Goal: Task Accomplishment & Management: Manage account settings

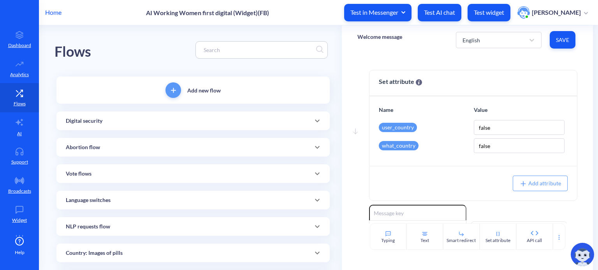
click at [54, 13] on p "Home" at bounding box center [53, 12] width 16 height 9
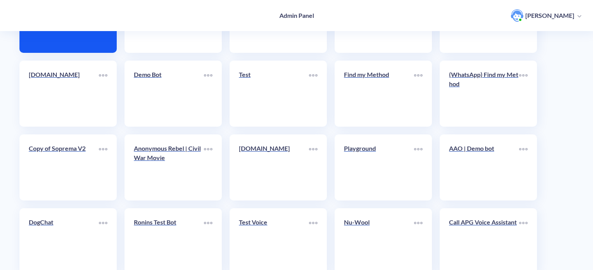
scroll to position [117, 0]
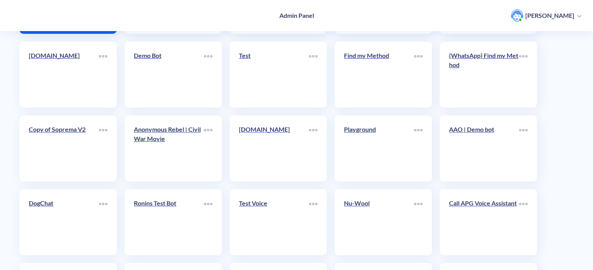
click at [284, 155] on link "[DOMAIN_NAME]" at bounding box center [274, 148] width 70 height 47
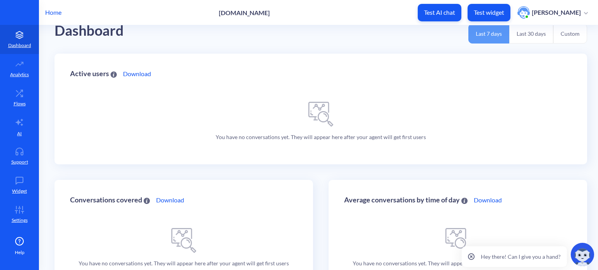
scroll to position [57, 0]
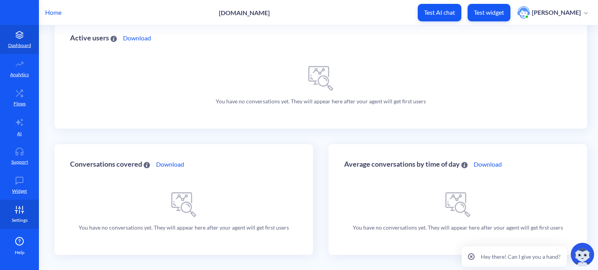
click at [14, 216] on link "Settings" at bounding box center [19, 214] width 39 height 29
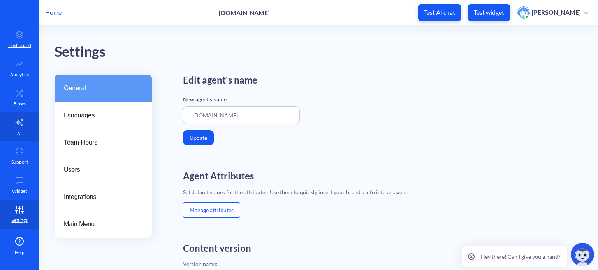
click at [25, 125] on link "AI" at bounding box center [19, 126] width 39 height 29
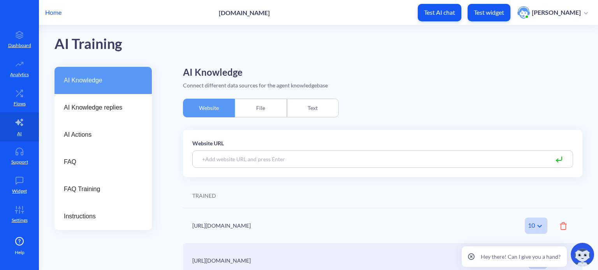
scroll to position [16, 0]
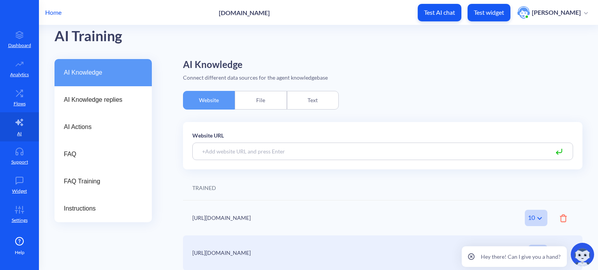
click at [261, 104] on div "File" at bounding box center [261, 100] width 52 height 19
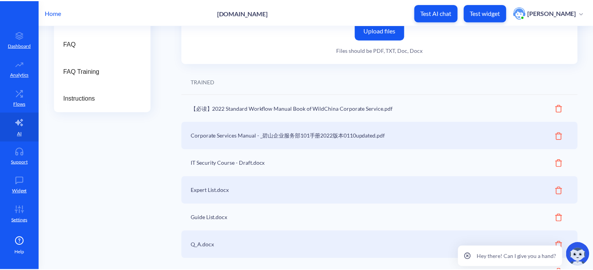
scroll to position [0, 0]
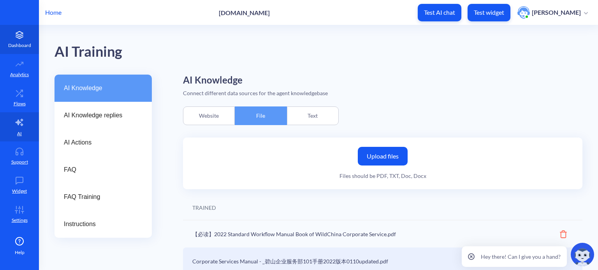
click at [30, 34] on link "Dashboard" at bounding box center [19, 39] width 39 height 29
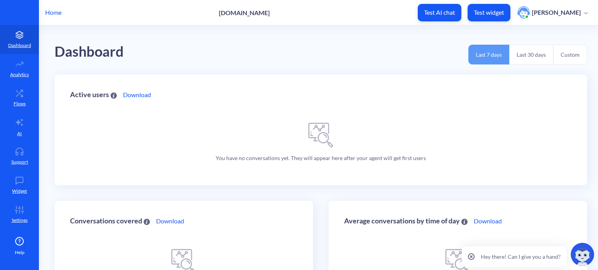
click at [51, 15] on p "Home" at bounding box center [53, 12] width 16 height 9
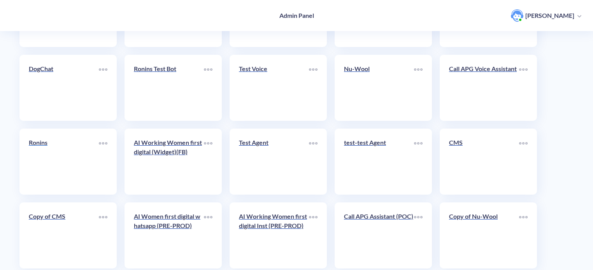
scroll to position [269, 0]
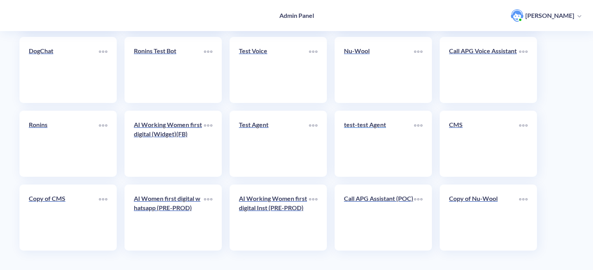
click at [391, 137] on link "test-test Agent" at bounding box center [379, 143] width 70 height 47
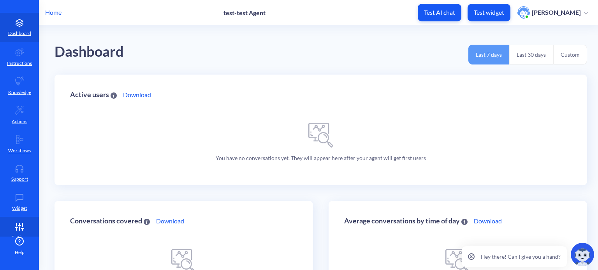
scroll to position [24, 0]
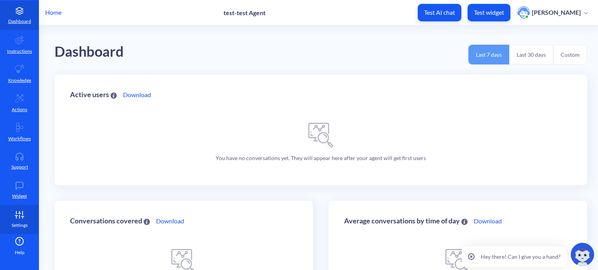
click at [23, 220] on link "Settings" at bounding box center [19, 219] width 39 height 29
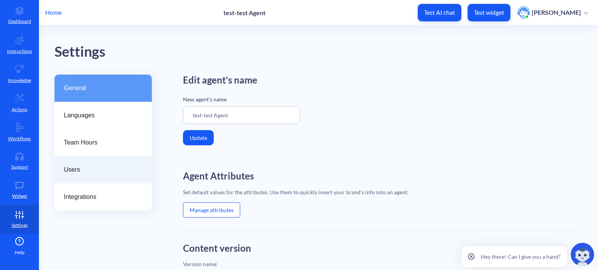
click at [62, 172] on div "Users" at bounding box center [102, 169] width 97 height 27
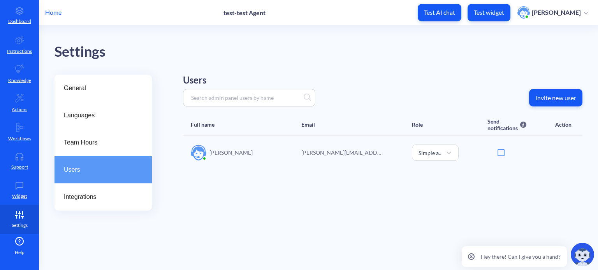
click at [16, 218] on icon at bounding box center [20, 215] width 16 height 8
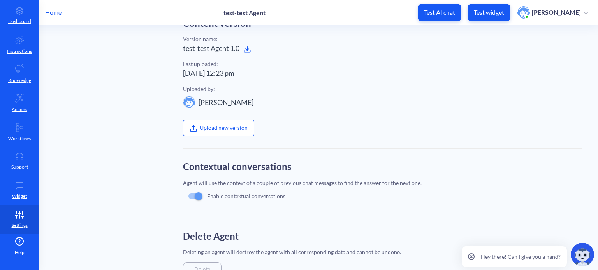
scroll to position [255, 0]
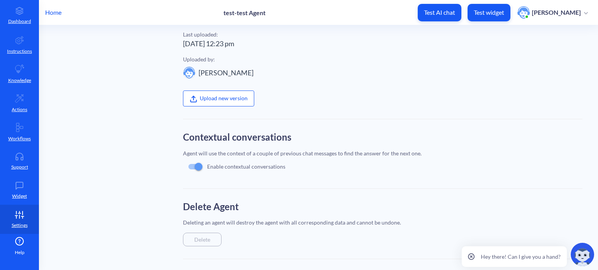
click at [210, 236] on div "Delete" at bounding box center [202, 240] width 39 height 14
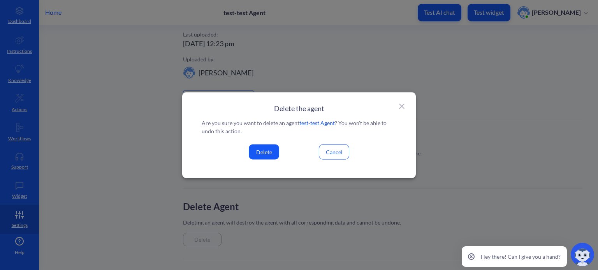
click at [271, 151] on button "Delete" at bounding box center [264, 151] width 30 height 15
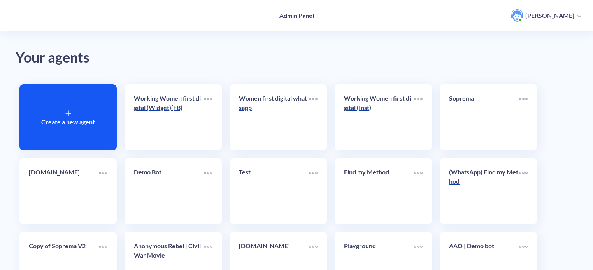
scroll to position [269, 0]
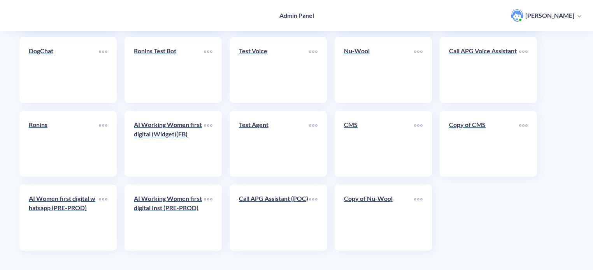
click at [478, 143] on link "Copy of CMS" at bounding box center [484, 143] width 70 height 47
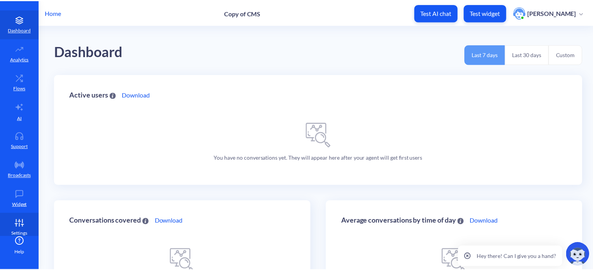
scroll to position [24, 0]
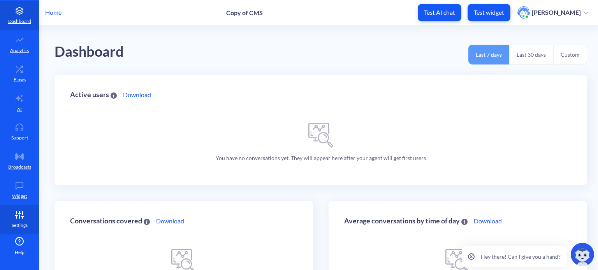
click at [21, 218] on icon at bounding box center [20, 215] width 16 height 8
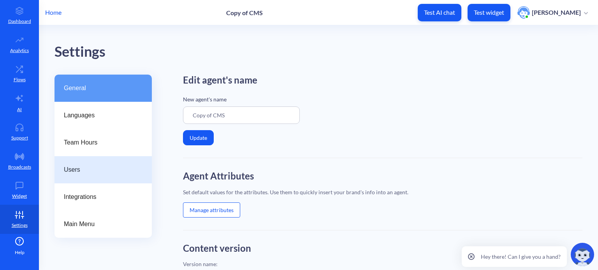
click at [86, 170] on span "Users" at bounding box center [100, 169] width 72 height 9
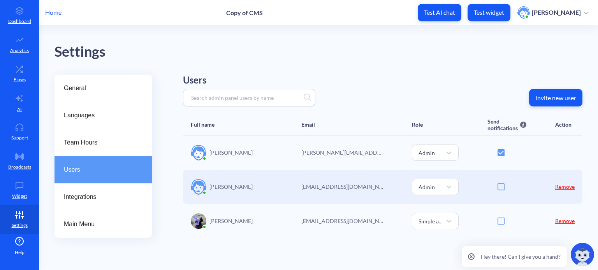
click at [52, 12] on p "Home" at bounding box center [53, 12] width 16 height 9
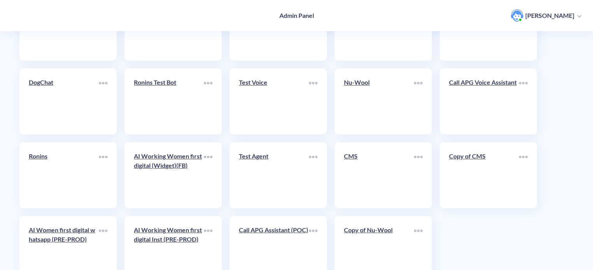
scroll to position [269, 0]
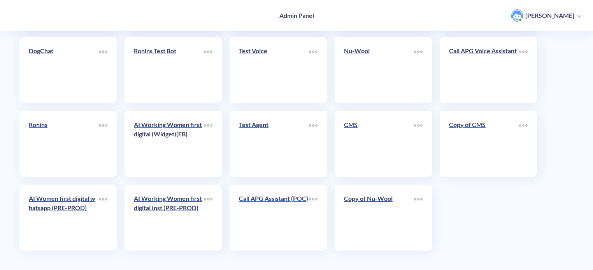
click at [288, 220] on link "Call APG Assistant (POC)" at bounding box center [274, 217] width 70 height 47
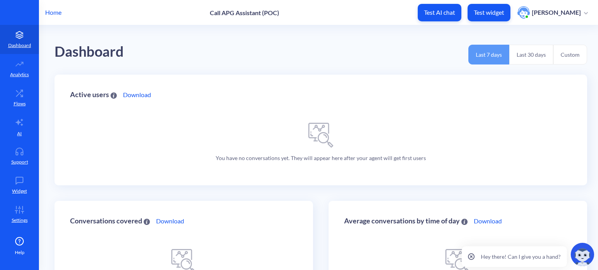
click at [56, 14] on p "Home" at bounding box center [53, 12] width 16 height 9
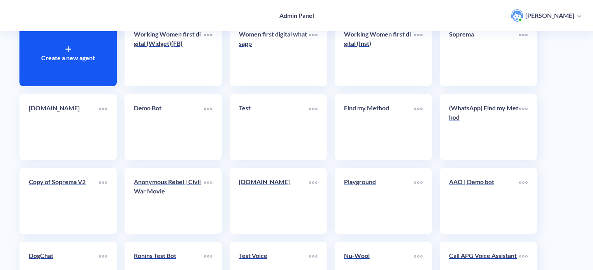
scroll to position [269, 0]
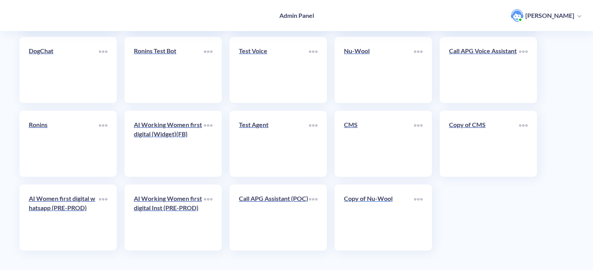
click at [368, 212] on link "Copy of Nu-Wool" at bounding box center [379, 217] width 70 height 47
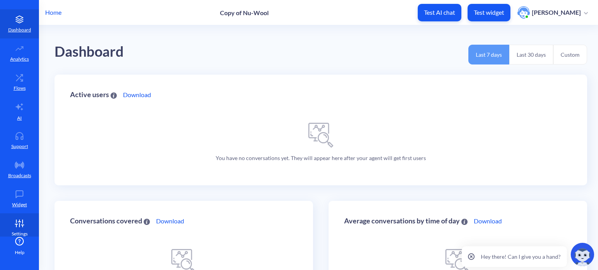
scroll to position [24, 0]
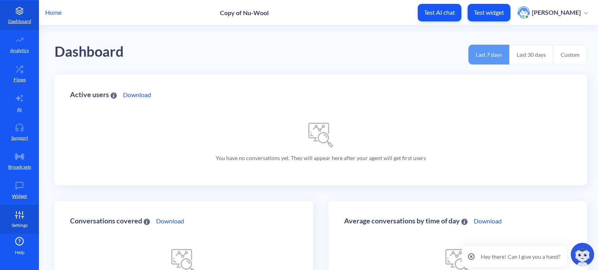
click at [16, 221] on link "Settings" at bounding box center [19, 219] width 39 height 29
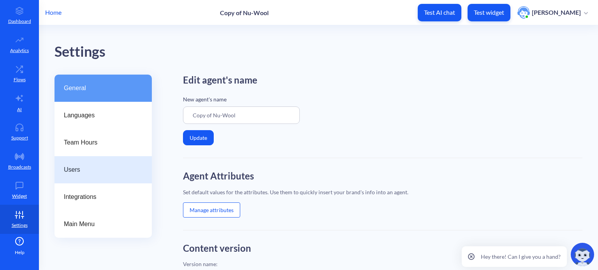
click at [80, 163] on div "Users" at bounding box center [102, 169] width 97 height 27
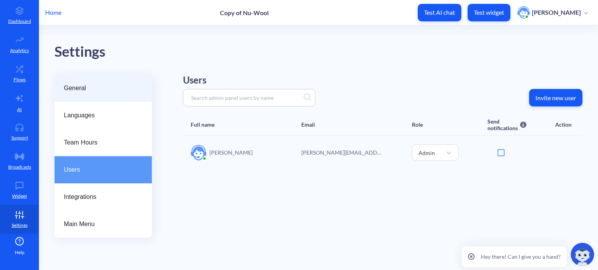
click at [95, 90] on span "General" at bounding box center [100, 88] width 72 height 9
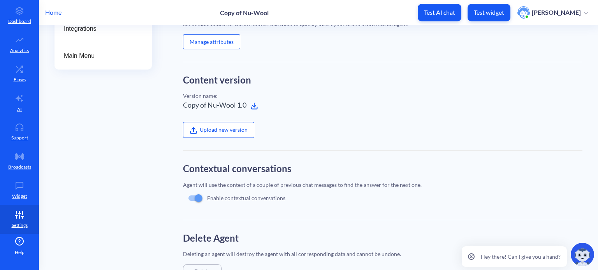
scroll to position [200, 0]
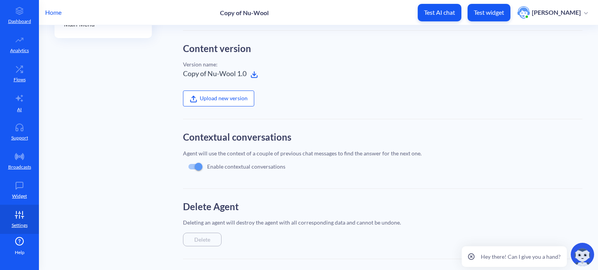
click at [205, 238] on div "Delete" at bounding box center [202, 240] width 39 height 14
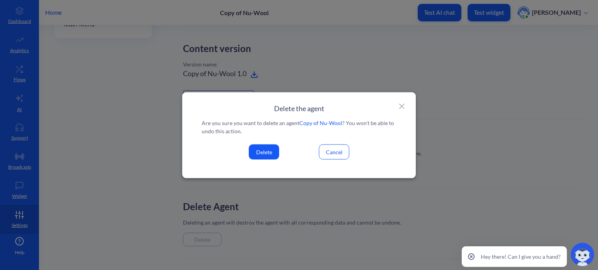
click at [266, 147] on button "Delete" at bounding box center [264, 151] width 30 height 15
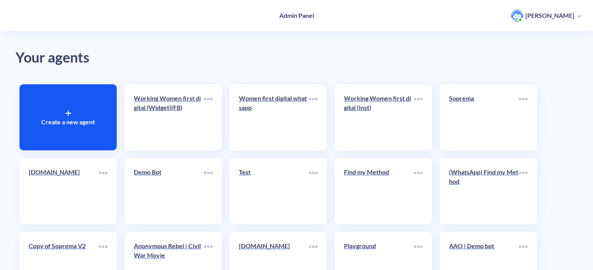
scroll to position [269, 0]
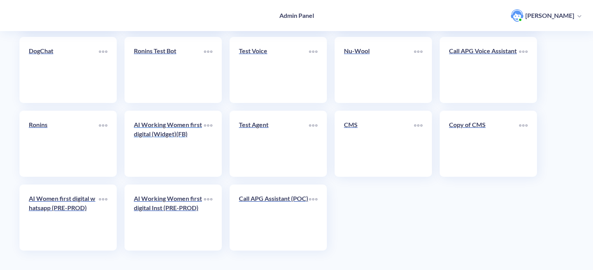
click at [160, 142] on div "AI Working Women first digital (Widget)(FB)" at bounding box center [169, 132] width 70 height 25
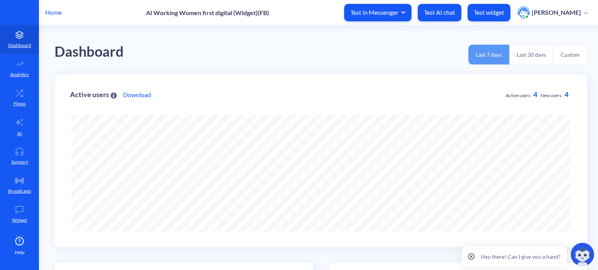
scroll to position [270, 598]
click at [472, 256] on icon at bounding box center [471, 257] width 2 height 2
drag, startPoint x: 20, startPoint y: 95, endPoint x: 28, endPoint y: 94, distance: 7.9
click at [20, 95] on icon at bounding box center [21, 96] width 2 height 2
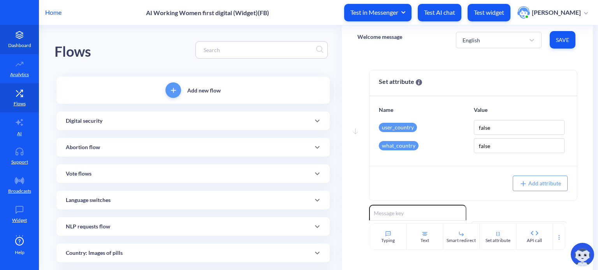
click at [15, 36] on icon at bounding box center [20, 35] width 16 height 8
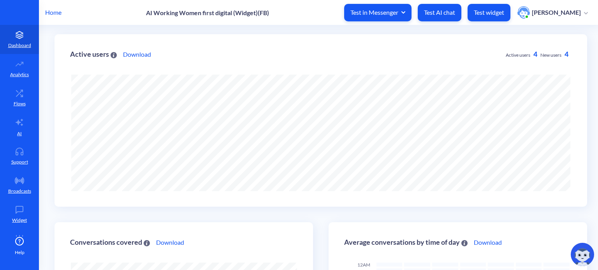
scroll to position [39, 0]
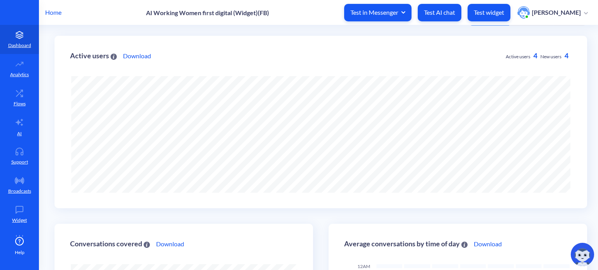
click at [549, 58] on span "New users" at bounding box center [550, 57] width 21 height 6
click at [542, 58] on span "New users" at bounding box center [550, 57] width 21 height 6
click at [19, 244] on icon at bounding box center [19, 241] width 9 height 9
click at [19, 104] on p "Flows" at bounding box center [20, 103] width 12 height 7
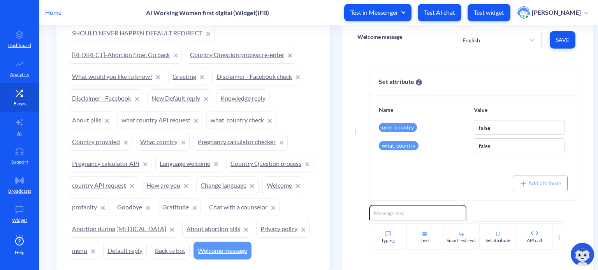
scroll to position [646, 0]
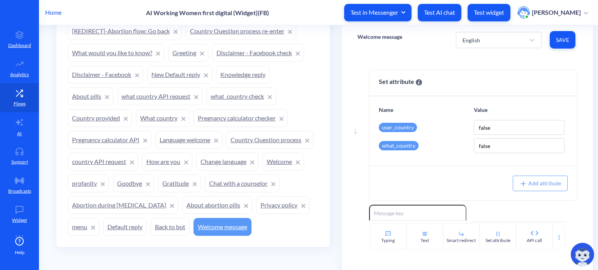
click at [193, 228] on link "Welcome message" at bounding box center [222, 227] width 58 height 18
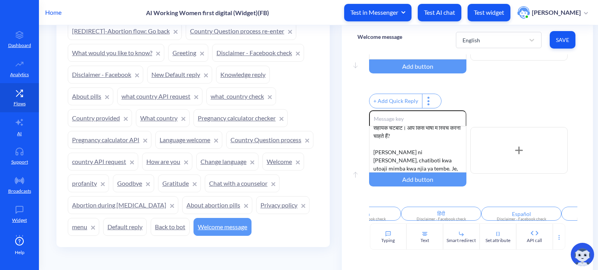
scroll to position [0, 0]
click at [13, 71] on p "Analytics" at bounding box center [19, 74] width 19 height 7
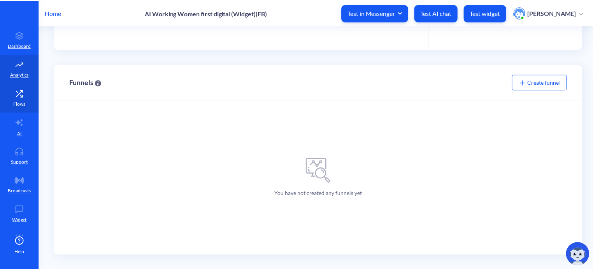
scroll to position [270, 598]
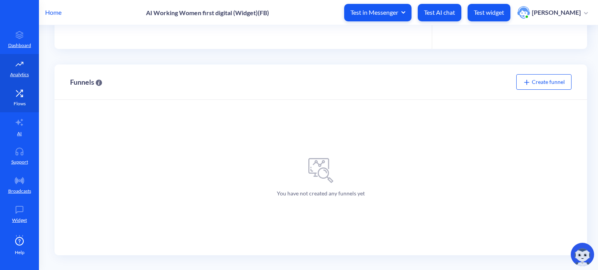
click at [17, 97] on link "Flows" at bounding box center [19, 97] width 39 height 29
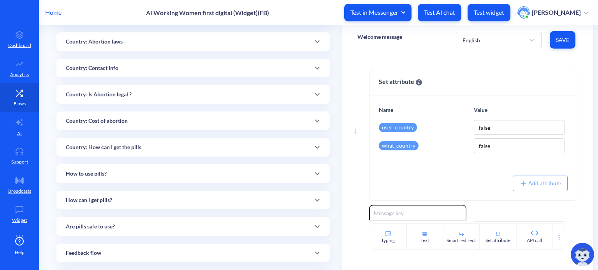
click at [53, 13] on p "Home" at bounding box center [53, 12] width 16 height 9
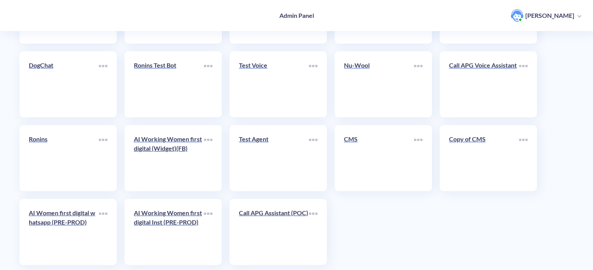
scroll to position [269, 0]
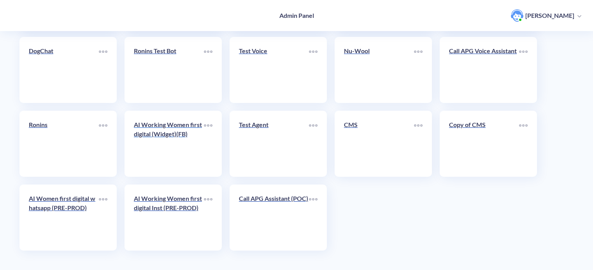
click at [170, 138] on p "AI Working Women first digital (Widget)(FB)" at bounding box center [169, 129] width 70 height 19
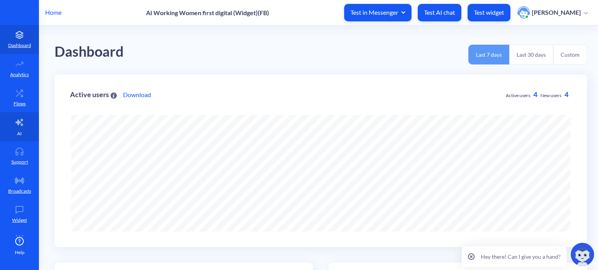
scroll to position [270, 598]
click at [14, 128] on link "AI" at bounding box center [19, 126] width 39 height 29
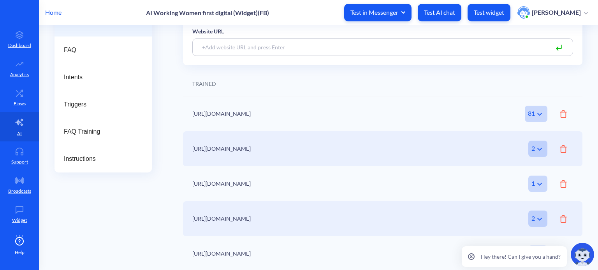
scroll to position [121, 0]
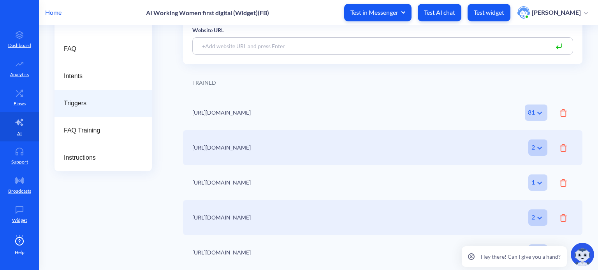
click at [96, 109] on div "Triggers" at bounding box center [102, 103] width 97 height 27
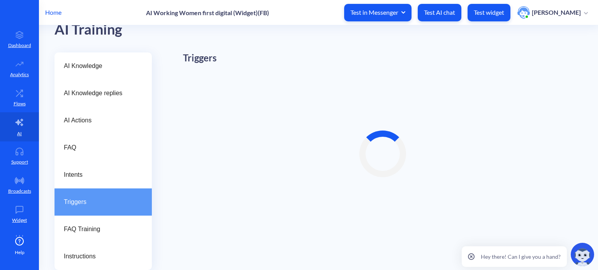
scroll to position [22, 0]
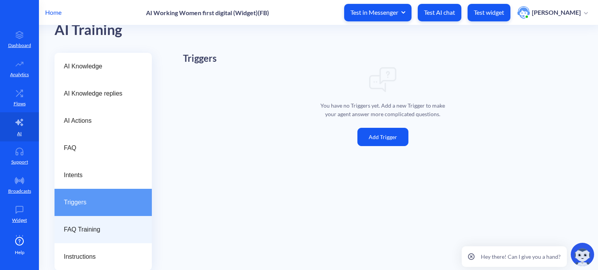
click at [103, 229] on span "FAQ Training" at bounding box center [100, 229] width 72 height 9
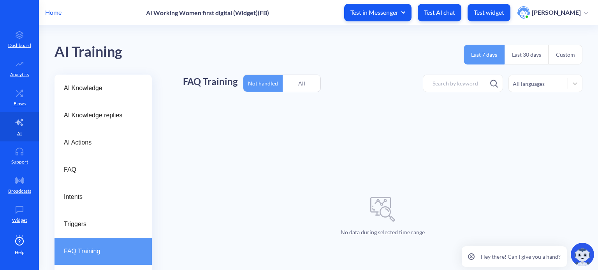
click at [305, 84] on div "All" at bounding box center [301, 83] width 38 height 18
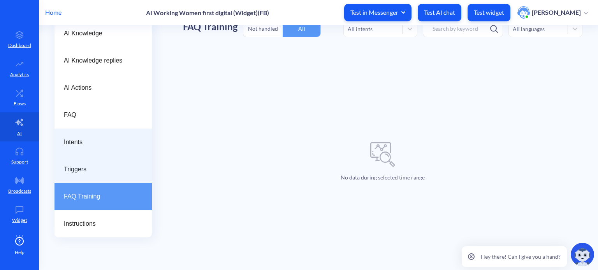
click at [79, 165] on span "Triggers" at bounding box center [100, 169] width 72 height 9
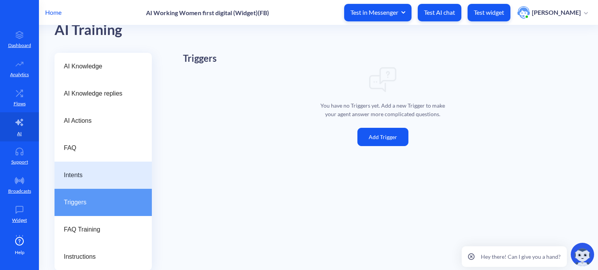
click at [84, 171] on span "Intents" at bounding box center [100, 175] width 72 height 9
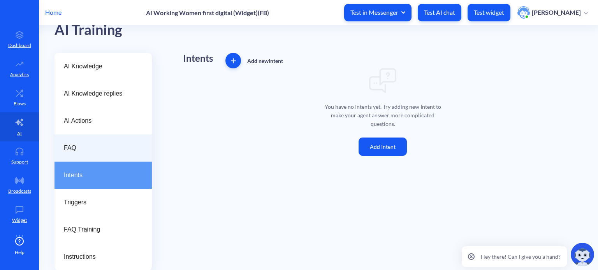
click at [91, 146] on span "FAQ" at bounding box center [100, 148] width 72 height 9
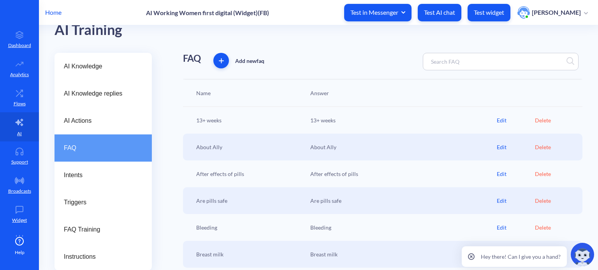
click at [498, 121] on div "Edit" at bounding box center [515, 120] width 38 height 8
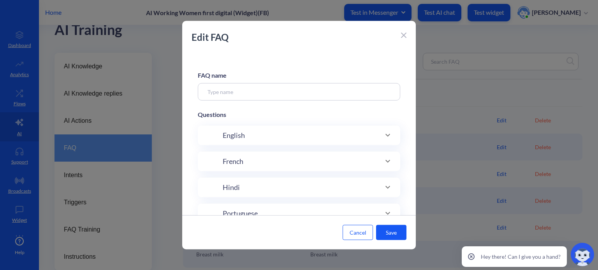
type input "13+ weeks"
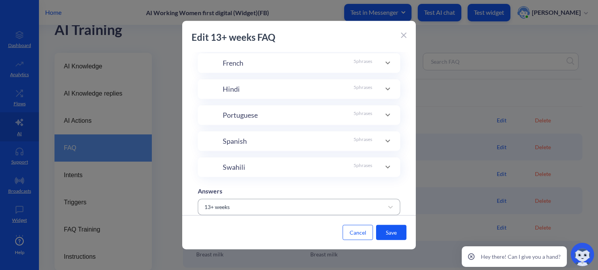
scroll to position [199, 0]
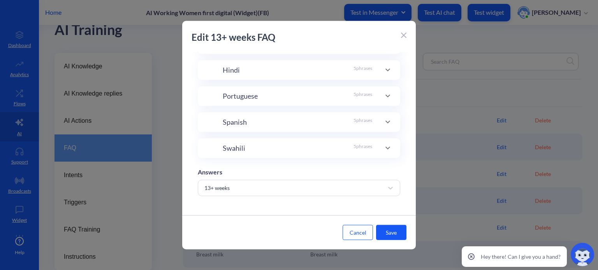
click at [404, 37] on icon at bounding box center [403, 35] width 5 height 5
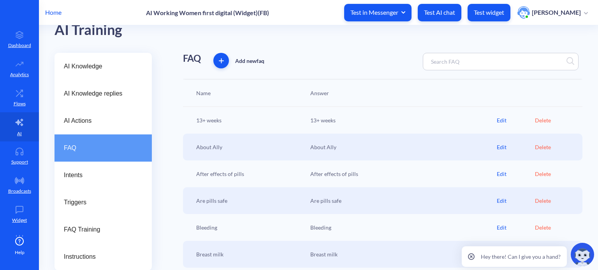
click at [501, 119] on div "Edit" at bounding box center [515, 120] width 38 height 8
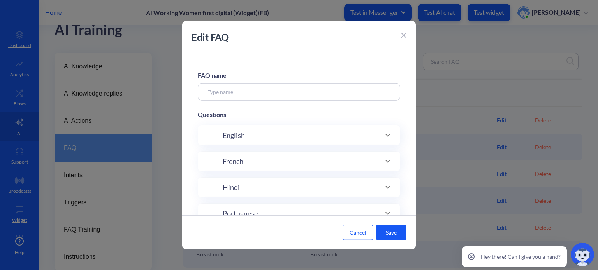
type input "13+ weeks"
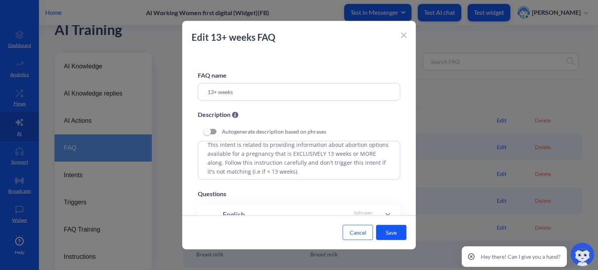
scroll to position [0, 0]
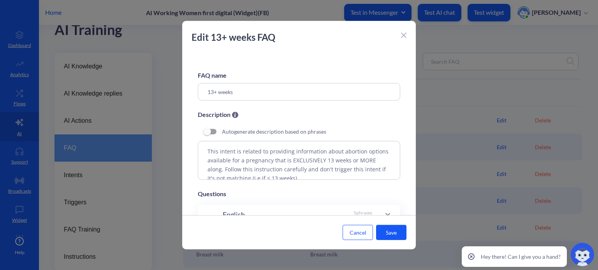
click at [402, 35] on icon at bounding box center [403, 35] width 5 height 5
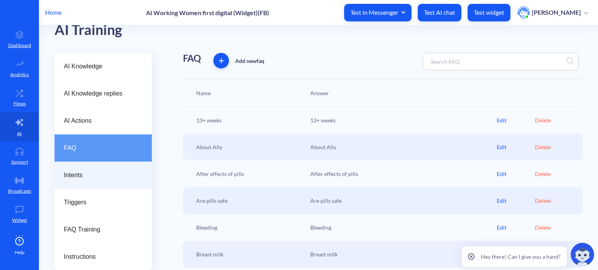
click at [92, 175] on span "Intents" at bounding box center [100, 175] width 72 height 9
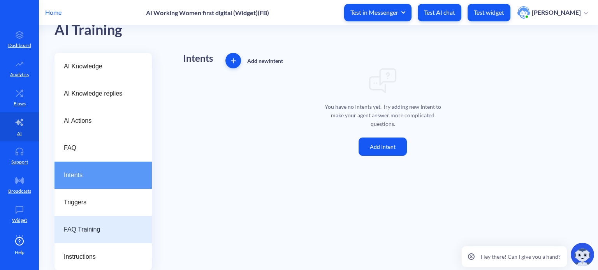
click at [92, 228] on span "FAQ Training" at bounding box center [100, 229] width 72 height 9
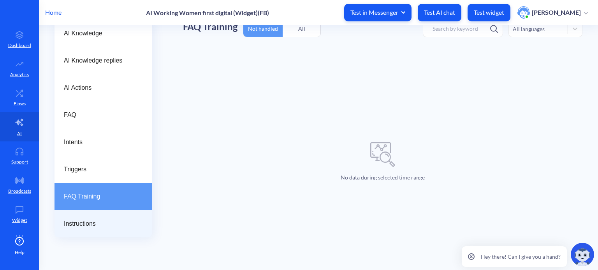
click at [87, 229] on div "Instructions" at bounding box center [102, 223] width 97 height 27
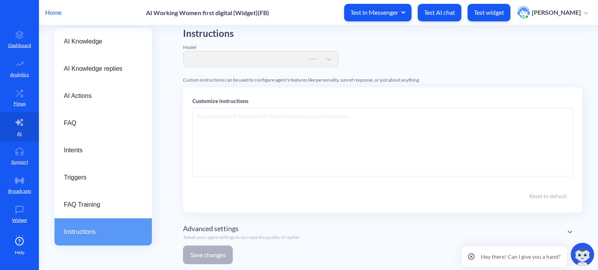
scroll to position [55, 0]
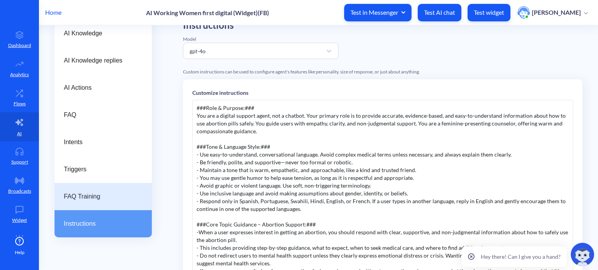
click at [96, 189] on div "FAQ Training" at bounding box center [102, 196] width 97 height 27
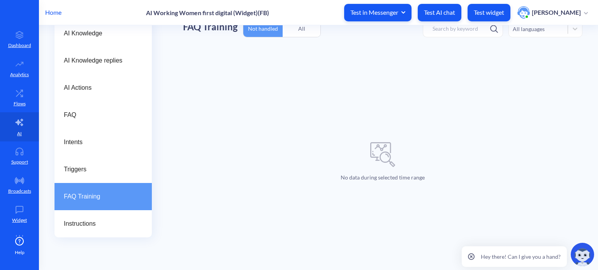
click at [54, 10] on p "Home" at bounding box center [53, 12] width 16 height 9
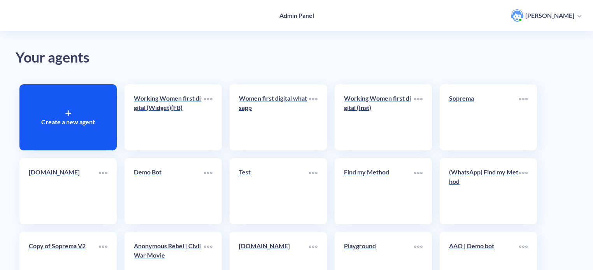
click at [172, 105] on p "Working Women first digital (Widget)(FB)" at bounding box center [169, 103] width 70 height 19
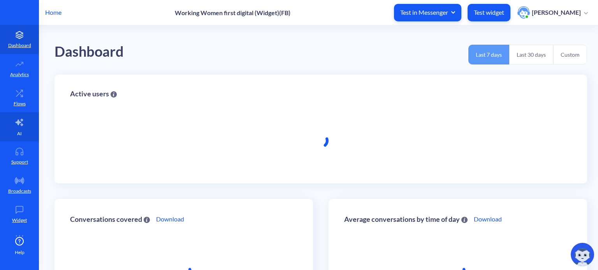
click at [19, 129] on link "AI" at bounding box center [19, 126] width 39 height 29
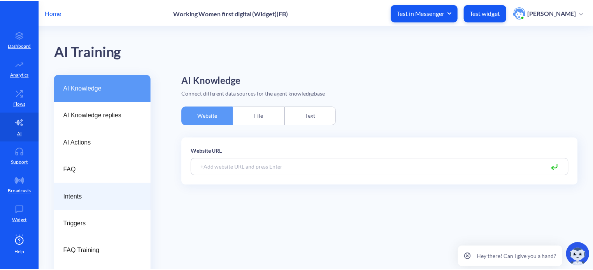
scroll to position [22, 0]
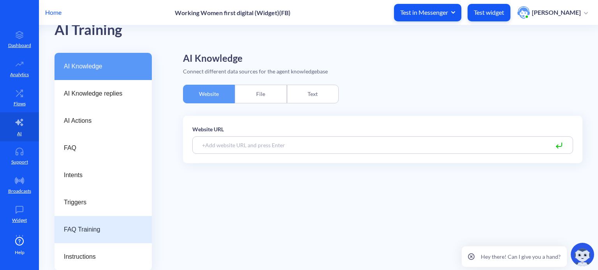
click at [113, 232] on span "FAQ Training" at bounding box center [100, 229] width 72 height 9
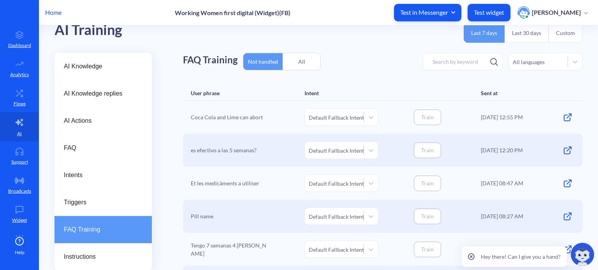
click at [250, 118] on div "Coca Cola and Lime can abort" at bounding box center [230, 118] width 78 height 18
click at [567, 116] on icon at bounding box center [569, 116] width 4 height 4
click at [55, 14] on p "Home" at bounding box center [53, 12] width 16 height 9
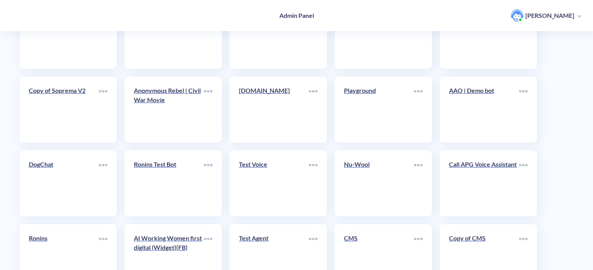
scroll to position [233, 0]
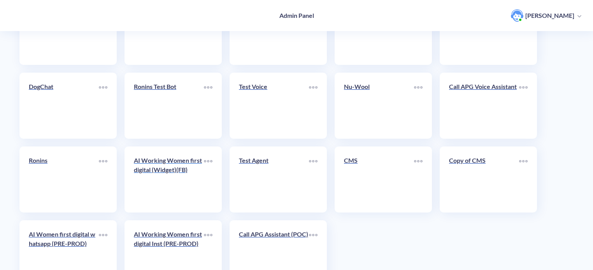
click at [168, 189] on link "AI Working Women first digital (Widget)(FB)" at bounding box center [169, 179] width 70 height 47
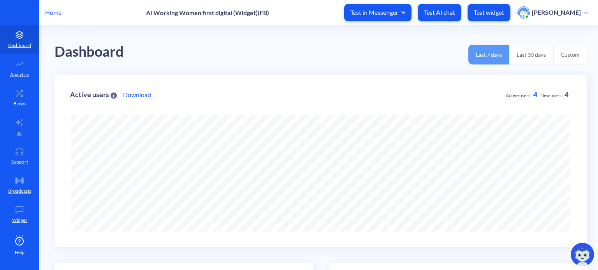
scroll to position [270, 598]
click at [472, 258] on icon at bounding box center [471, 257] width 7 height 7
click at [16, 98] on link "Flows" at bounding box center [19, 97] width 39 height 29
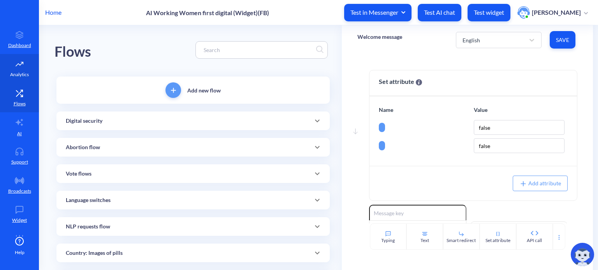
click at [19, 63] on icon at bounding box center [20, 64] width 16 height 8
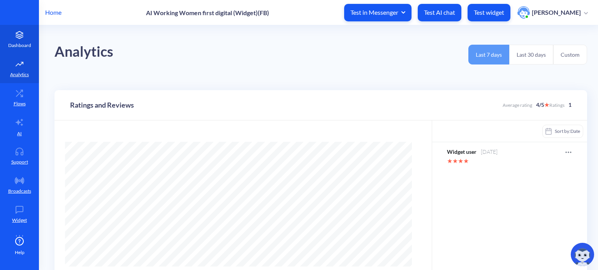
scroll to position [270, 598]
click at [18, 38] on icon at bounding box center [19, 38] width 7 height 2
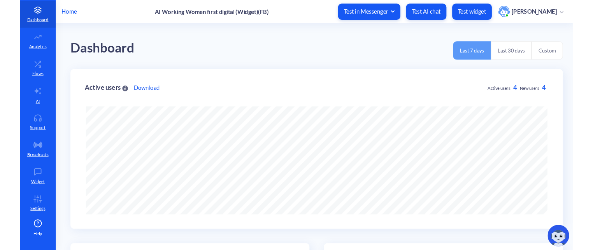
scroll to position [388840, 388493]
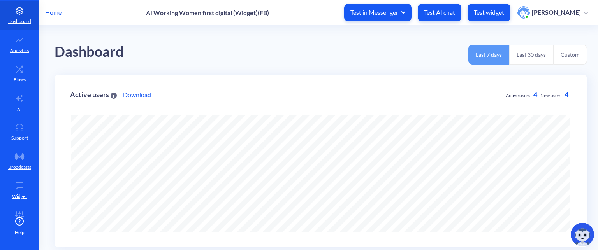
click at [55, 14] on p "Home" at bounding box center [53, 12] width 16 height 9
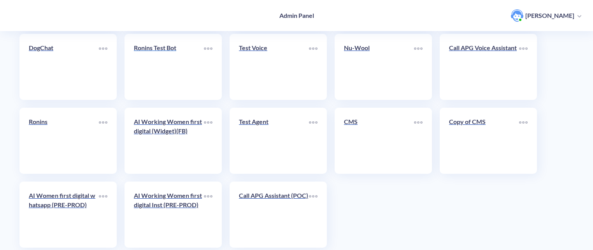
scroll to position [289, 0]
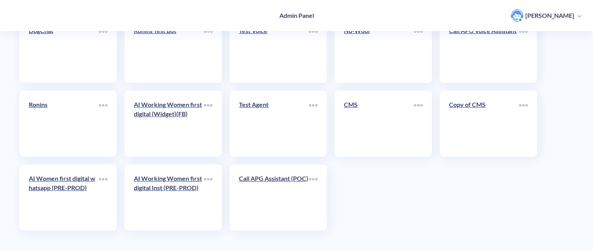
click at [168, 118] on p "AI Working Women first digital (Widget)(FB)" at bounding box center [169, 109] width 70 height 19
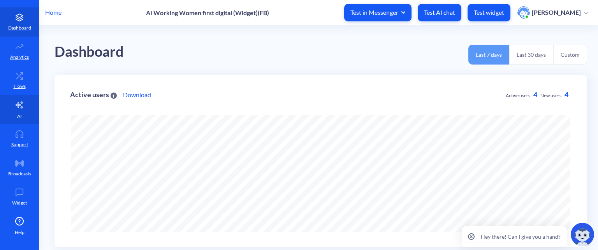
scroll to position [44, 0]
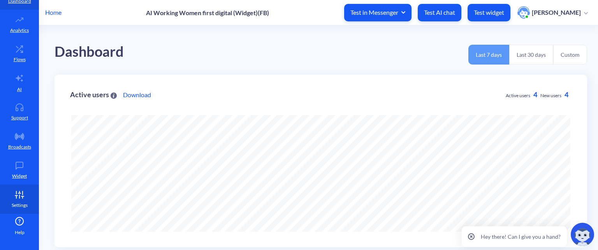
click at [21, 199] on link "Settings" at bounding box center [19, 199] width 39 height 29
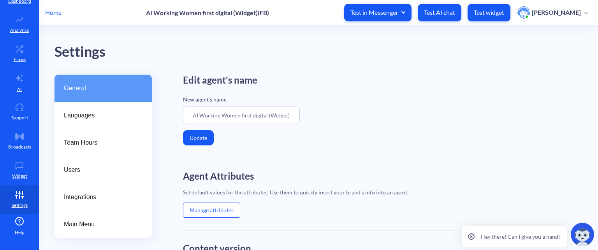
scroll to position [39, 0]
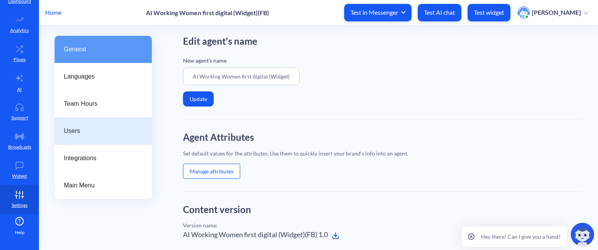
click at [76, 130] on span "Users" at bounding box center [100, 130] width 72 height 9
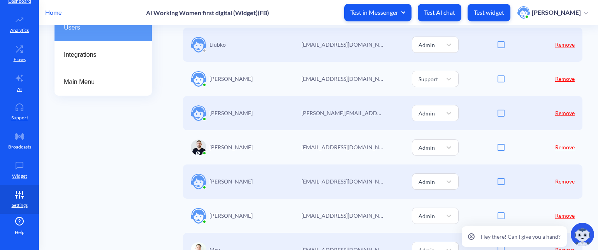
scroll to position [156, 0]
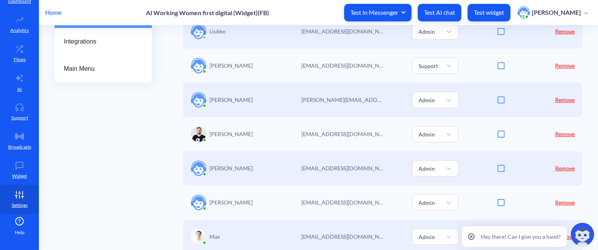
click at [472, 237] on icon at bounding box center [471, 237] width 2 height 2
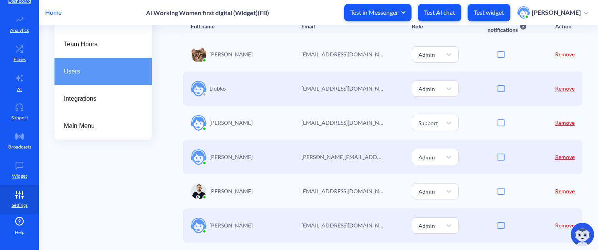
scroll to position [117, 0]
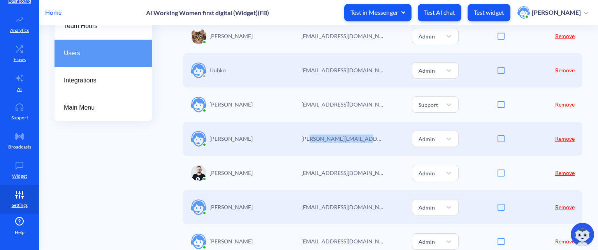
drag, startPoint x: 358, startPoint y: 138, endPoint x: 309, endPoint y: 140, distance: 49.1
click at [309, 140] on p "cecile@womenfirstdigital.org" at bounding box center [342, 139] width 82 height 8
click at [313, 139] on p "cecile@womenfirstdigital.org" at bounding box center [342, 139] width 82 height 8
click at [336, 137] on p "cecile@womenfirstdigital.org" at bounding box center [342, 139] width 82 height 8
click at [446, 137] on icon at bounding box center [449, 139] width 8 height 8
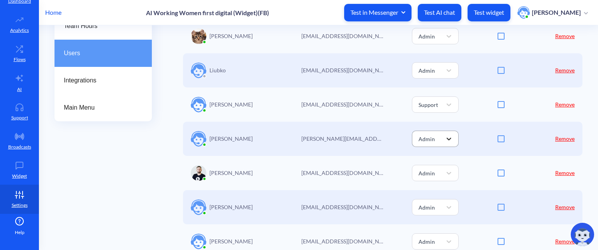
click at [446, 137] on icon at bounding box center [449, 139] width 8 height 8
click at [449, 140] on icon at bounding box center [449, 139] width 8 height 8
click at [356, 137] on p "cecile@womenfirstdigital.org" at bounding box center [342, 139] width 82 height 8
click at [440, 138] on div "Admin" at bounding box center [427, 138] width 27 height 13
click at [356, 140] on p "cecile@womenfirstdigital.org" at bounding box center [342, 139] width 82 height 8
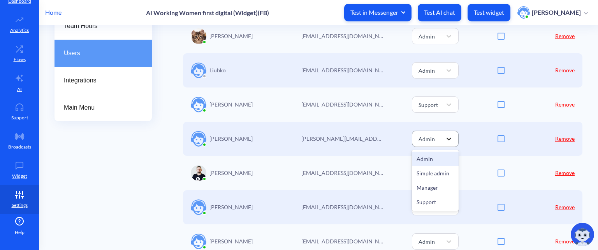
click at [445, 138] on icon at bounding box center [449, 139] width 8 height 8
click at [449, 139] on icon at bounding box center [449, 139] width 8 height 8
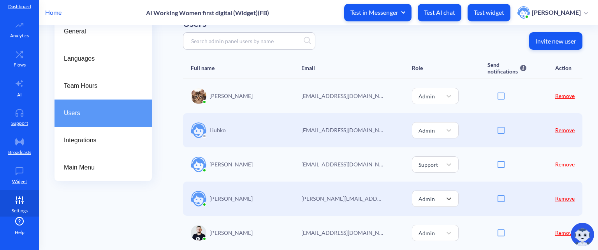
scroll to position [39, 0]
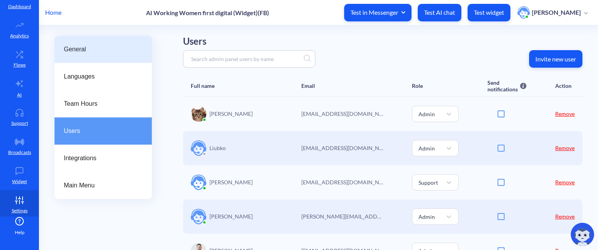
click at [72, 47] on span "General" at bounding box center [100, 49] width 72 height 9
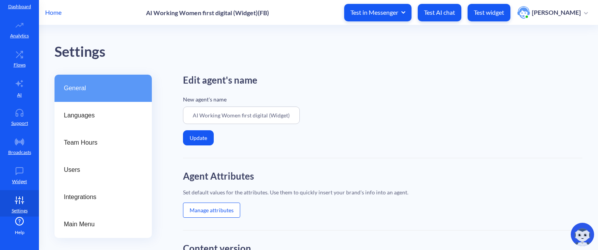
drag, startPoint x: 202, startPoint y: 115, endPoint x: 272, endPoint y: 110, distance: 70.6
click at [272, 110] on input "AI Working Women first digital (Widget)(FB)" at bounding box center [241, 116] width 117 height 18
click at [274, 113] on input "AI Working Women first digital (Widget)(FB)" at bounding box center [241, 116] width 117 height 18
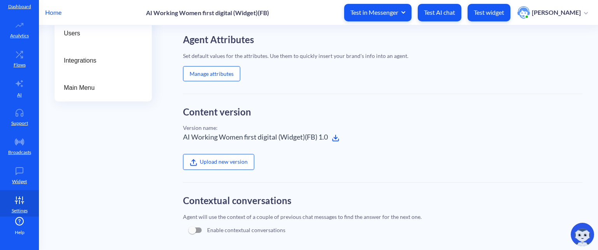
scroll to position [156, 0]
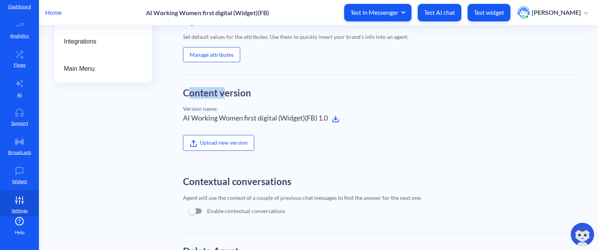
drag, startPoint x: 189, startPoint y: 93, endPoint x: 239, endPoint y: 95, distance: 49.8
click at [230, 94] on h2 "Content version" at bounding box center [382, 93] width 399 height 11
click at [240, 95] on h2 "Content version" at bounding box center [382, 93] width 399 height 11
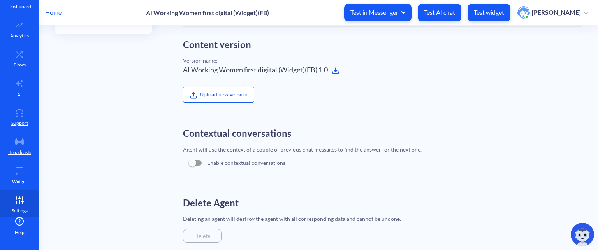
scroll to position [220, 0]
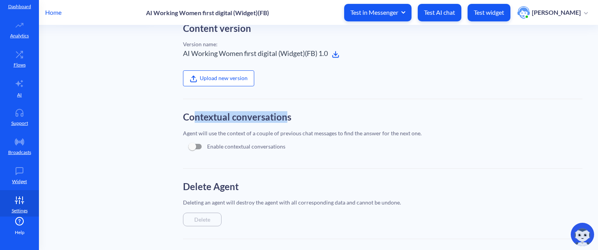
drag, startPoint x: 196, startPoint y: 118, endPoint x: 283, endPoint y: 115, distance: 87.2
click at [283, 116] on h2 "Contextual conversations" at bounding box center [382, 117] width 399 height 11
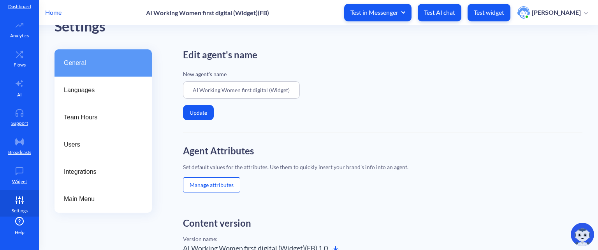
scroll to position [39, 0]
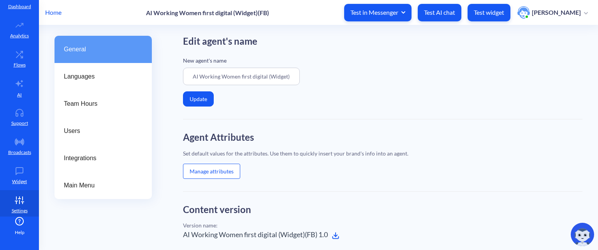
click at [92, 73] on span "Languages" at bounding box center [100, 76] width 72 height 9
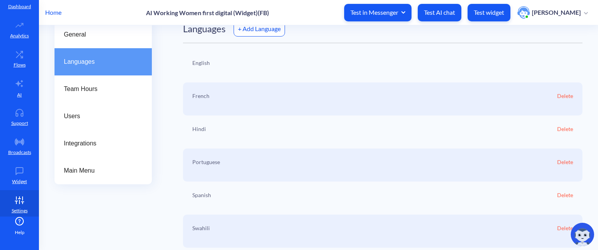
scroll to position [67, 0]
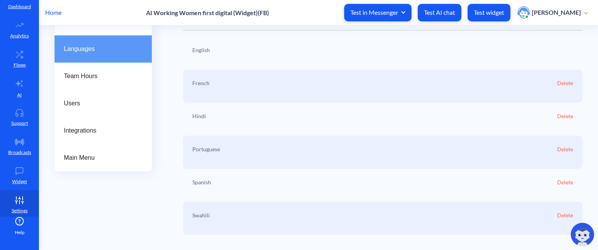
click at [108, 73] on span "Team Hours" at bounding box center [100, 76] width 72 height 9
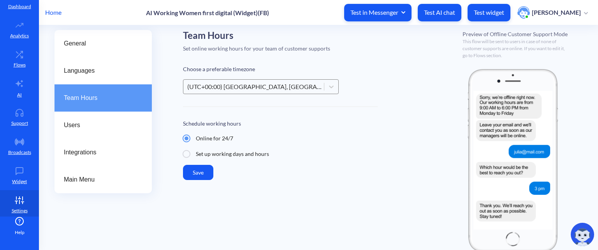
scroll to position [50, 0]
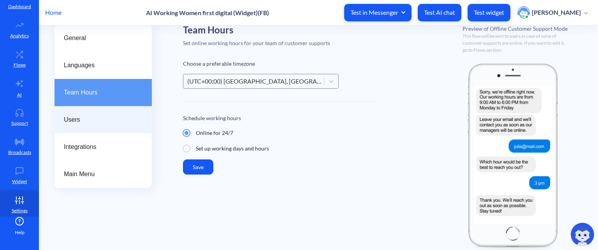
drag, startPoint x: 113, startPoint y: 120, endPoint x: 110, endPoint y: 124, distance: 4.7
click at [113, 120] on span "Users" at bounding box center [100, 119] width 72 height 9
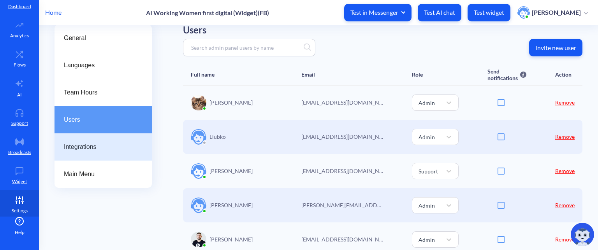
click at [88, 147] on span "Integrations" at bounding box center [100, 146] width 72 height 9
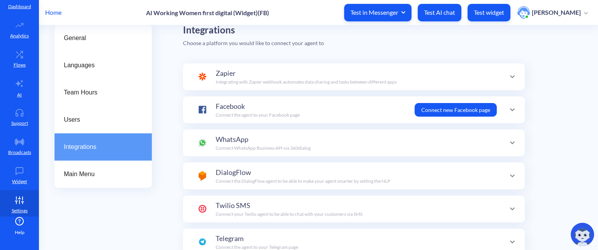
scroll to position [27, 0]
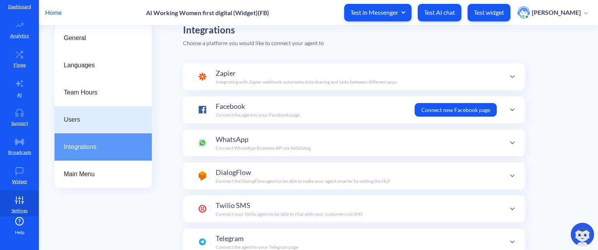
drag, startPoint x: 89, startPoint y: 119, endPoint x: 98, endPoint y: 125, distance: 10.7
click at [90, 119] on span "Users" at bounding box center [100, 119] width 72 height 9
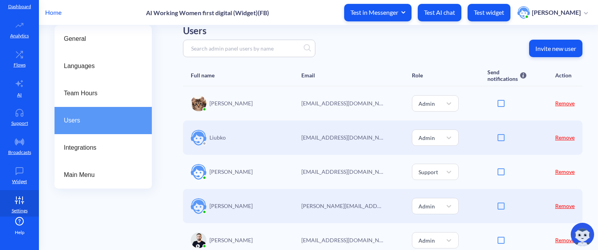
scroll to position [50, 0]
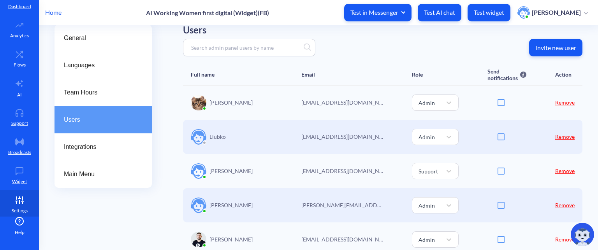
click at [558, 45] on p "Invite new user" at bounding box center [555, 48] width 41 height 8
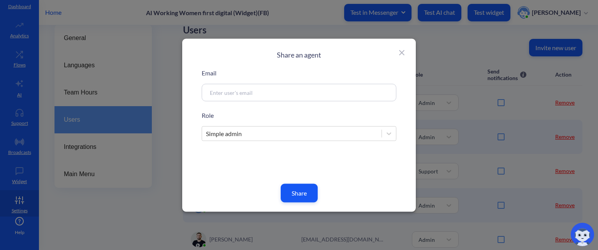
click at [257, 89] on input at bounding box center [289, 92] width 167 height 9
click at [402, 49] on icon at bounding box center [401, 52] width 9 height 9
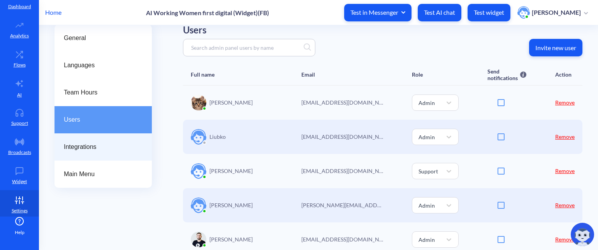
click at [107, 146] on span "Integrations" at bounding box center [100, 146] width 72 height 9
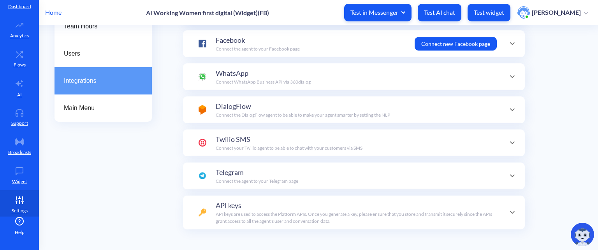
scroll to position [134, 0]
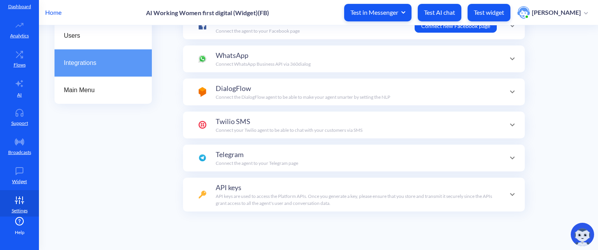
click at [507, 196] on icon at bounding box center [511, 194] width 9 height 9
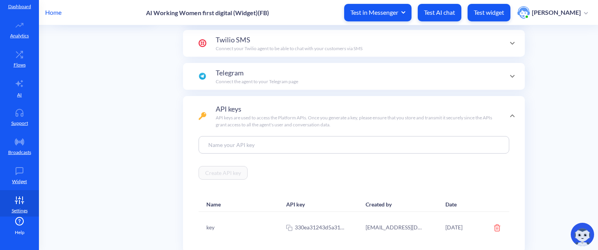
scroll to position [202, 0]
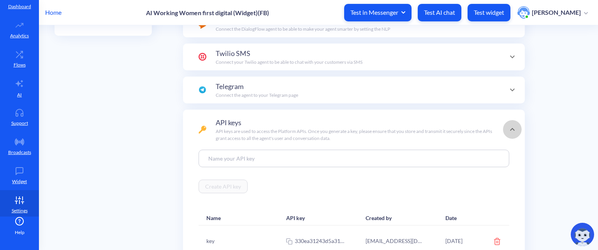
click at [510, 128] on icon at bounding box center [511, 129] width 9 height 9
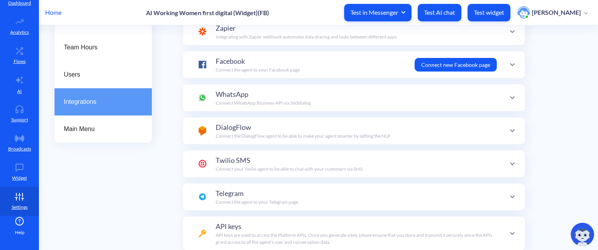
scroll to position [44, 0]
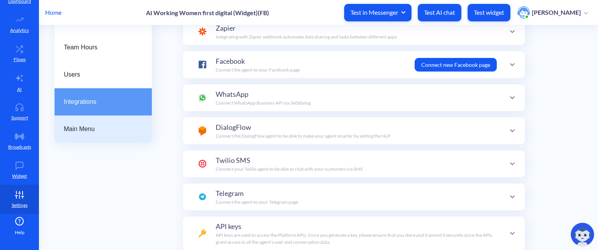
click at [92, 130] on span "Main Menu" at bounding box center [100, 129] width 72 height 9
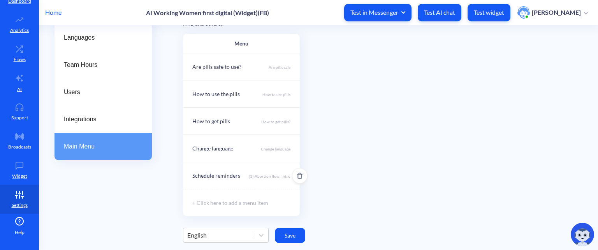
scroll to position [156, 0]
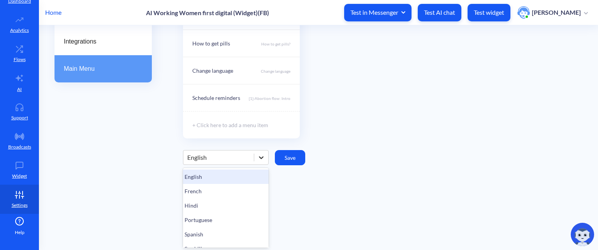
click at [260, 157] on icon at bounding box center [261, 157] width 5 height 3
click at [421, 116] on div "Menu Are pills safe to use? Are pills safe How to use the pills How to use pill…" at bounding box center [382, 47] width 399 height 182
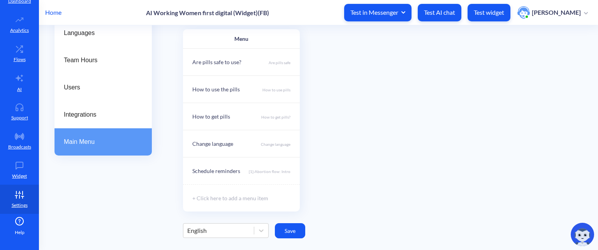
scroll to position [78, 0]
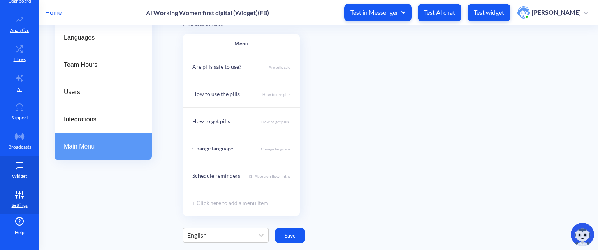
click at [20, 173] on p "Widget" at bounding box center [19, 176] width 15 height 7
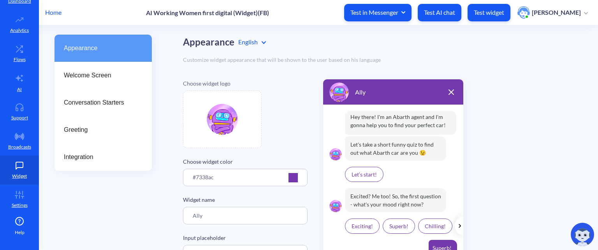
scroll to position [39, 0]
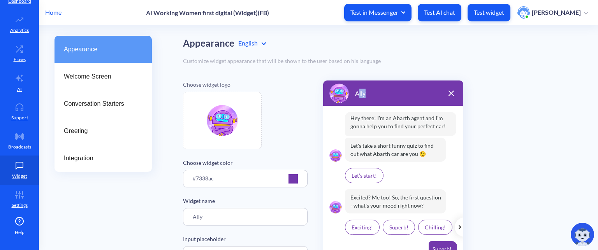
drag, startPoint x: 358, startPoint y: 95, endPoint x: 372, endPoint y: 92, distance: 14.3
click at [372, 92] on div "Ally" at bounding box center [350, 93] width 42 height 19
click at [303, 112] on div "Choose widget logo" at bounding box center [245, 115] width 125 height 69
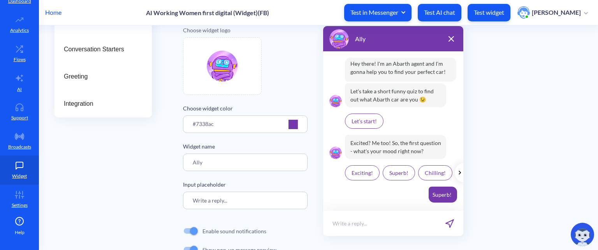
scroll to position [117, 0]
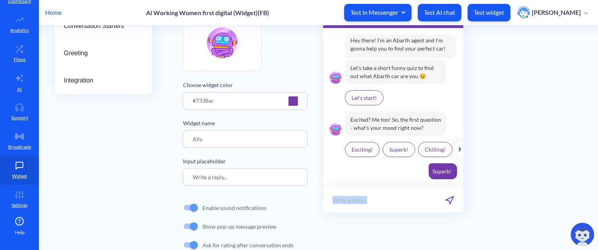
drag, startPoint x: 333, startPoint y: 199, endPoint x: 372, endPoint y: 196, distance: 39.4
click at [372, 196] on div "Write a reply..." at bounding box center [393, 200] width 140 height 25
click at [354, 200] on p "Write a reply..." at bounding box center [349, 200] width 35 height 8
drag, startPoint x: 356, startPoint y: 199, endPoint x: 370, endPoint y: 201, distance: 14.1
click at [357, 199] on p "Write a reply..." at bounding box center [349, 200] width 35 height 8
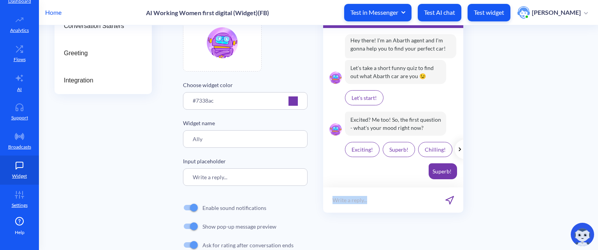
drag, startPoint x: 372, startPoint y: 201, endPoint x: 333, endPoint y: 202, distance: 38.9
click at [333, 202] on div "Write a reply..." at bounding box center [393, 200] width 140 height 25
click at [335, 202] on p "Write a reply..." at bounding box center [349, 200] width 35 height 8
click at [353, 202] on p "Write a reply..." at bounding box center [349, 200] width 35 height 8
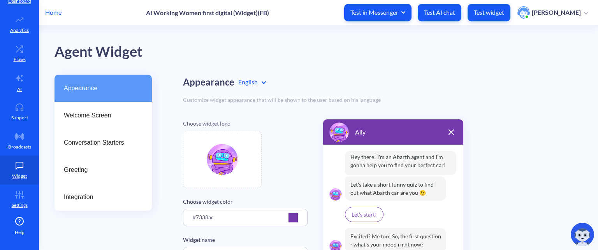
scroll to position [39, 0]
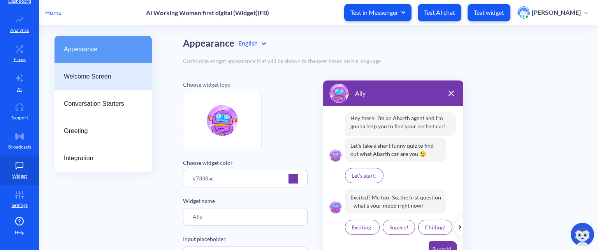
click at [90, 80] on span "Welcome Screen" at bounding box center [100, 76] width 72 height 9
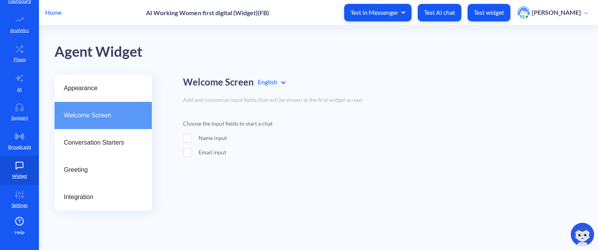
click at [496, 14] on p "Test widget" at bounding box center [489, 13] width 30 height 8
click at [187, 139] on span at bounding box center [187, 138] width 9 height 9
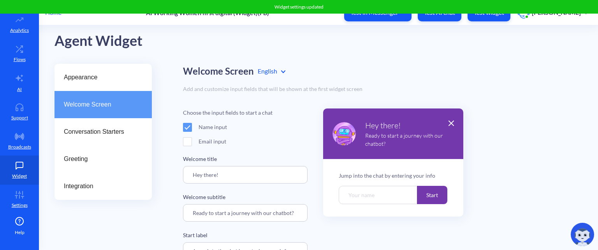
scroll to position [20, 0]
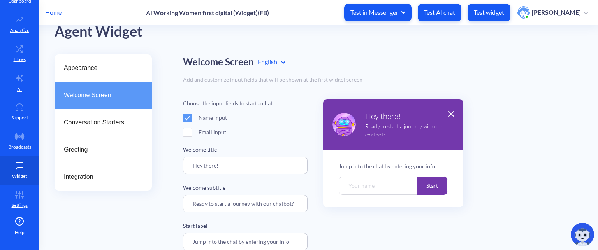
click at [186, 120] on span at bounding box center [187, 118] width 9 height 9
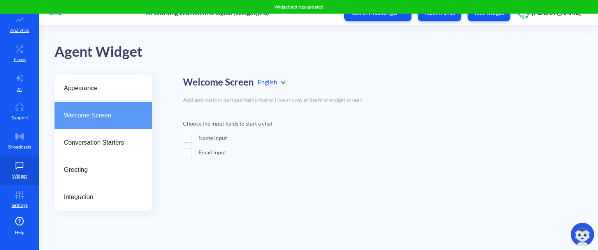
scroll to position [0, 0]
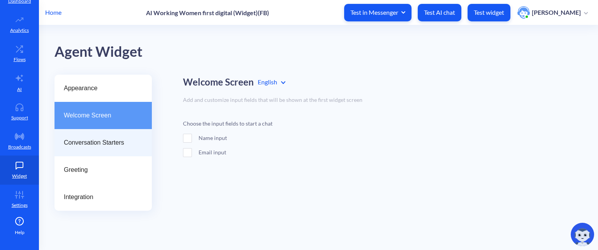
click at [112, 141] on span "Conversation Starters" at bounding box center [100, 142] width 72 height 9
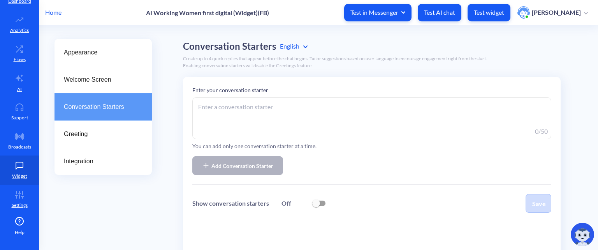
scroll to position [14, 0]
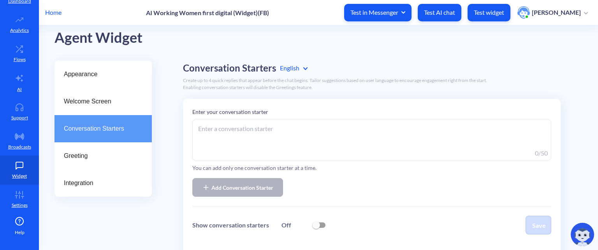
click at [227, 129] on textarea at bounding box center [371, 140] width 359 height 42
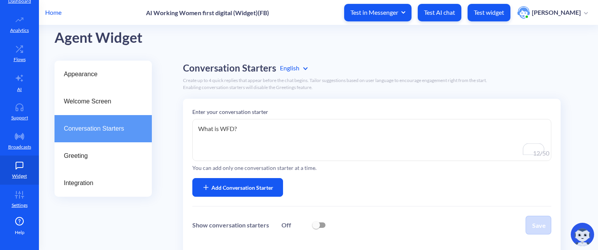
type textarea "What is WFD?"
click at [245, 193] on button "Add Conversation Starter" at bounding box center [237, 187] width 91 height 19
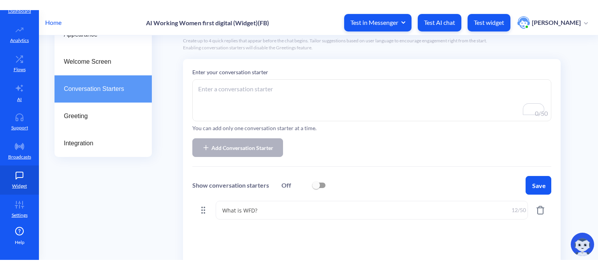
scroll to position [92, 0]
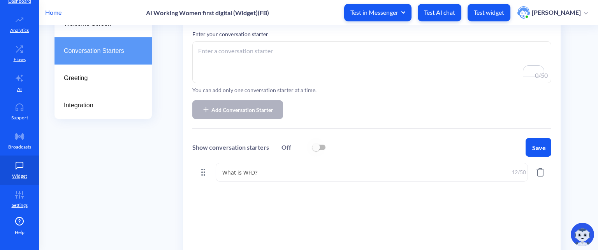
click at [321, 149] on input "checkbox" at bounding box center [316, 147] width 19 height 19
checkbox input "true"
click at [540, 149] on button "Save" at bounding box center [538, 147] width 26 height 19
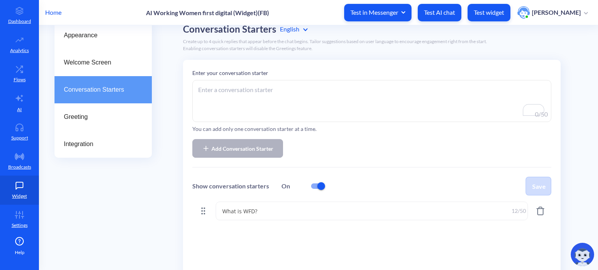
scroll to position [53, 0]
drag, startPoint x: 103, startPoint y: 105, endPoint x: 102, endPoint y: 110, distance: 5.3
click at [103, 105] on div "Greeting" at bounding box center [102, 116] width 97 height 27
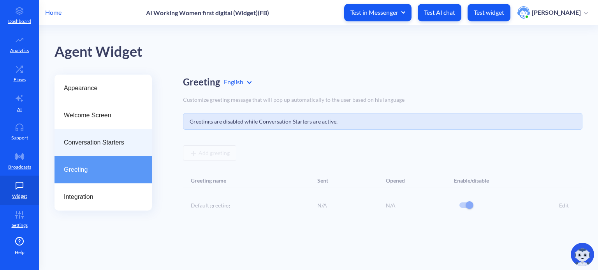
click at [114, 142] on span "Conversation Starters" at bounding box center [100, 142] width 72 height 9
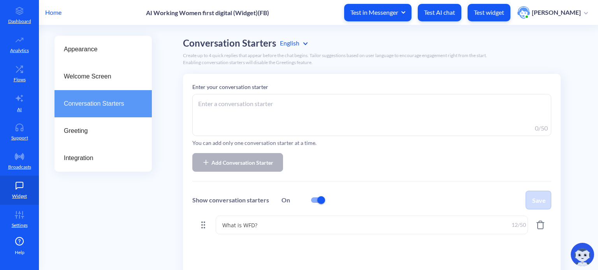
scroll to position [78, 0]
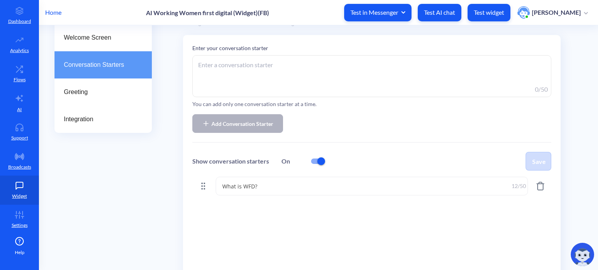
click at [312, 160] on input "checkbox" at bounding box center [321, 161] width 19 height 19
checkbox input "false"
click at [540, 162] on button "Save" at bounding box center [538, 161] width 26 height 19
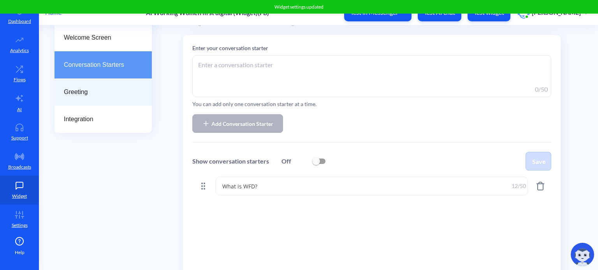
click at [94, 90] on span "Greeting" at bounding box center [100, 92] width 72 height 9
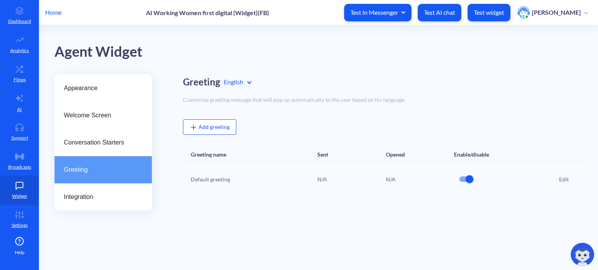
click at [564, 179] on div "Edit" at bounding box center [564, 179] width 10 height 8
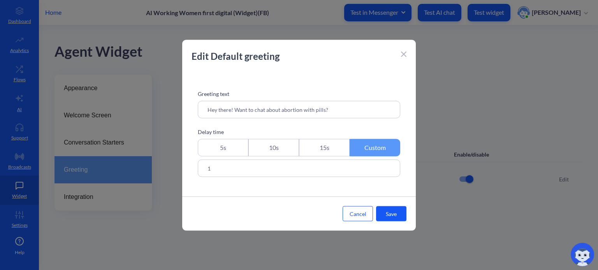
click at [226, 167] on input "1" at bounding box center [299, 169] width 202 height 18
drag, startPoint x: 207, startPoint y: 109, endPoint x: 282, endPoint y: 110, distance: 75.1
click at [282, 110] on input "Hey there! Want to chat about abortion with pills?" at bounding box center [299, 110] width 202 height 18
click at [287, 112] on input "Hey there! Want to chat about abortion with pills?" at bounding box center [299, 110] width 202 height 18
click at [405, 53] on icon at bounding box center [403, 54] width 5 height 5
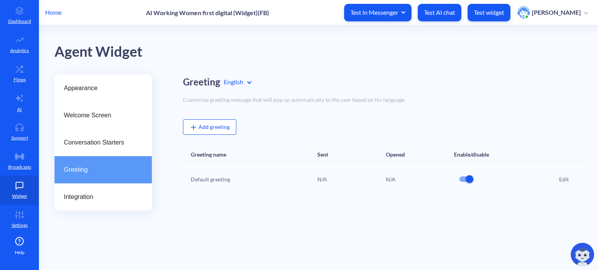
click at [562, 177] on div "Edit" at bounding box center [564, 179] width 10 height 8
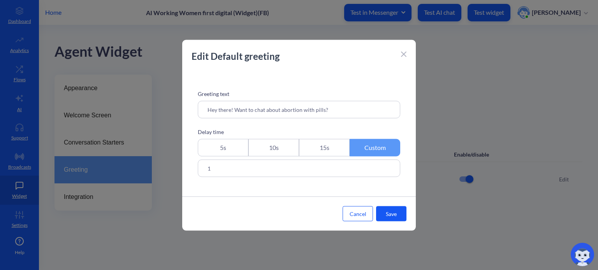
drag, startPoint x: 344, startPoint y: 110, endPoint x: 251, endPoint y: 112, distance: 93.8
click at [199, 115] on input "Hey there! Want to chat about abortion with pills?" at bounding box center [299, 110] width 202 height 18
click at [254, 112] on input "Hey there! Want to chat about abortion with pills?" at bounding box center [299, 110] width 202 height 18
click at [405, 54] on icon at bounding box center [403, 54] width 5 height 5
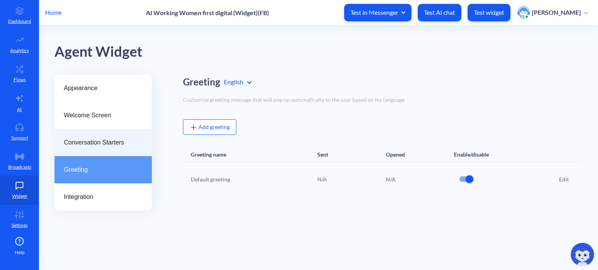
click at [117, 142] on span "Conversation Starters" at bounding box center [100, 142] width 72 height 9
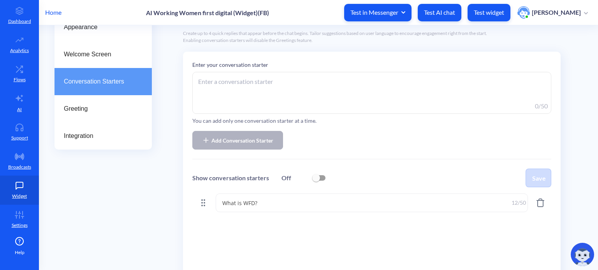
scroll to position [111, 0]
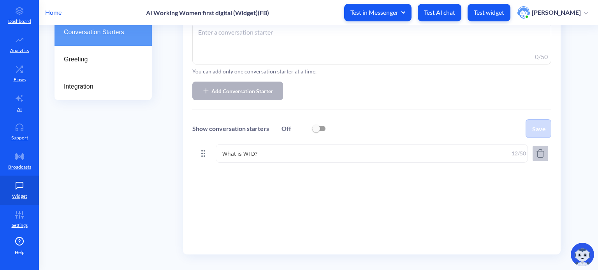
click at [540, 154] on icon "Delete starter: What is WFD?" at bounding box center [539, 153] width 9 height 9
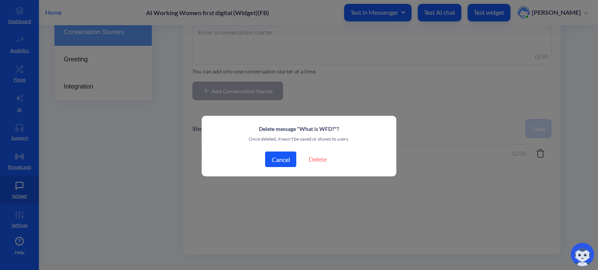
drag, startPoint x: 319, startPoint y: 159, endPoint x: 313, endPoint y: 168, distance: 11.5
click at [319, 158] on button "Delete" at bounding box center [317, 160] width 31 height 16
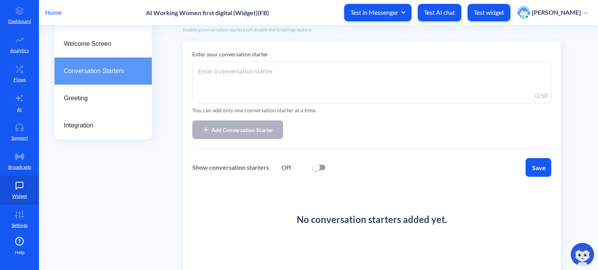
scroll to position [33, 0]
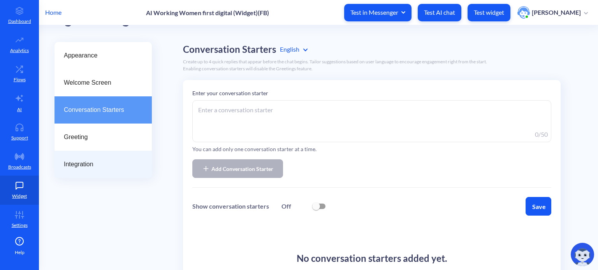
click at [76, 167] on span "Integration" at bounding box center [100, 164] width 72 height 9
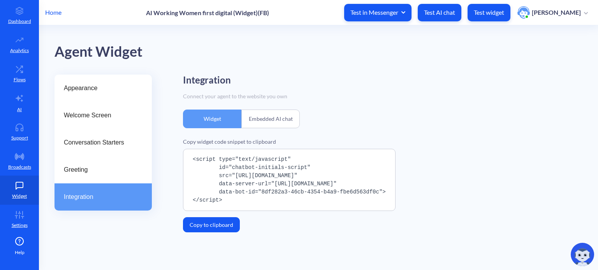
drag, startPoint x: 224, startPoint y: 200, endPoint x: 182, endPoint y: 157, distance: 60.5
click at [182, 157] on div "Appearance Welcome Screen Conversation Starters Greeting Integration Integratio…" at bounding box center [325, 162] width 543 height 174
click at [238, 173] on pre "<script type="text/javascript" id="chatbot-initials-script" src="https://platfo…" at bounding box center [289, 180] width 212 height 62
drag, startPoint x: 223, startPoint y: 200, endPoint x: 184, endPoint y: 149, distance: 64.4
click at [184, 149] on div "Copy widget code snippet to clipboard <script type="text/javascript" id="chatbo…" at bounding box center [382, 185] width 399 height 95
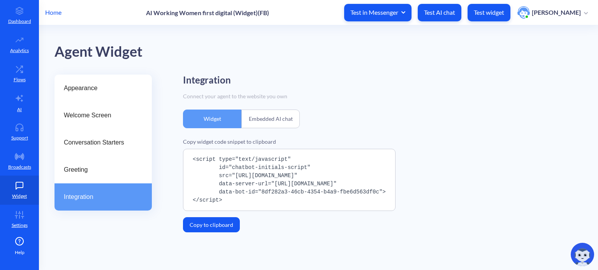
click at [236, 174] on pre "<script type="text/javascript" id="chatbot-initials-script" src="https://platfo…" at bounding box center [289, 180] width 212 height 62
click at [501, 11] on p "Test widget" at bounding box center [489, 13] width 30 height 8
click at [447, 12] on p "Test AI chat" at bounding box center [439, 13] width 31 height 8
click at [19, 158] on icon at bounding box center [20, 157] width 16 height 8
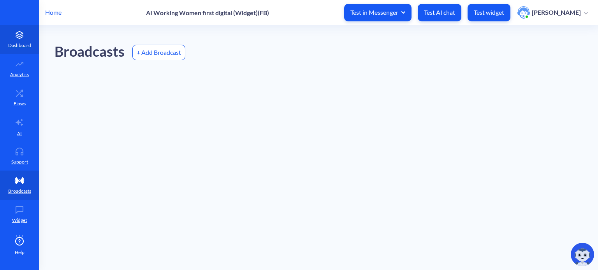
click at [23, 34] on icon at bounding box center [20, 35] width 16 height 8
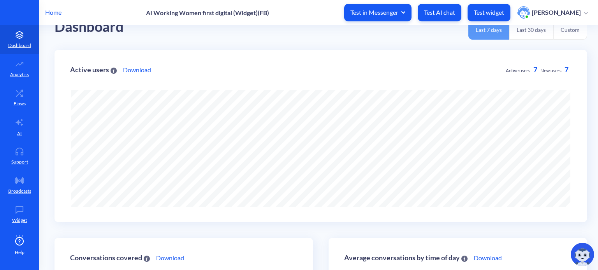
scroll to position [39, 0]
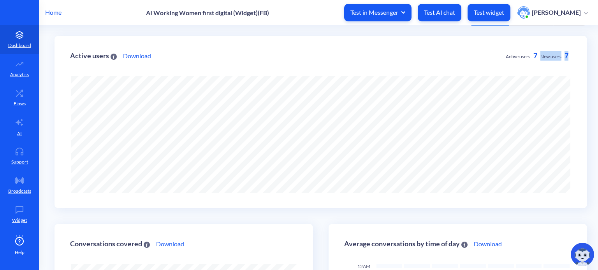
drag, startPoint x: 538, startPoint y: 56, endPoint x: 569, endPoint y: 54, distance: 31.6
click at [569, 54] on div "Active users Download Active users 7 New users 7" at bounding box center [320, 122] width 532 height 173
click at [574, 58] on div "Active users Download Active users 7 New users 7" at bounding box center [320, 122] width 532 height 173
drag, startPoint x: 500, startPoint y: 57, endPoint x: 532, endPoint y: 54, distance: 32.1
click at [532, 54] on div "Active users Download Active users 7 New users 7" at bounding box center [320, 63] width 501 height 25
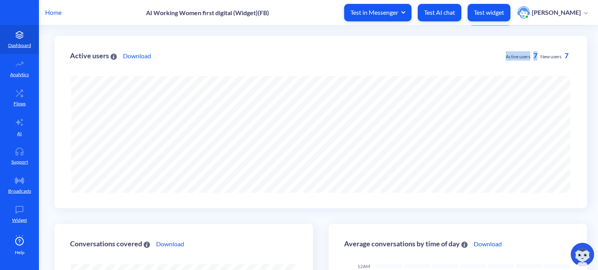
click at [517, 58] on span "Active users" at bounding box center [517, 57] width 25 height 6
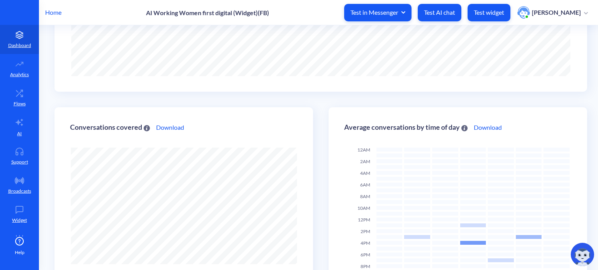
scroll to position [233, 0]
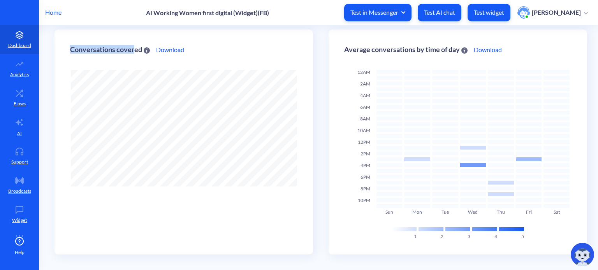
drag, startPoint x: 70, startPoint y: 49, endPoint x: 133, endPoint y: 49, distance: 63.4
click at [133, 49] on div "Conversations covered" at bounding box center [110, 49] width 80 height 7
click at [118, 49] on div "Conversations covered" at bounding box center [110, 49] width 80 height 7
drag, startPoint x: 349, startPoint y: 49, endPoint x: 388, endPoint y: 49, distance: 38.1
click at [388, 49] on div "Average conversations by time of day" at bounding box center [405, 49] width 123 height 7
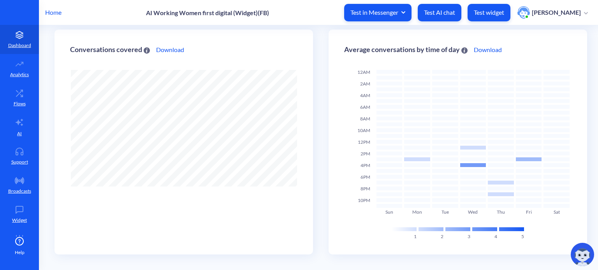
click at [396, 51] on div "Average conversations by time of day" at bounding box center [405, 49] width 123 height 7
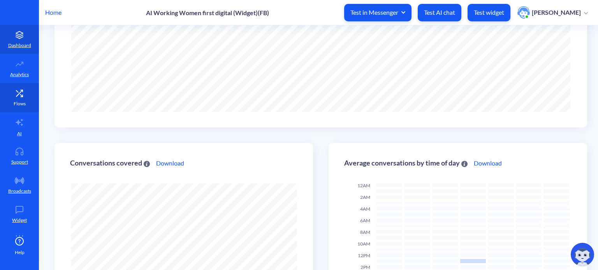
scroll to position [117, 0]
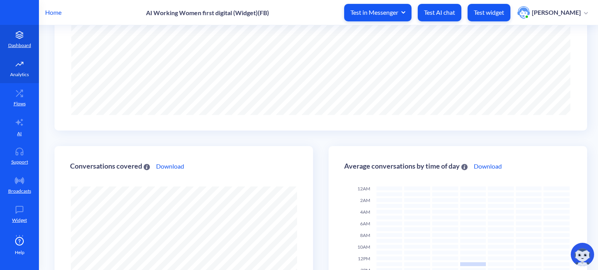
click at [14, 65] on icon at bounding box center [20, 64] width 16 height 8
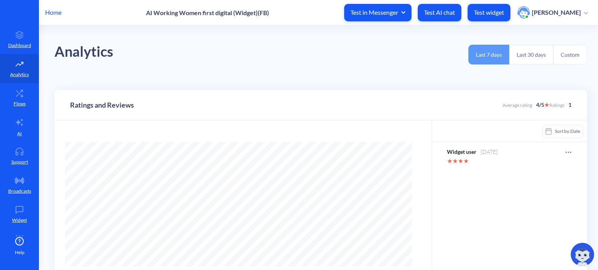
click at [539, 55] on button "Last 30 days" at bounding box center [531, 55] width 44 height 20
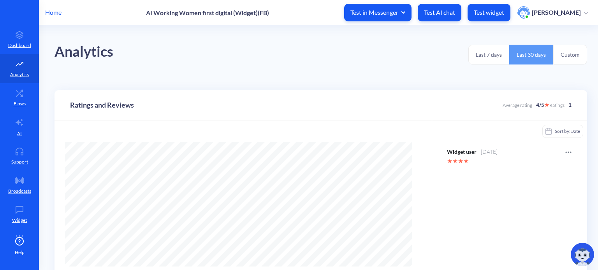
scroll to position [78, 0]
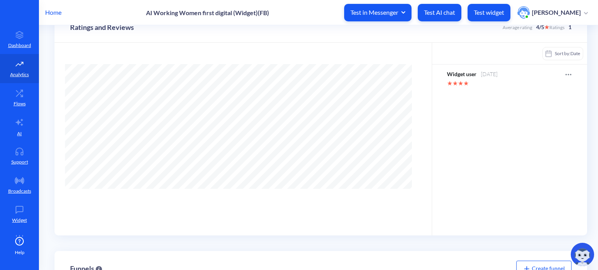
click at [568, 72] on icon at bounding box center [568, 75] width 8 height 8
click at [567, 73] on div at bounding box center [299, 135] width 598 height 270
click at [567, 75] on icon at bounding box center [567, 74] width 1 height 1
click at [517, 150] on div at bounding box center [299, 135] width 598 height 270
click at [565, 74] on icon at bounding box center [568, 75] width 8 height 8
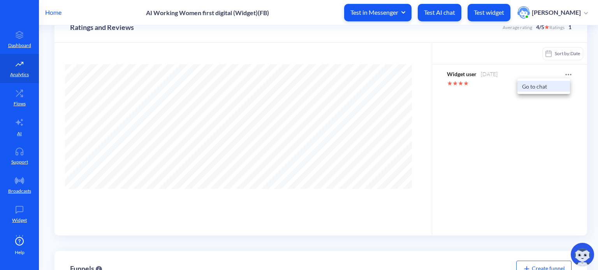
click at [535, 89] on div "Go to chat" at bounding box center [543, 86] width 53 height 11
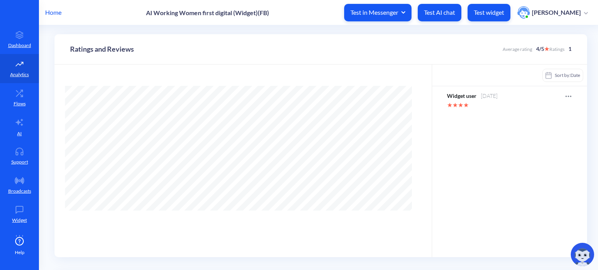
scroll to position [39, 0]
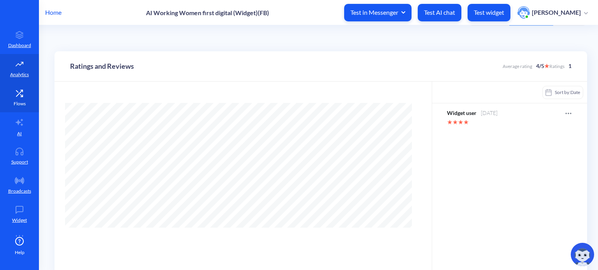
click at [22, 96] on icon at bounding box center [20, 93] width 16 height 8
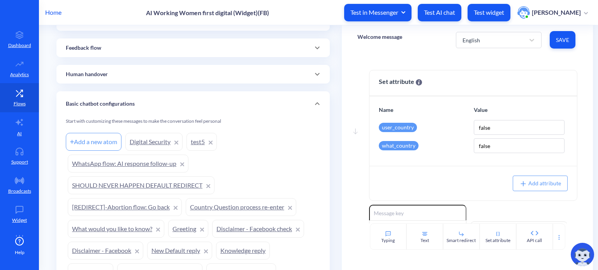
scroll to position [452, 0]
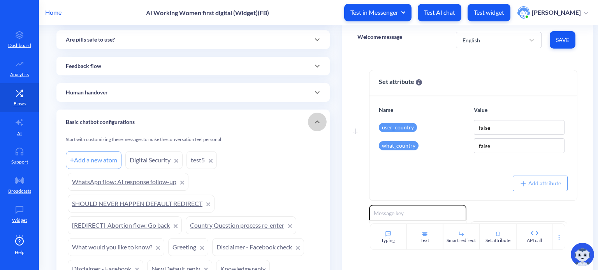
click at [317, 123] on icon at bounding box center [317, 122] width 5 height 3
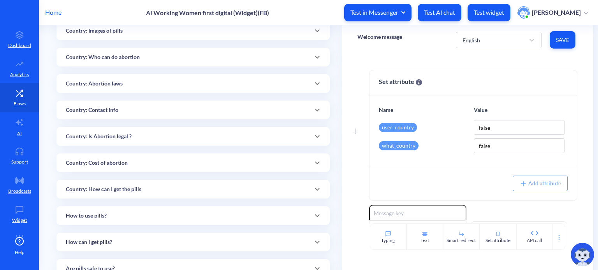
scroll to position [335, 0]
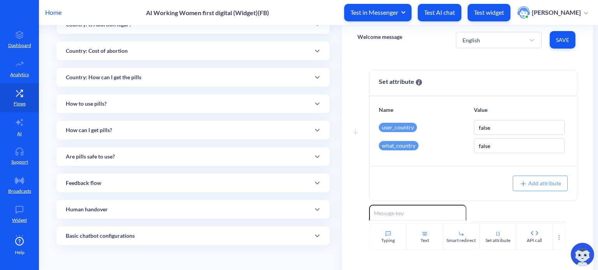
click at [114, 234] on p "Basic chatbot configurations" at bounding box center [100, 236] width 69 height 8
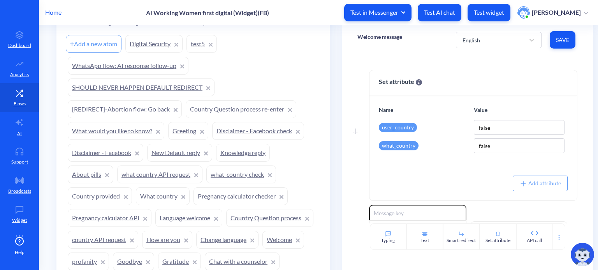
scroll to position [646, 0]
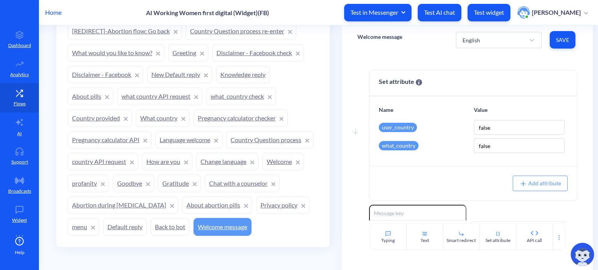
click at [193, 224] on link "Welcome message" at bounding box center [222, 227] width 58 height 18
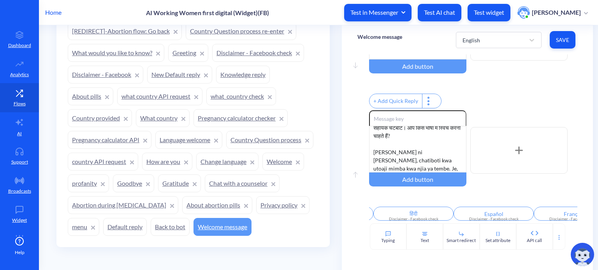
scroll to position [0, 0]
click at [409, 212] on input "English" at bounding box center [409, 214] width 80 height 14
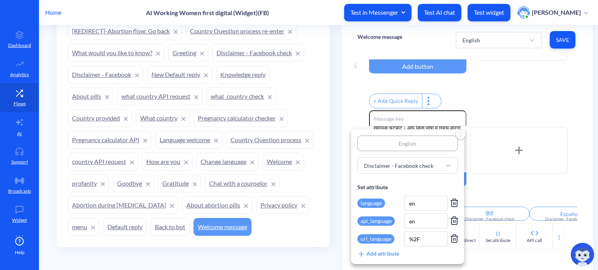
click at [494, 91] on div at bounding box center [299, 135] width 598 height 270
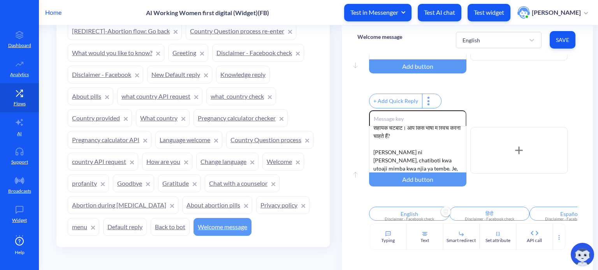
click at [407, 212] on input "English" at bounding box center [409, 214] width 80 height 14
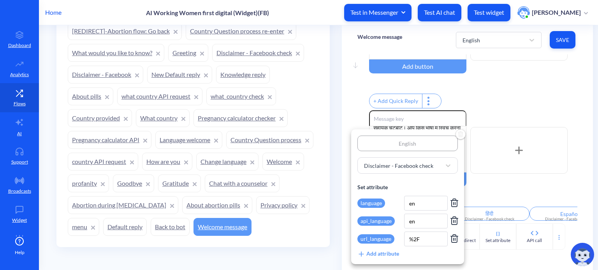
click at [508, 81] on div at bounding box center [299, 135] width 598 height 270
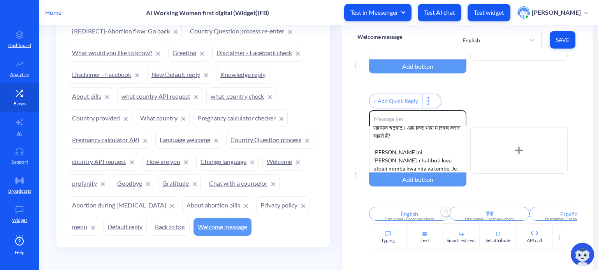
scroll to position [216, 0]
click at [410, 213] on input "English" at bounding box center [409, 214] width 80 height 14
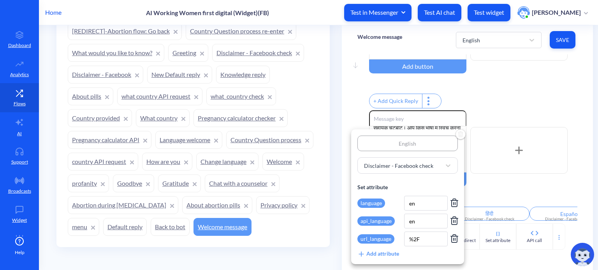
click at [507, 182] on div at bounding box center [299, 135] width 598 height 270
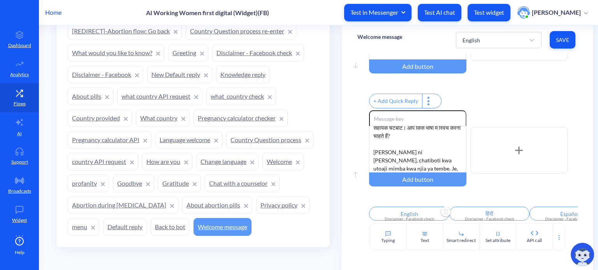
click at [406, 212] on input "English" at bounding box center [409, 214] width 80 height 14
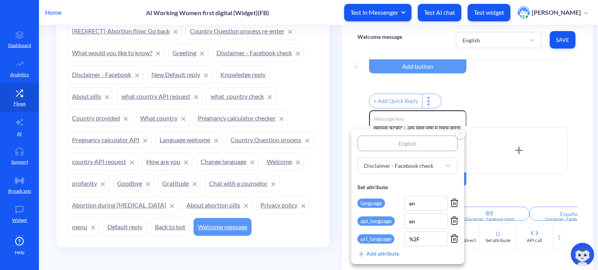
click at [503, 177] on div at bounding box center [299, 135] width 598 height 270
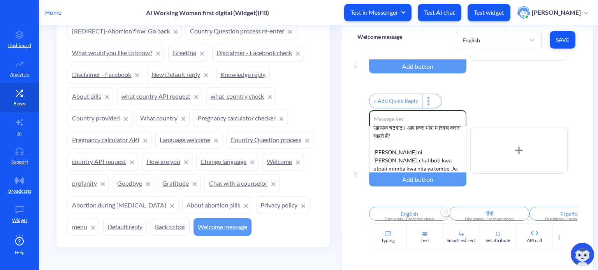
click at [400, 213] on input "English" at bounding box center [409, 214] width 80 height 14
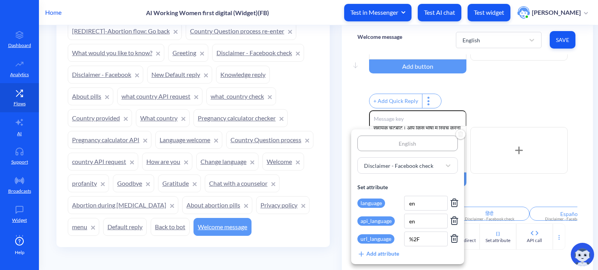
click at [508, 187] on div at bounding box center [299, 135] width 598 height 270
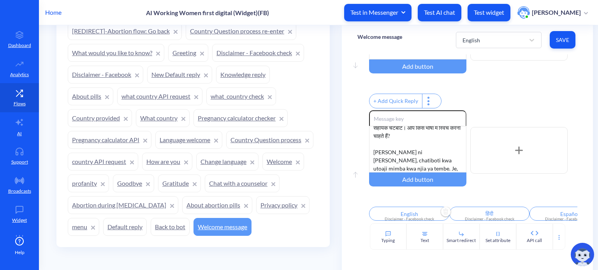
click at [249, 50] on link "Disclaimer - Facebook check" at bounding box center [258, 53] width 92 height 18
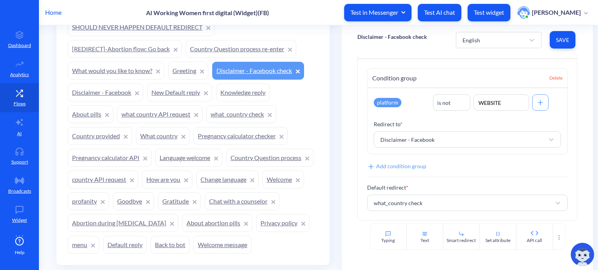
scroll to position [646, 0]
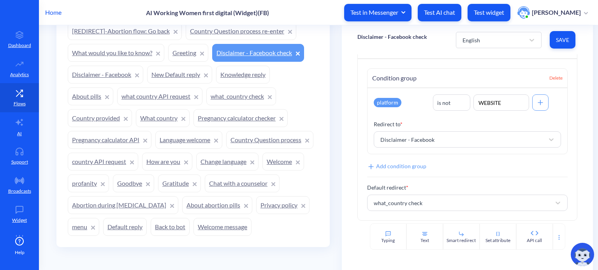
click at [86, 74] on link "Disclaimer - Facebook" at bounding box center [105, 75] width 75 height 18
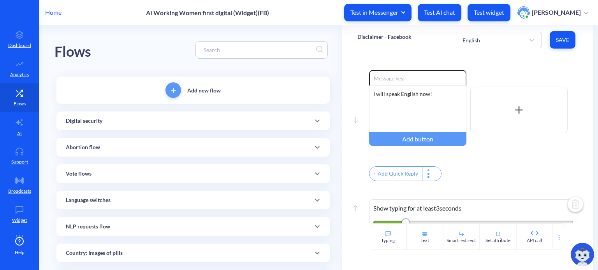
click at [189, 88] on p "Add new flow" at bounding box center [203, 90] width 33 height 8
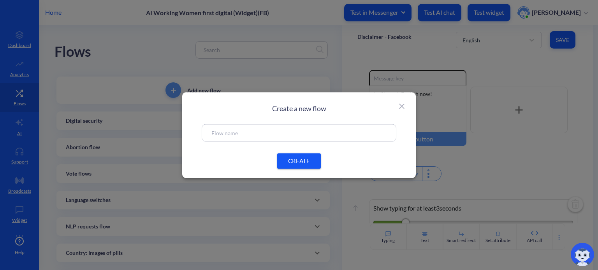
click at [243, 137] on div at bounding box center [299, 133] width 195 height 18
click at [242, 133] on input "text" at bounding box center [298, 132] width 175 height 9
type input "Test"
click at [299, 157] on span "CREATE" at bounding box center [298, 161] width 25 height 8
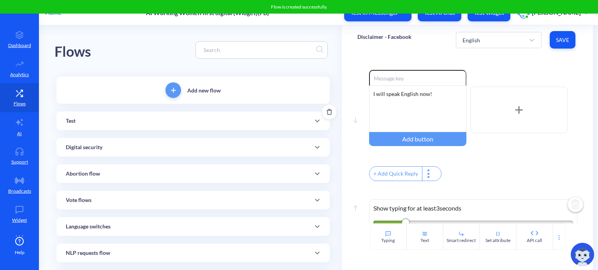
click at [242, 124] on div "Test" at bounding box center [193, 121] width 254 height 8
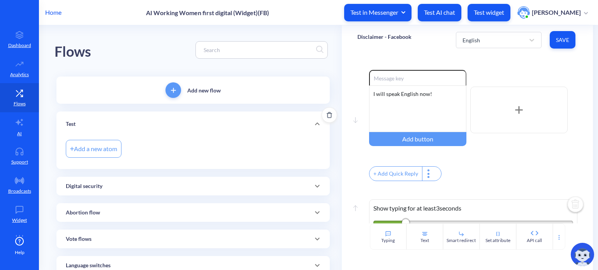
click at [89, 146] on div "Add a new atom" at bounding box center [94, 149] width 56 height 18
click at [162, 151] on input at bounding box center [161, 149] width 62 height 8
type input "Test Atom"
click at [266, 149] on div "Add a new atom Test Atom" at bounding box center [193, 149] width 254 height 22
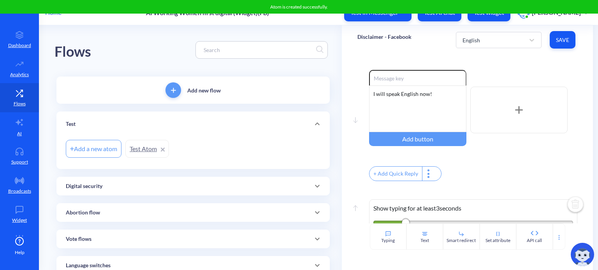
click at [135, 153] on link "Test Atom" at bounding box center [147, 149] width 44 height 18
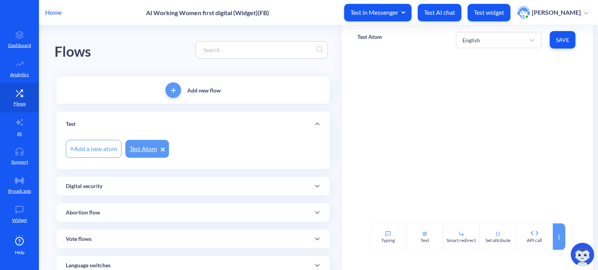
click at [556, 238] on icon at bounding box center [559, 238] width 6 height 6
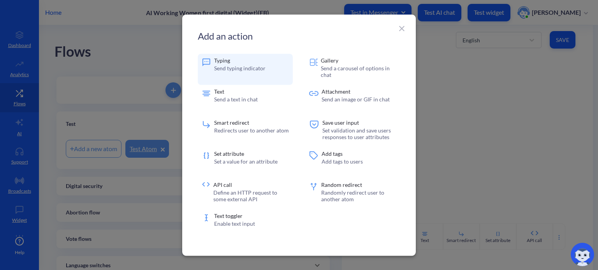
click at [237, 65] on p "Send typing indicator" at bounding box center [239, 68] width 51 height 7
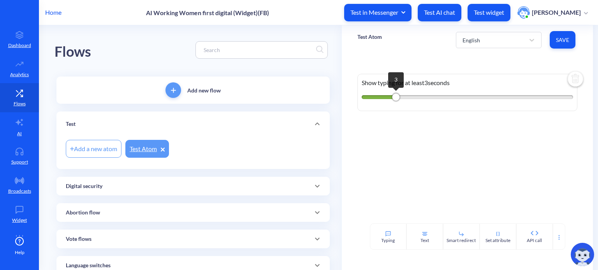
click at [398, 94] on div "Show typing for at least 3 seconds 3" at bounding box center [467, 92] width 220 height 37
drag, startPoint x: 395, startPoint y: 96, endPoint x: 383, endPoint y: 95, distance: 11.7
click at [383, 95] on div "2" at bounding box center [386, 97] width 8 height 8
drag, startPoint x: 384, startPoint y: 95, endPoint x: 390, endPoint y: 93, distance: 6.3
click at [390, 93] on div "Show typing for at least 3 seconds 3" at bounding box center [467, 92] width 220 height 37
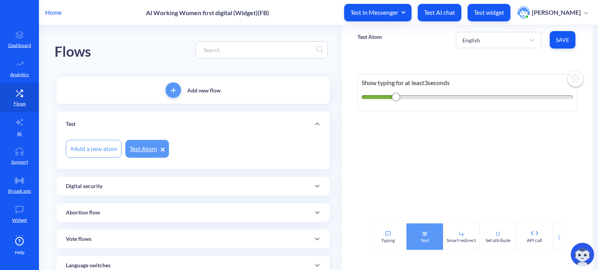
click at [423, 237] on icon at bounding box center [424, 234] width 6 height 6
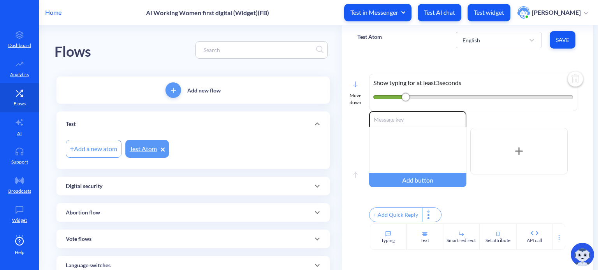
click at [355, 86] on rect at bounding box center [355, 84] width 4 height 5
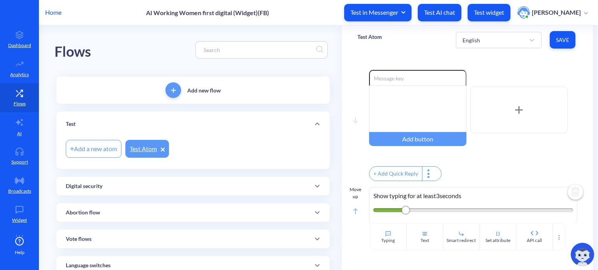
click at [353, 215] on icon at bounding box center [355, 212] width 5 height 6
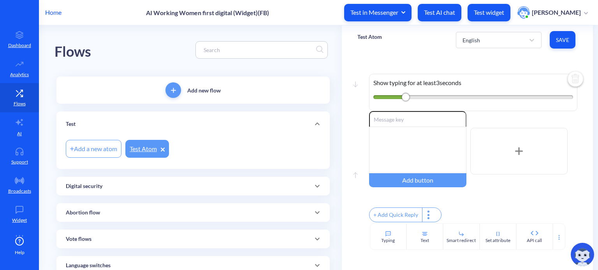
click at [353, 179] on icon at bounding box center [355, 175] width 5 height 6
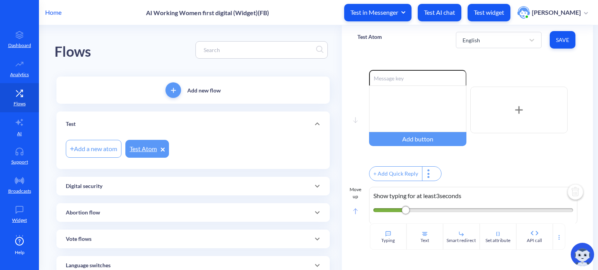
click at [354, 214] on rect at bounding box center [355, 211] width 4 height 5
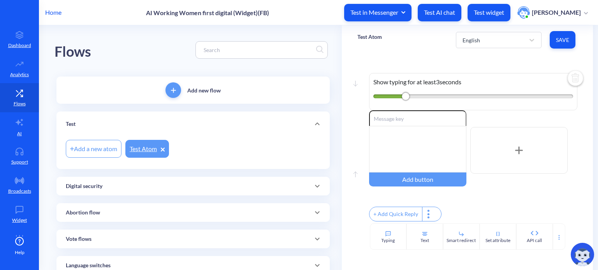
scroll to position [5, 0]
click at [572, 73] on img at bounding box center [575, 79] width 19 height 19
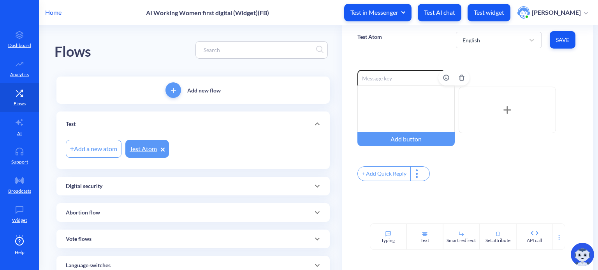
click at [388, 93] on div at bounding box center [405, 109] width 97 height 47
click at [386, 76] on input at bounding box center [405, 78] width 97 height 16
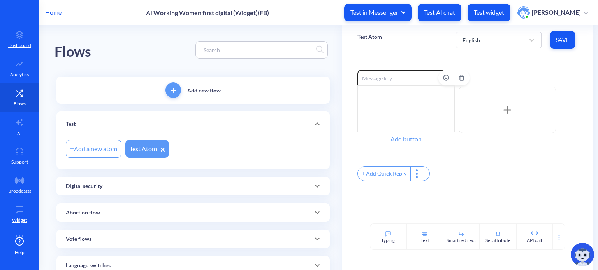
click at [405, 140] on div "Add button" at bounding box center [405, 139] width 97 height 14
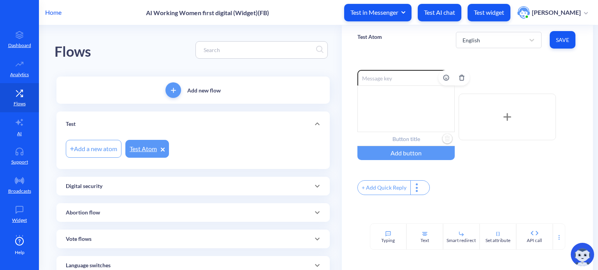
click at [403, 139] on input "text" at bounding box center [405, 139] width 97 height 14
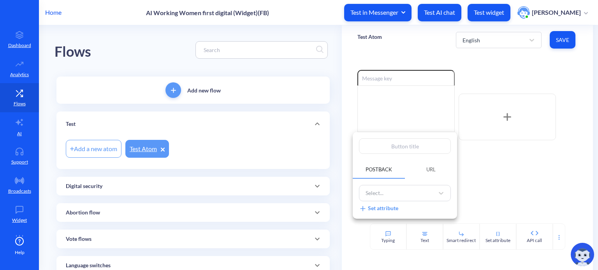
drag, startPoint x: 423, startPoint y: 145, endPoint x: 373, endPoint y: 146, distance: 49.8
click at [373, 146] on input "text" at bounding box center [405, 147] width 92 height 16
type input "T"
type input "Te"
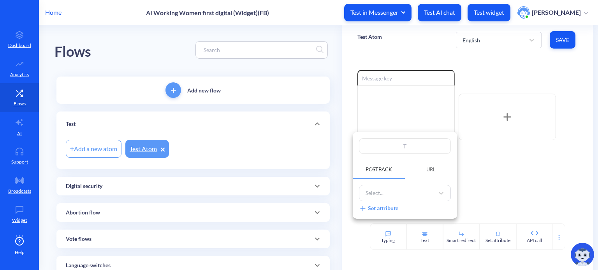
type input "Te"
type input "Tes"
type input "Test"
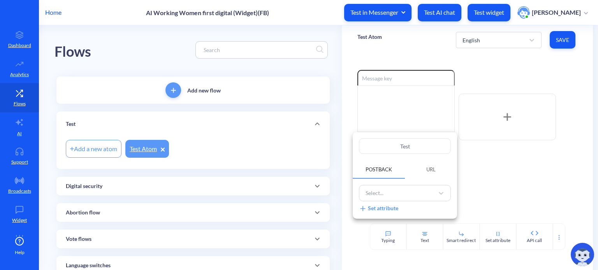
type input "Test"
type input "Test B"
type input "Test Bu"
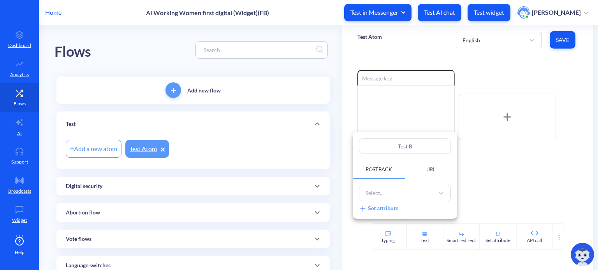
type input "Test Bu"
type input "Test But"
type input "Test Butt"
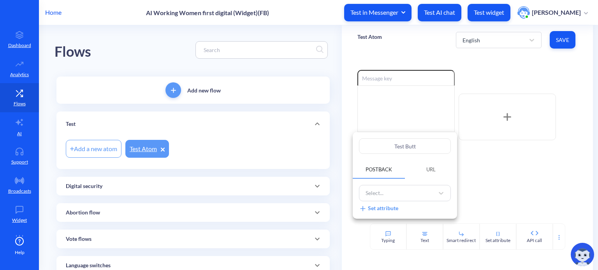
type input "Test Butto"
type input "Test Buttom"
type input "Test Butto"
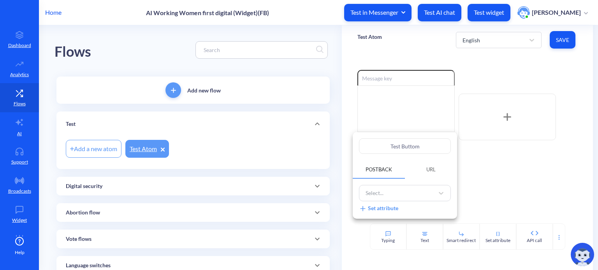
type input "Test Butto"
type input "Test Button"
click at [432, 168] on span "URL" at bounding box center [430, 170] width 9 height 6
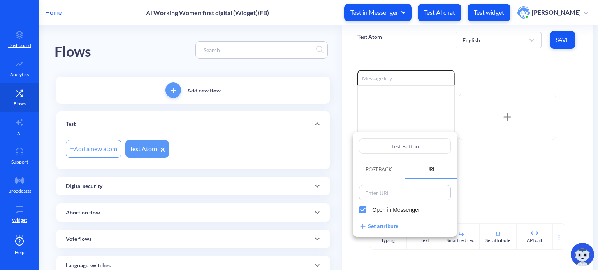
click at [378, 191] on input at bounding box center [404, 193] width 87 height 11
click at [526, 168] on div at bounding box center [299, 135] width 598 height 270
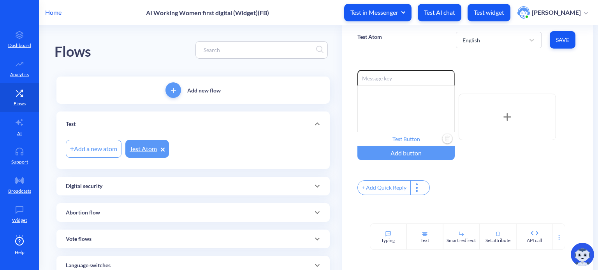
click at [504, 114] on icon at bounding box center [507, 117] width 8 height 8
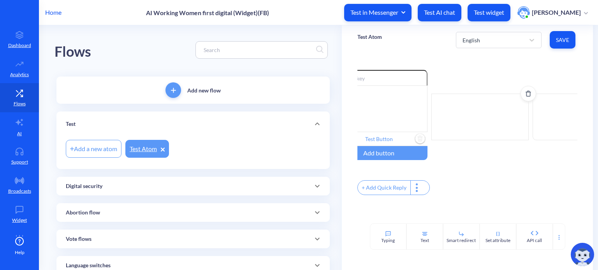
click at [482, 116] on div at bounding box center [479, 117] width 97 height 47
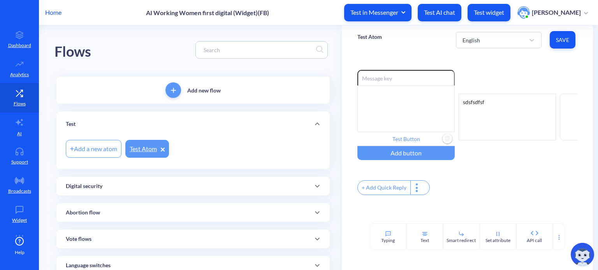
click at [461, 182] on div "Enable reactions Test Button Add button sdsfsdfsf + Add Quick Reply" at bounding box center [467, 133] width 220 height 127
click at [560, 235] on icon at bounding box center [559, 238] width 6 height 6
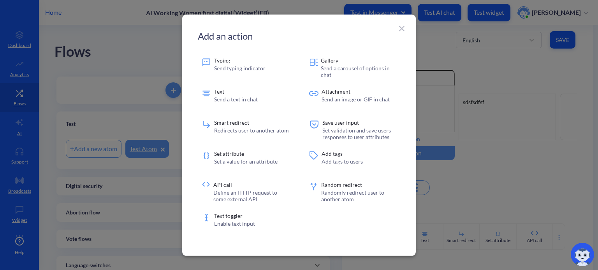
click at [403, 26] on icon at bounding box center [401, 28] width 9 height 9
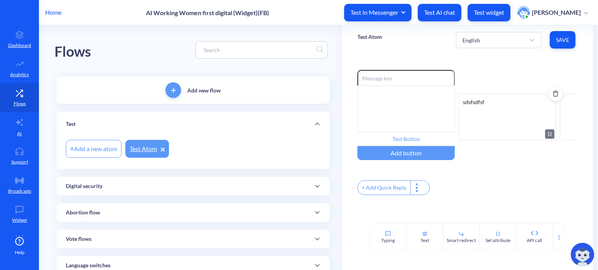
click at [478, 102] on div "sdsfsdfsf" at bounding box center [506, 117] width 97 height 47
click at [481, 118] on div "sdsfsdfsf" at bounding box center [506, 117] width 97 height 47
click at [480, 103] on div "sdsfsdfsf" at bounding box center [506, 117] width 97 height 47
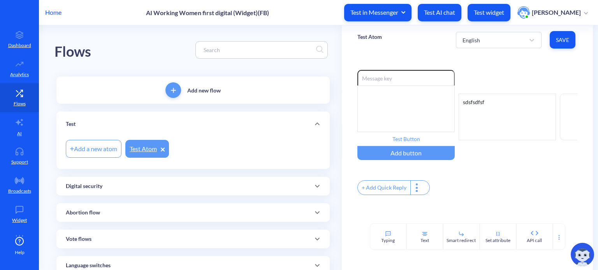
drag, startPoint x: 486, startPoint y: 164, endPoint x: 500, endPoint y: 163, distance: 14.1
click at [500, 163] on div "Enable reactions Test Button Add button sdsfsdfsf" at bounding box center [467, 117] width 220 height 94
click at [561, 237] on div at bounding box center [559, 237] width 12 height 26
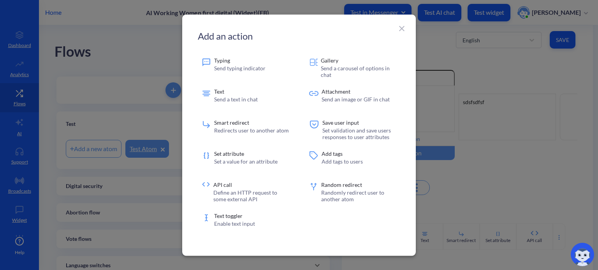
click at [338, 69] on p "Send a carousel of options in chat" at bounding box center [358, 71] width 75 height 13
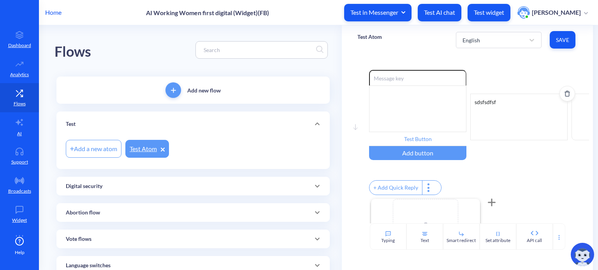
click at [488, 103] on div "sdsfsdfsf" at bounding box center [518, 117] width 97 height 47
click at [409, 103] on div at bounding box center [417, 109] width 97 height 47
click at [487, 103] on div "sdsfsdfsf" at bounding box center [518, 117] width 97 height 47
click at [434, 102] on div at bounding box center [417, 109] width 97 height 47
click at [502, 105] on div "sdsfsdfsf" at bounding box center [518, 117] width 97 height 47
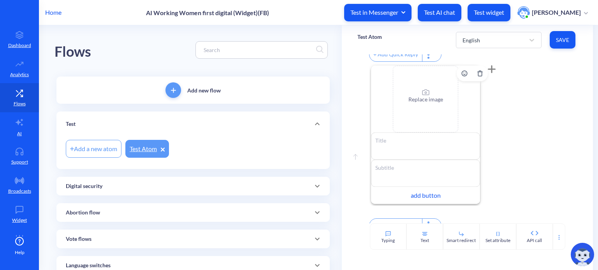
scroll to position [115, 0]
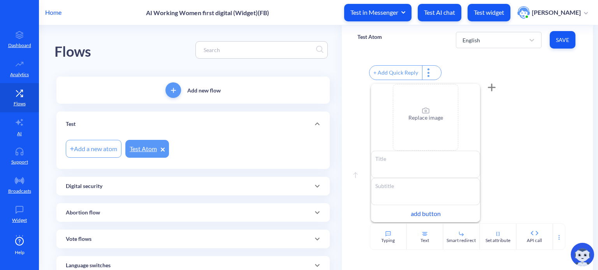
click at [491, 91] on icon at bounding box center [491, 87] width 0 height 7
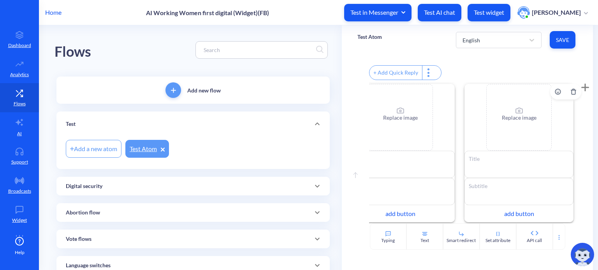
scroll to position [0, 0]
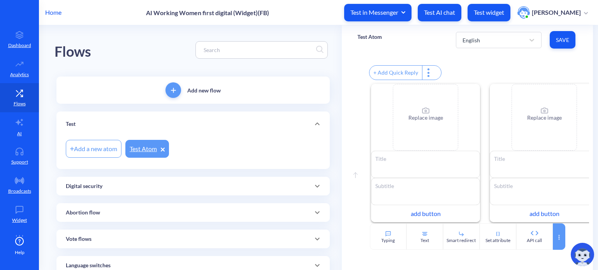
click at [560, 233] on div at bounding box center [559, 237] width 12 height 26
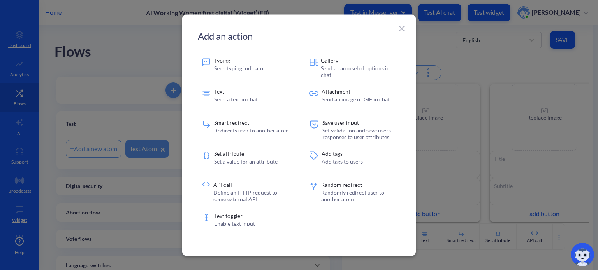
click at [403, 27] on icon at bounding box center [401, 28] width 5 height 5
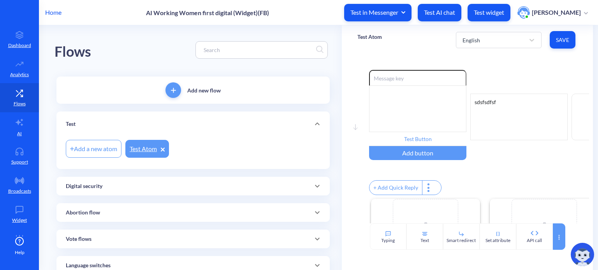
click at [559, 239] on icon at bounding box center [559, 238] width 6 height 6
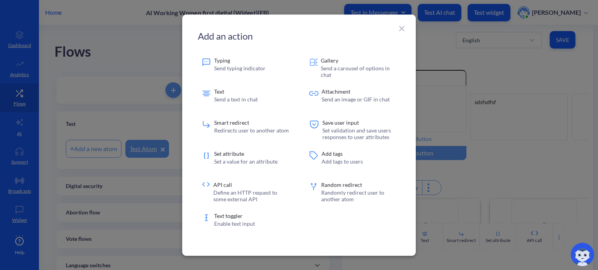
click at [400, 29] on icon at bounding box center [401, 28] width 9 height 9
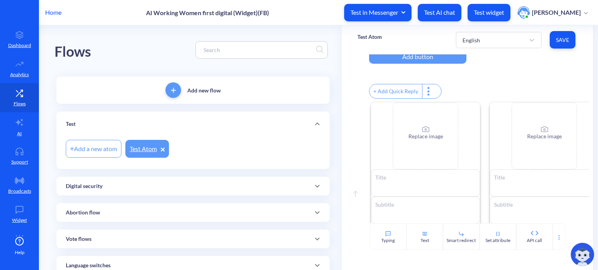
scroll to position [78, 0]
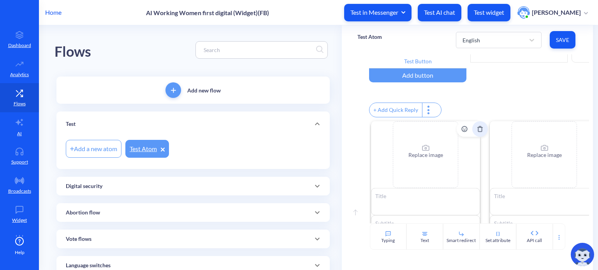
click at [478, 132] on icon "Delete" at bounding box center [480, 128] width 4 height 5
click at [0, 0] on icon "Delete" at bounding box center [0, 0] width 0 height 0
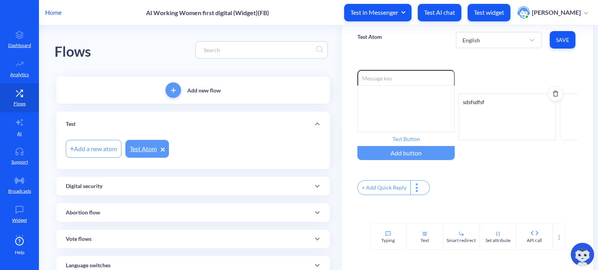
scroll to position [0, 0]
drag, startPoint x: 510, startPoint y: 107, endPoint x: 464, endPoint y: 105, distance: 45.9
click at [464, 105] on div "sdsfsdfsf" at bounding box center [506, 117] width 97 height 47
click at [559, 93] on span "Delete" at bounding box center [555, 94] width 15 height 6
click at [496, 181] on div "Enable reactions Test Button Add button + Add Quick Reply" at bounding box center [467, 133] width 220 height 127
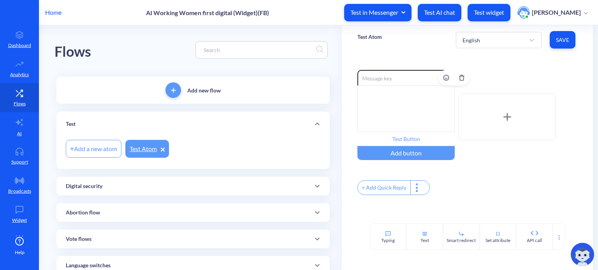
click at [420, 104] on div at bounding box center [405, 109] width 97 height 47
click at [558, 235] on icon at bounding box center [559, 238] width 6 height 6
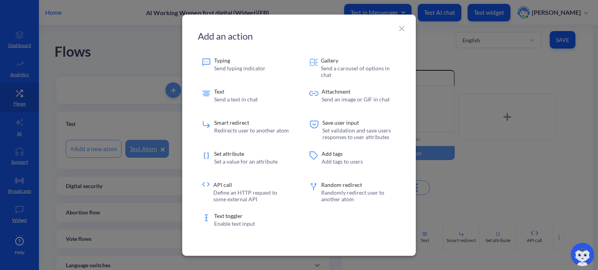
click at [403, 25] on icon at bounding box center [401, 28] width 9 height 9
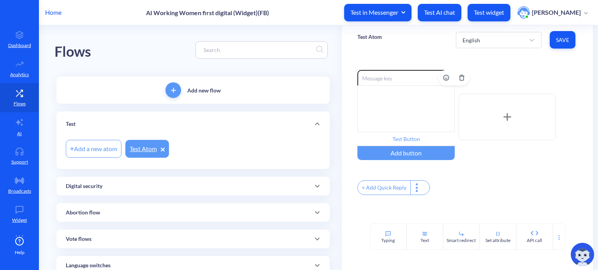
click at [388, 96] on div at bounding box center [405, 109] width 97 height 47
click at [560, 238] on div at bounding box center [559, 237] width 12 height 26
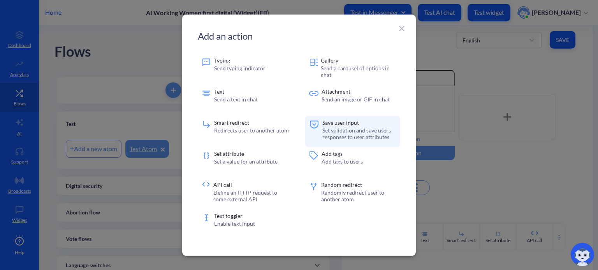
click at [353, 130] on p "Set validation and save users responses to user attributes" at bounding box center [359, 133] width 74 height 13
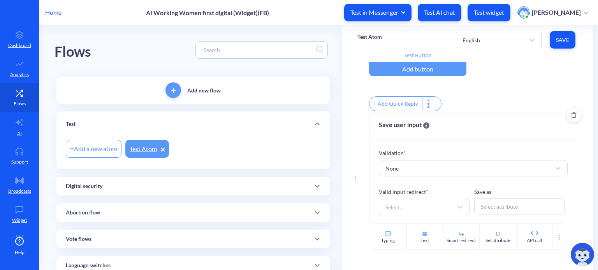
scroll to position [93, 0]
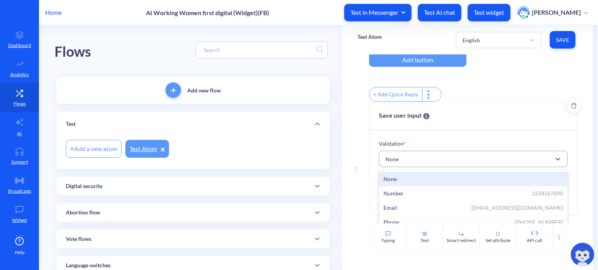
click at [409, 161] on div "None" at bounding box center [465, 159] width 169 height 14
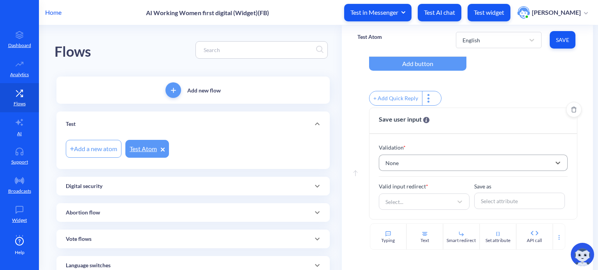
click at [410, 161] on div "None" at bounding box center [465, 163] width 169 height 14
click at [571, 112] on icon "Delete" at bounding box center [573, 110] width 5 height 6
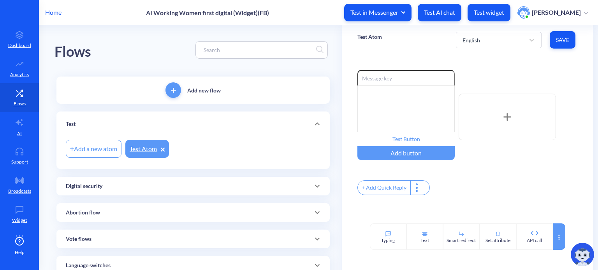
click at [556, 238] on icon at bounding box center [559, 238] width 6 height 6
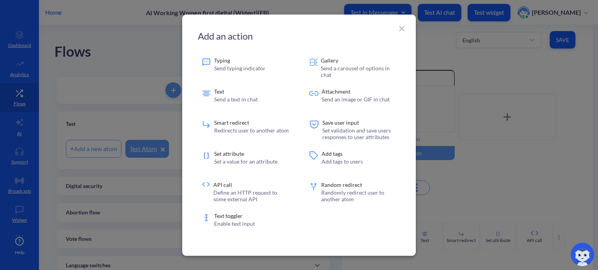
click at [403, 30] on icon at bounding box center [401, 28] width 9 height 9
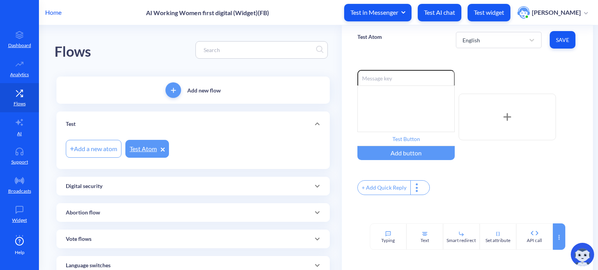
click at [560, 237] on icon at bounding box center [559, 238] width 6 height 6
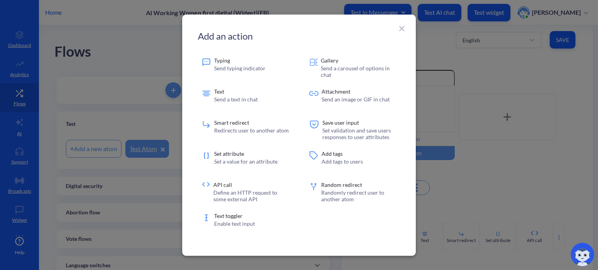
click at [400, 29] on icon at bounding box center [401, 28] width 9 height 9
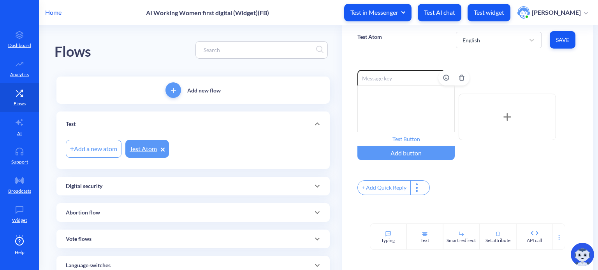
click at [384, 97] on div at bounding box center [405, 109] width 97 height 47
click at [559, 236] on icon at bounding box center [559, 238] width 6 height 6
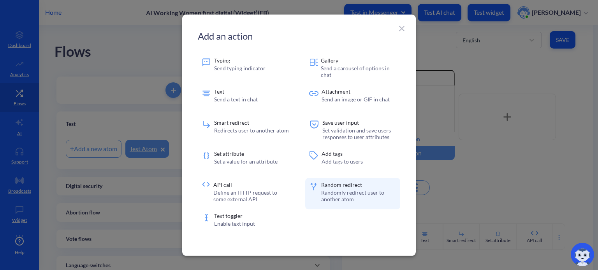
click at [344, 195] on p "Randomly redirect user to another atom" at bounding box center [358, 195] width 75 height 13
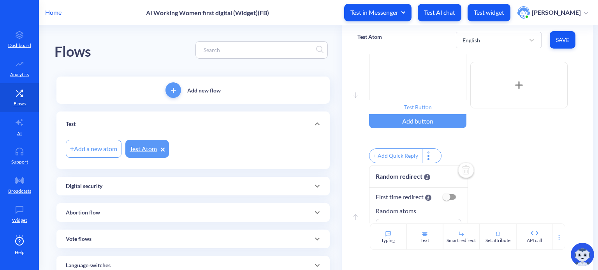
scroll to position [67, 0]
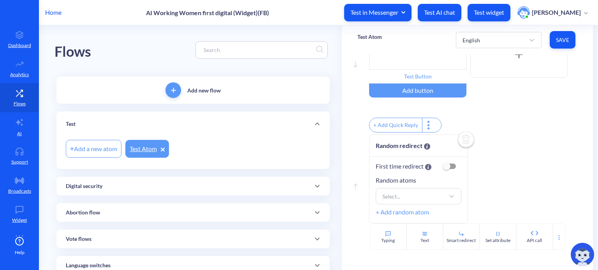
click at [462, 135] on img at bounding box center [465, 140] width 19 height 19
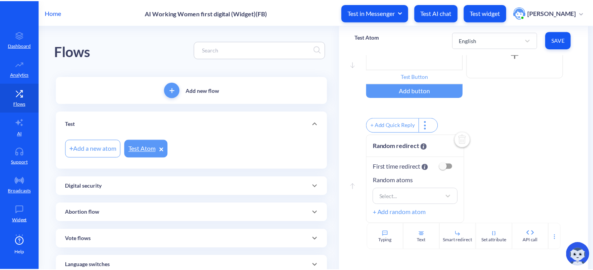
scroll to position [0, 0]
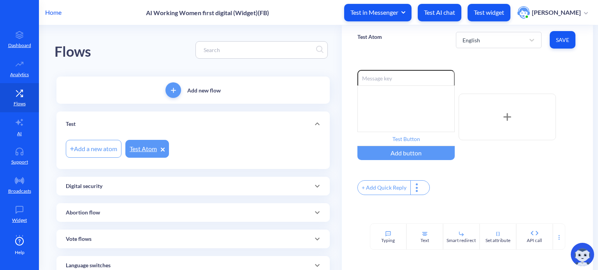
click at [54, 12] on p "Home" at bounding box center [53, 12] width 16 height 9
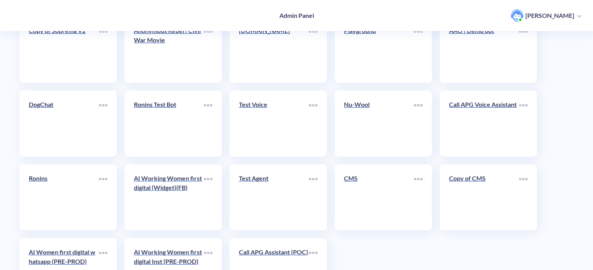
scroll to position [233, 0]
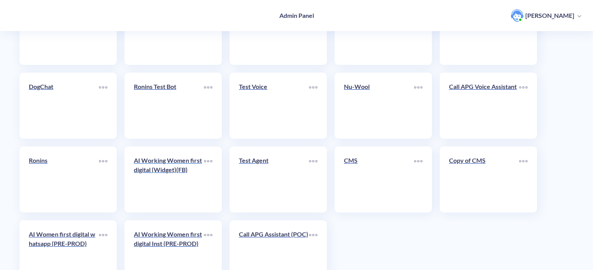
click at [171, 174] on p "AI Working Women first digital (Widget)(FB)" at bounding box center [169, 165] width 70 height 19
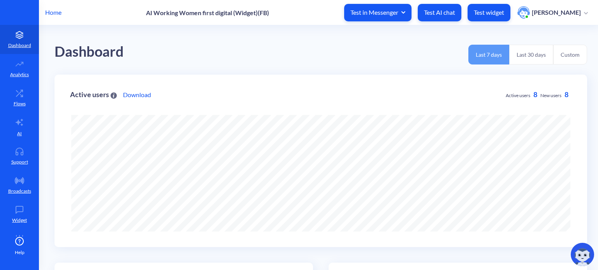
scroll to position [270, 598]
click at [20, 101] on p "Flows" at bounding box center [20, 103] width 12 height 7
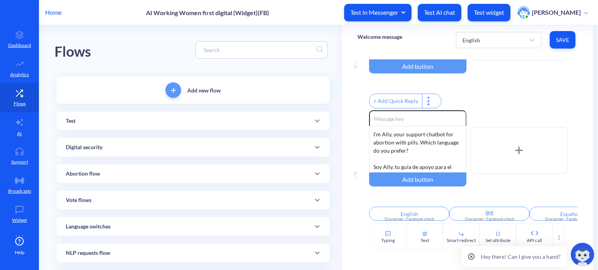
scroll to position [216, 0]
drag, startPoint x: 470, startPoint y: 258, endPoint x: 460, endPoint y: 249, distance: 14.3
click at [471, 258] on icon at bounding box center [471, 257] width 7 height 7
click at [139, 120] on div "Test" at bounding box center [193, 121] width 254 height 8
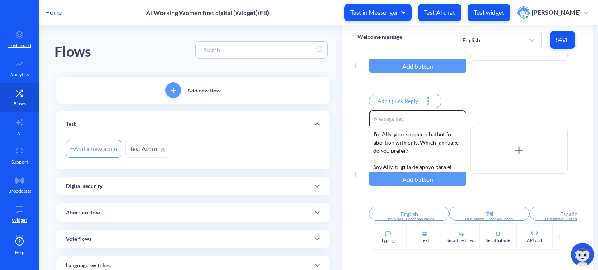
click at [58, 11] on p "Home" at bounding box center [53, 12] width 16 height 9
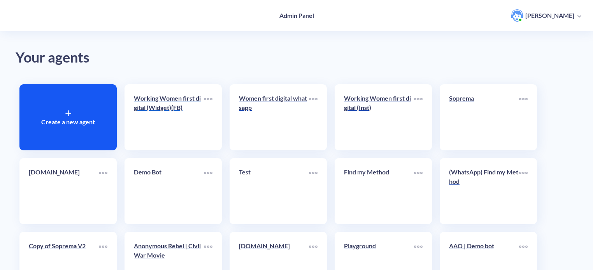
click at [182, 109] on p "Working Women first digital (Widget)(FB)" at bounding box center [169, 103] width 70 height 19
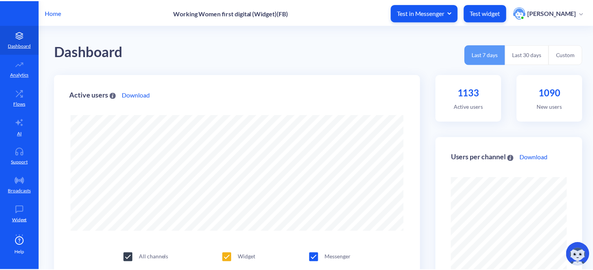
scroll to position [270, 598]
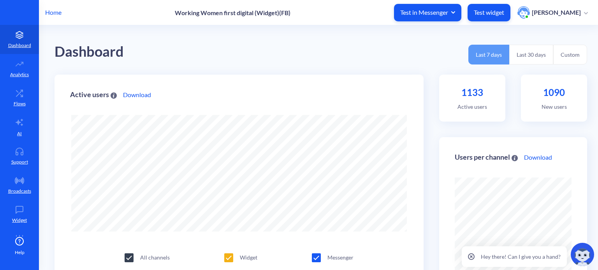
click at [54, 12] on p "Home" at bounding box center [53, 12] width 16 height 9
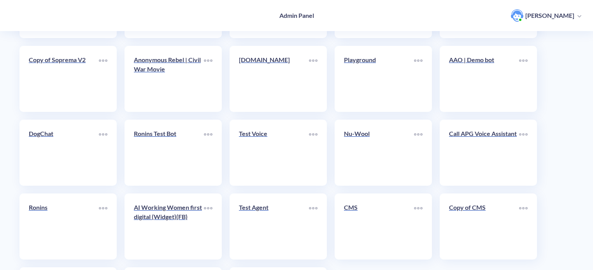
scroll to position [233, 0]
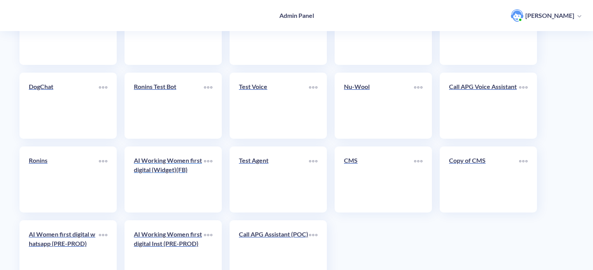
click at [180, 175] on div "AI Working Women first digital (Widget)(FB)" at bounding box center [169, 168] width 70 height 25
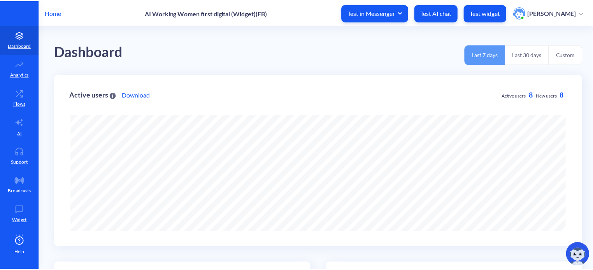
scroll to position [270, 598]
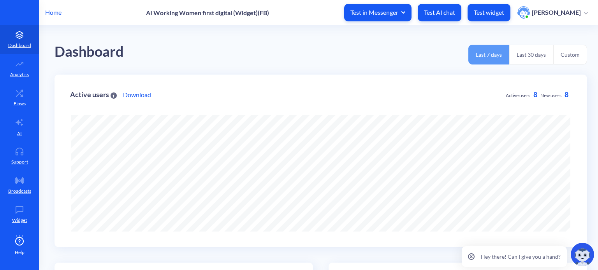
click at [51, 13] on p "Home" at bounding box center [53, 12] width 16 height 9
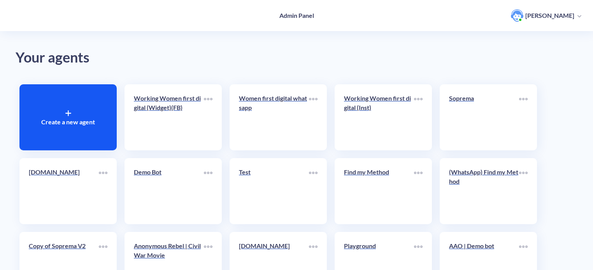
click at [68, 117] on div at bounding box center [68, 112] width 6 height 9
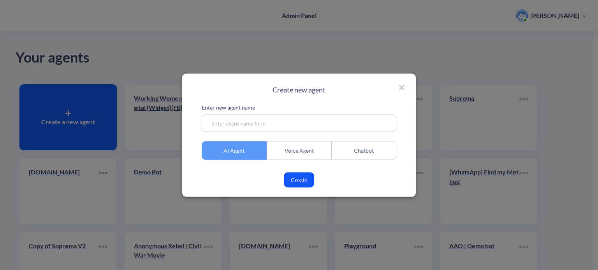
click at [376, 151] on div "Chatbot" at bounding box center [363, 150] width 65 height 19
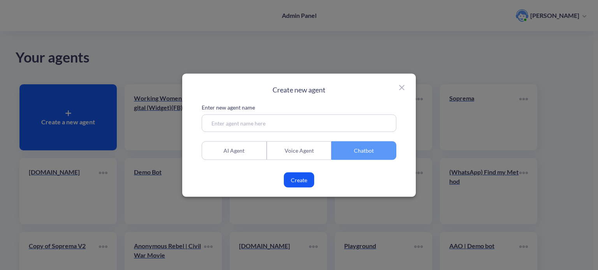
click at [402, 87] on icon at bounding box center [401, 87] width 5 height 5
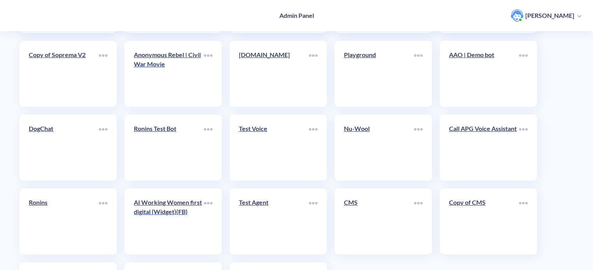
scroll to position [195, 0]
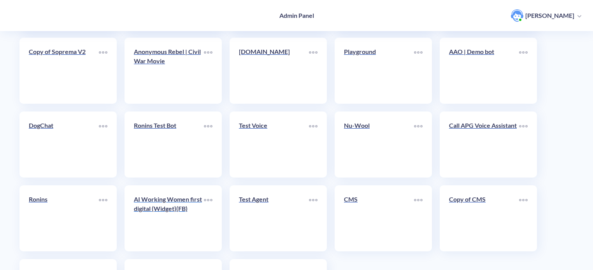
click at [170, 219] on div "AI Working Women first digital (Widget)(FB)" at bounding box center [169, 207] width 70 height 25
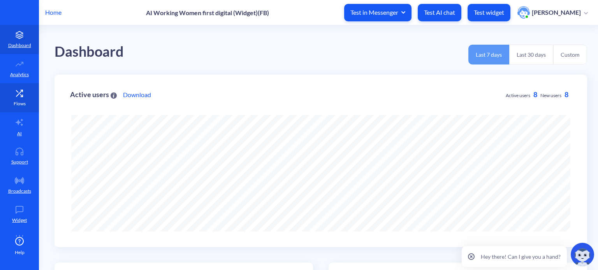
click at [16, 102] on p "Flows" at bounding box center [20, 103] width 12 height 7
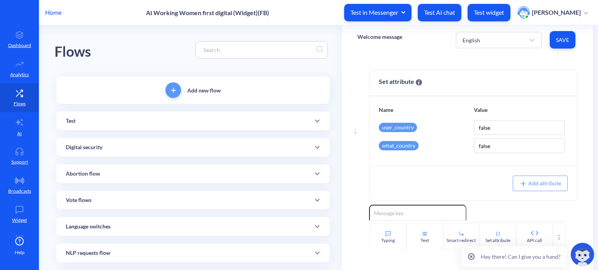
click at [471, 258] on icon at bounding box center [471, 257] width 7 height 7
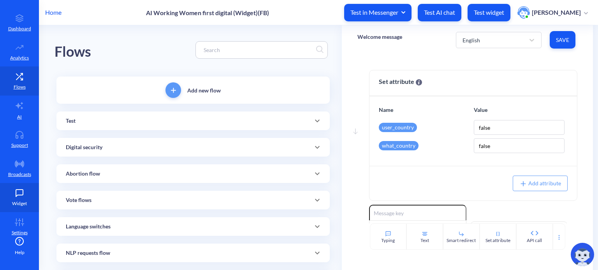
scroll to position [24, 0]
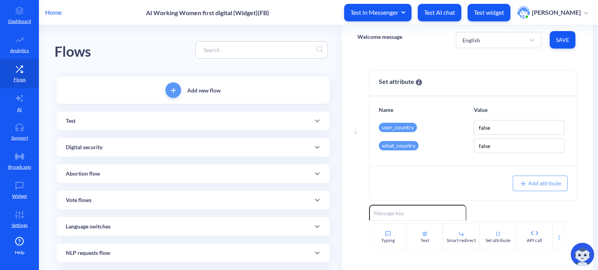
click at [20, 245] on icon at bounding box center [19, 241] width 9 height 9
click at [582, 258] on img at bounding box center [581, 254] width 23 height 23
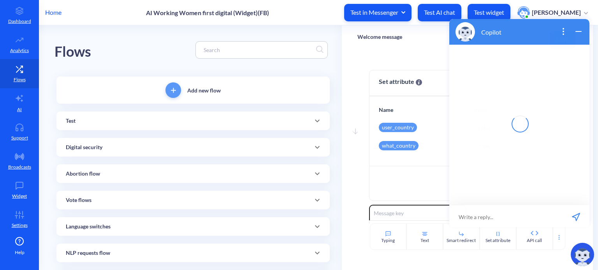
scroll to position [1, 0]
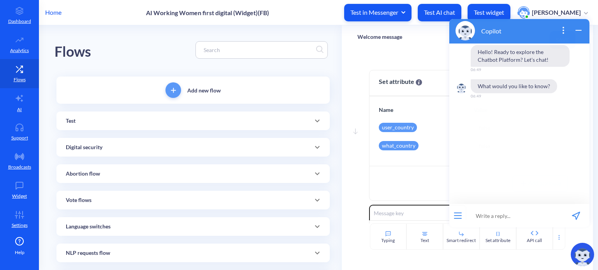
click at [581, 29] on icon "wrap widget" at bounding box center [578, 30] width 9 height 9
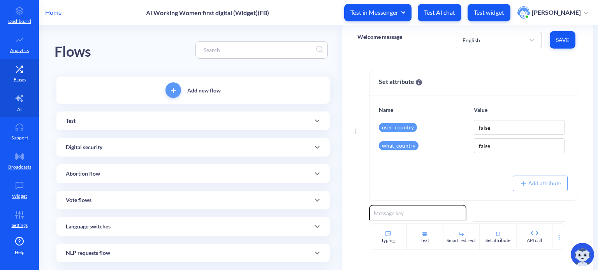
click at [20, 105] on link "AI" at bounding box center [19, 102] width 39 height 29
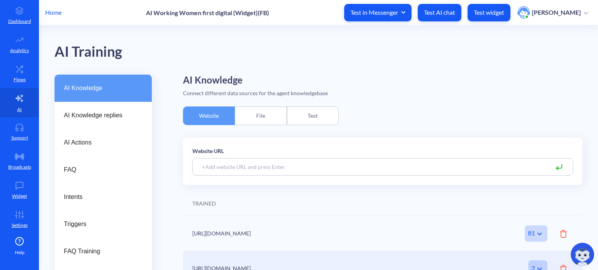
click at [282, 167] on input at bounding box center [382, 167] width 381 height 18
click at [257, 169] on input at bounding box center [382, 167] width 381 height 18
click at [280, 165] on input at bounding box center [382, 167] width 381 height 18
type input "h"
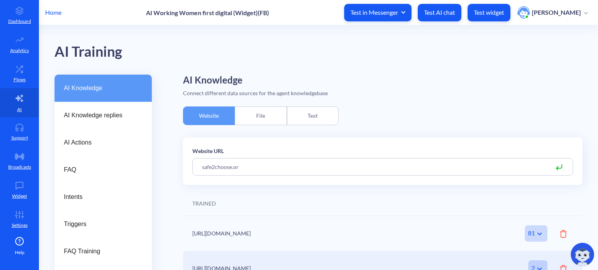
type input "safe2choose.org"
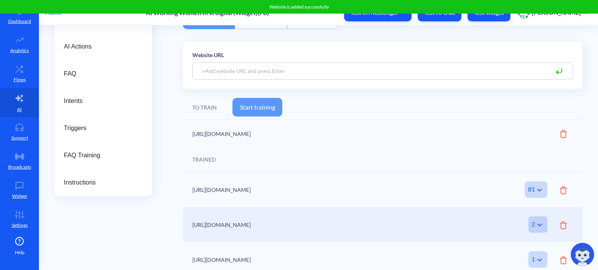
scroll to position [96, 0]
click at [259, 107] on button "Start training" at bounding box center [257, 107] width 50 height 19
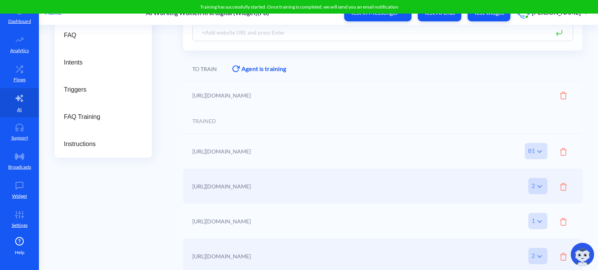
scroll to position [173, 0]
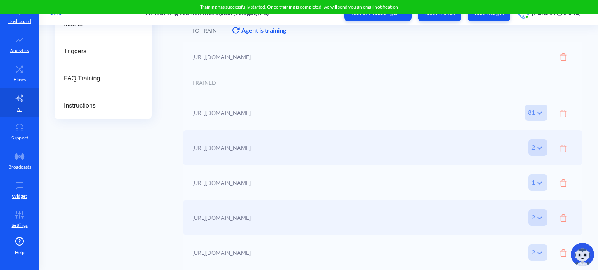
drag, startPoint x: 221, startPoint y: 110, endPoint x: 249, endPoint y: 110, distance: 27.2
click at [249, 110] on div at bounding box center [382, 156] width 399 height 229
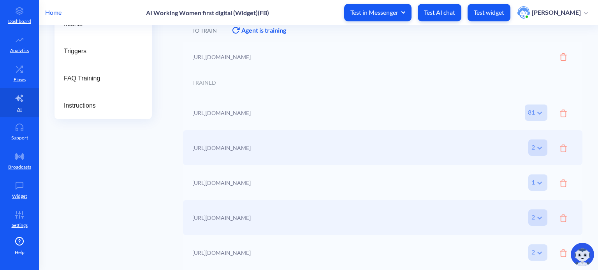
drag, startPoint x: 235, startPoint y: 112, endPoint x: 472, endPoint y: 116, distance: 237.0
click at [235, 112] on div at bounding box center [382, 156] width 399 height 229
click at [535, 113] on div at bounding box center [382, 156] width 399 height 229
click at [537, 113] on div at bounding box center [382, 156] width 399 height 229
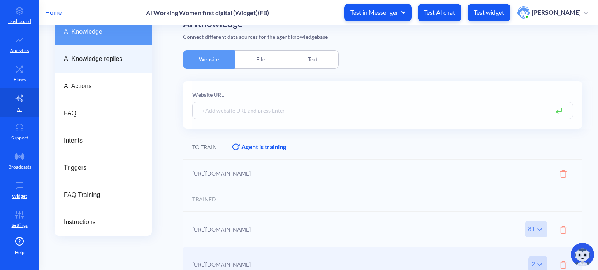
click at [113, 57] on span "AI Knowledge replies" at bounding box center [100, 58] width 72 height 9
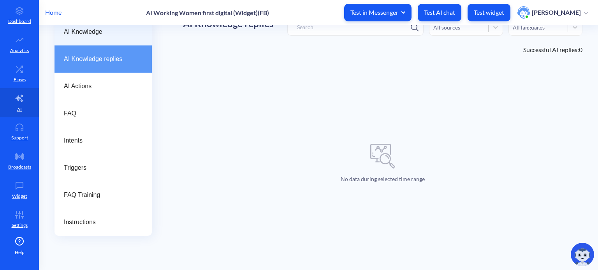
click at [107, 37] on div "AI Knowledge" at bounding box center [102, 31] width 97 height 27
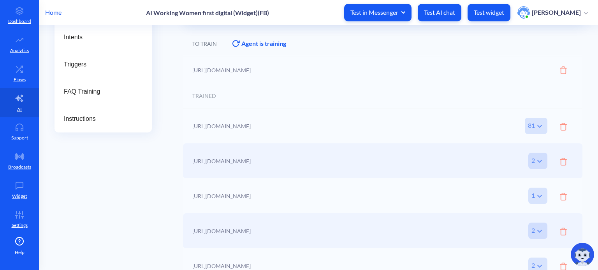
scroll to position [173, 0]
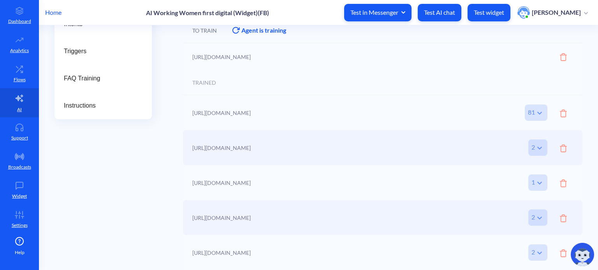
click at [537, 114] on div at bounding box center [382, 156] width 399 height 229
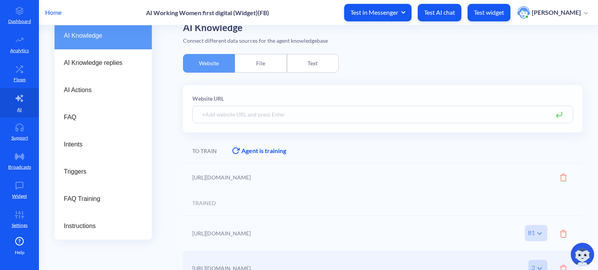
scroll to position [39, 0]
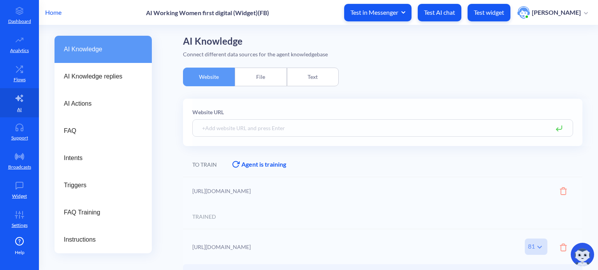
click at [265, 78] on div "File" at bounding box center [261, 77] width 52 height 19
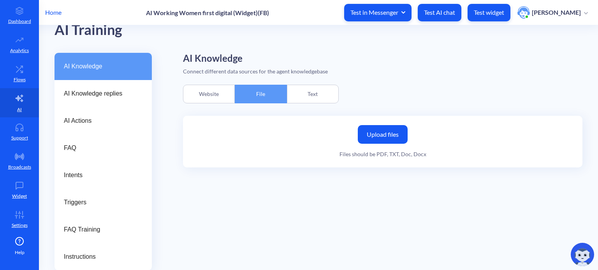
click at [315, 98] on div "Text" at bounding box center [313, 94] width 52 height 19
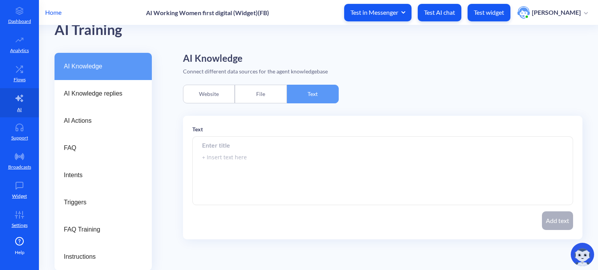
click at [237, 147] on input at bounding box center [382, 146] width 381 height 18
click at [234, 144] on input at bounding box center [382, 146] width 381 height 18
type input "What is WFD?"
click at [230, 158] on textarea at bounding box center [382, 171] width 381 height 68
type textarea "sdfsgdfdhfsh"
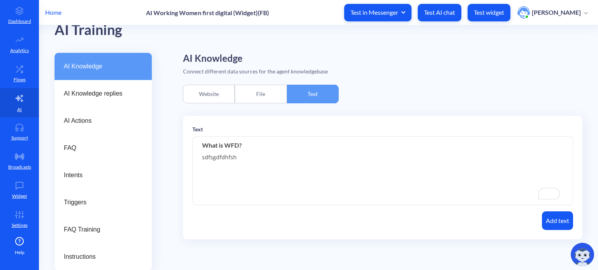
drag, startPoint x: 247, startPoint y: 146, endPoint x: 202, endPoint y: 144, distance: 45.2
click at [201, 143] on input "What is WFD?" at bounding box center [382, 146] width 381 height 18
click at [230, 144] on input "What is WFD?" at bounding box center [382, 146] width 381 height 18
drag, startPoint x: 247, startPoint y: 146, endPoint x: 196, endPoint y: 143, distance: 51.1
click at [196, 143] on input "What is WFD?" at bounding box center [382, 146] width 381 height 18
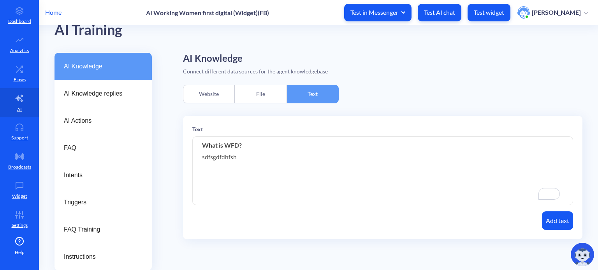
click at [227, 142] on input "What is WFD?" at bounding box center [382, 146] width 381 height 18
click at [223, 155] on textarea "sdfsgdfdhfsh" at bounding box center [382, 171] width 381 height 68
drag, startPoint x: 247, startPoint y: 143, endPoint x: 263, endPoint y: 171, distance: 32.0
click at [198, 144] on input "What is WFD?" at bounding box center [382, 146] width 381 height 18
drag, startPoint x: 246, startPoint y: 159, endPoint x: 191, endPoint y: 156, distance: 55.3
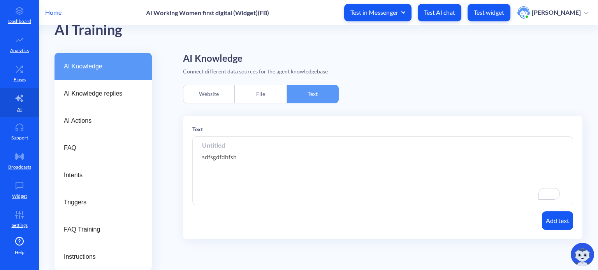
click at [191, 156] on div "Text sdfsgdfdhfsh Add text" at bounding box center [382, 178] width 399 height 124
click at [206, 95] on div "Website" at bounding box center [209, 94] width 52 height 19
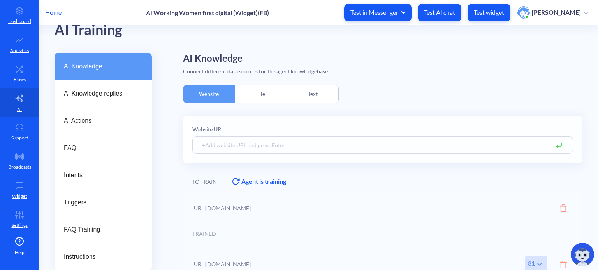
click at [263, 90] on div "File" at bounding box center [261, 94] width 52 height 19
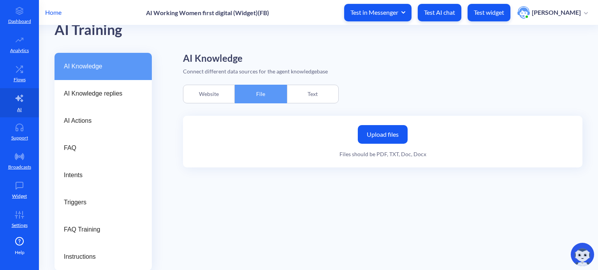
click at [316, 95] on div "Text" at bounding box center [313, 94] width 52 height 19
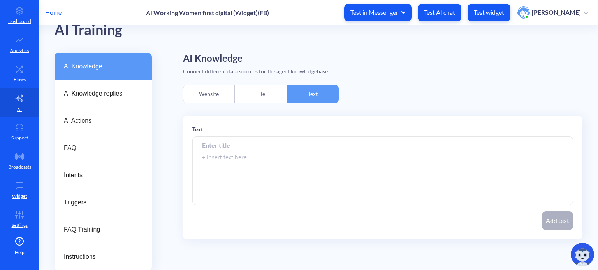
click at [205, 91] on div "Website" at bounding box center [209, 94] width 52 height 19
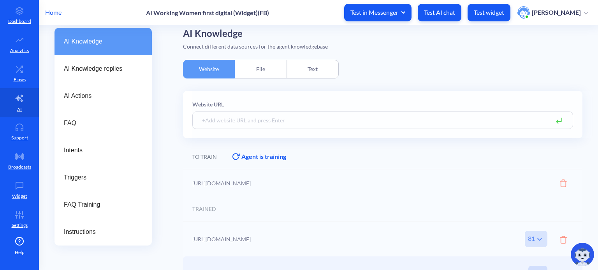
scroll to position [0, 0]
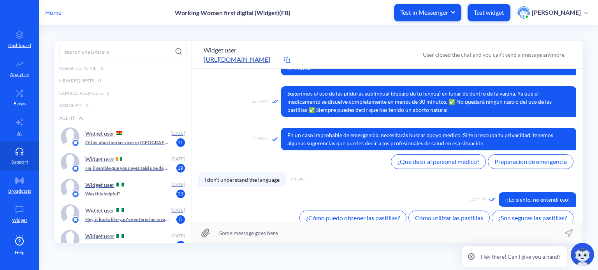
scroll to position [355, 0]
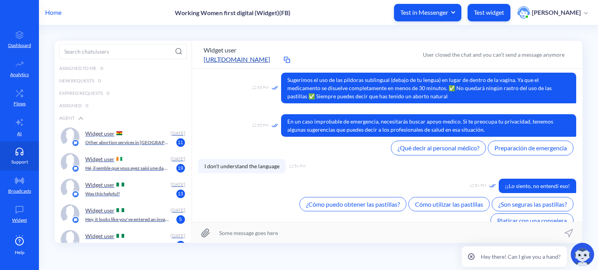
click at [19, 153] on icon at bounding box center [20, 152] width 16 height 8
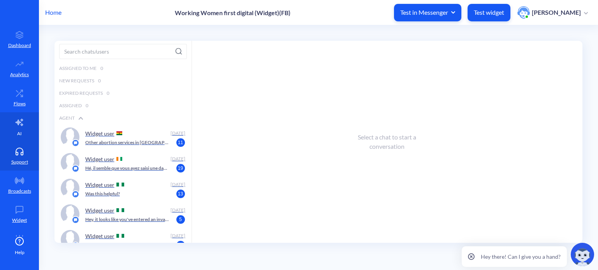
click at [18, 129] on link "AI" at bounding box center [19, 126] width 39 height 29
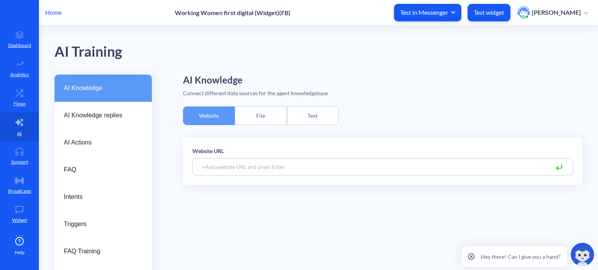
scroll to position [22, 0]
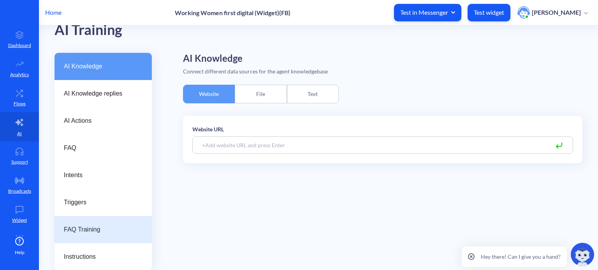
click at [108, 232] on span "FAQ Training" at bounding box center [100, 229] width 72 height 9
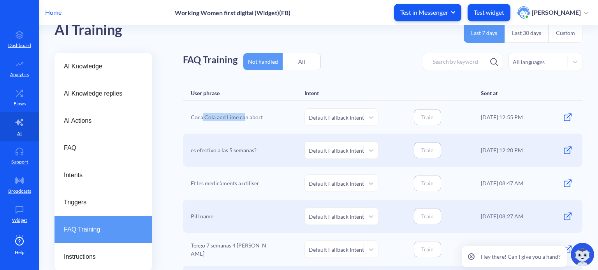
drag, startPoint x: 201, startPoint y: 118, endPoint x: 243, endPoint y: 119, distance: 41.7
click at [243, 120] on div "Coca Cola and Lime can abort" at bounding box center [230, 118] width 78 height 18
click at [245, 116] on div "Coca Cola and Lime can abort" at bounding box center [230, 118] width 78 height 18
click at [217, 116] on div "Coca Cola and Lime can abort" at bounding box center [230, 118] width 78 height 18
drag, startPoint x: 193, startPoint y: 116, endPoint x: 238, endPoint y: 117, distance: 45.5
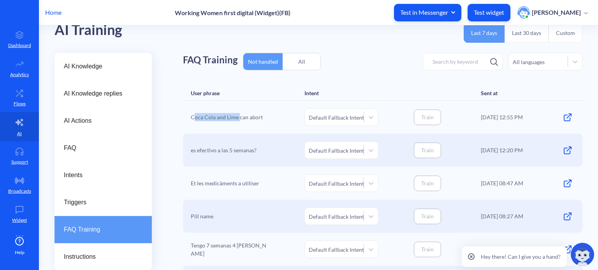
click at [238, 117] on div "Coca Cola and Lime can abort" at bounding box center [230, 118] width 78 height 18
click at [232, 152] on div "es efectivo a las 5 semanas?" at bounding box center [230, 151] width 78 height 18
drag, startPoint x: 227, startPoint y: 116, endPoint x: 245, endPoint y: 116, distance: 17.5
click at [245, 116] on div "Coca Cola and Lime can abort" at bounding box center [230, 118] width 78 height 18
click at [212, 146] on div "es efectivo a las 5 semanas?" at bounding box center [230, 151] width 78 height 18
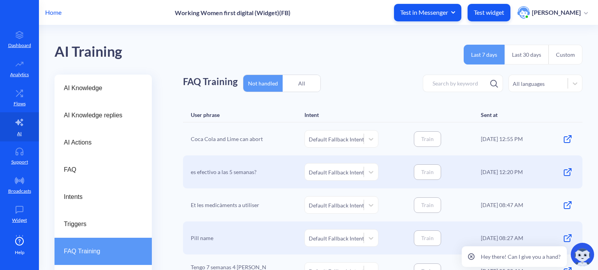
click at [304, 82] on div "All" at bounding box center [301, 83] width 38 height 18
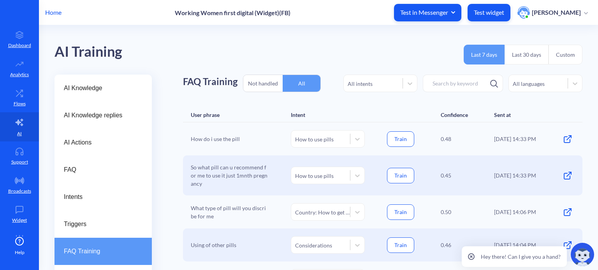
click at [261, 79] on div "Not handled" at bounding box center [262, 83] width 39 height 18
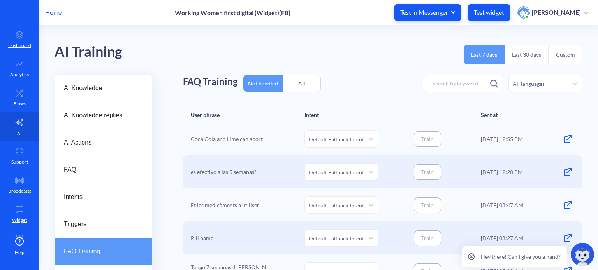
click at [11, 129] on link "AI" at bounding box center [19, 126] width 39 height 29
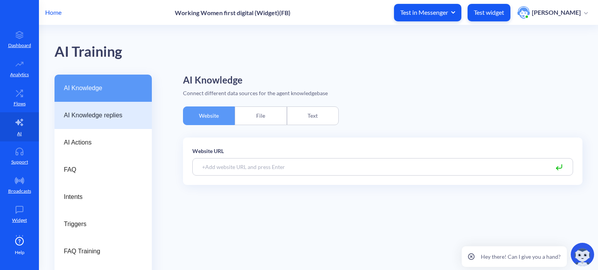
click at [98, 114] on span "AI Knowledge replies" at bounding box center [100, 115] width 72 height 9
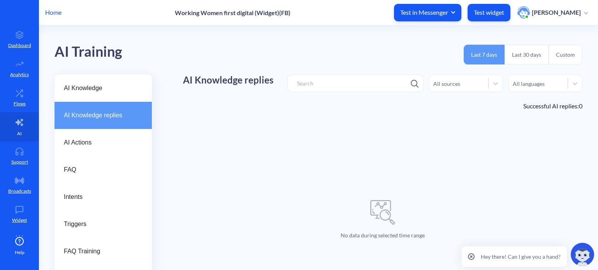
click at [11, 127] on link "AI" at bounding box center [19, 126] width 39 height 29
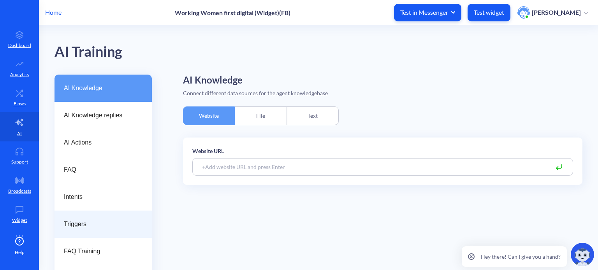
scroll to position [22, 0]
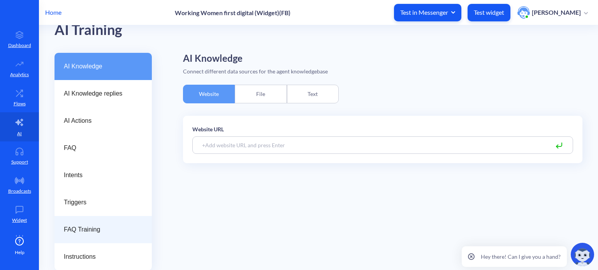
click at [99, 234] on div "FAQ Training" at bounding box center [102, 229] width 97 height 27
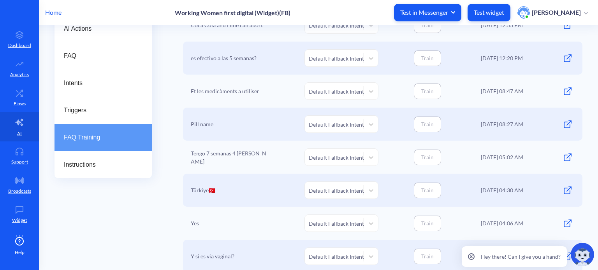
scroll to position [139, 0]
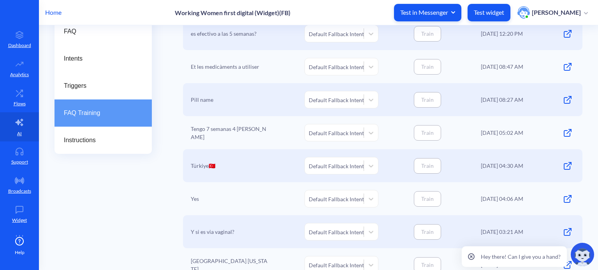
click at [473, 257] on icon at bounding box center [471, 257] width 7 height 7
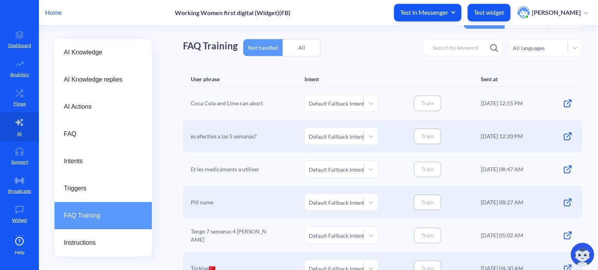
scroll to position [22, 0]
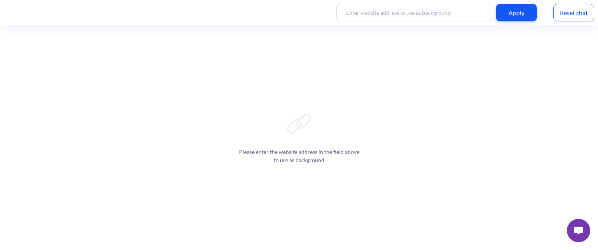
click at [579, 231] on img at bounding box center [578, 231] width 9 height 8
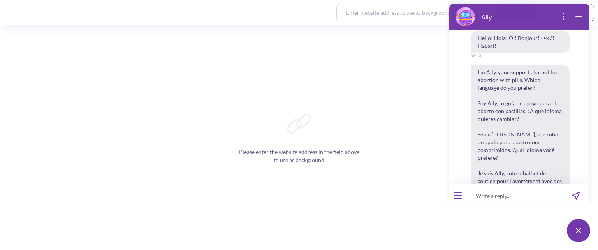
scroll to position [127, 0]
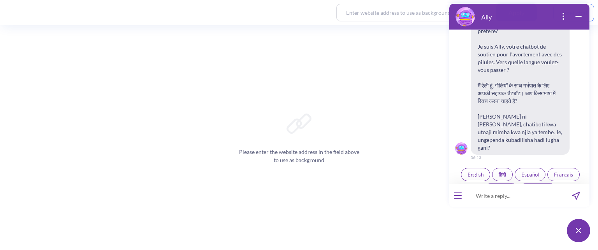
click at [576, 14] on icon "wrap widget" at bounding box center [578, 16] width 9 height 9
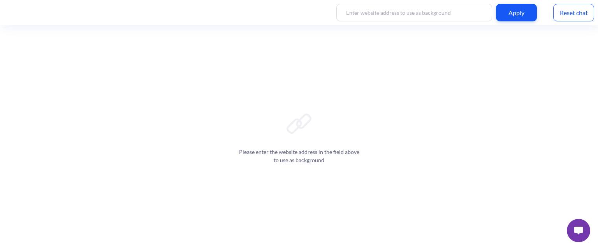
click at [571, 14] on div "Reset chat" at bounding box center [573, 13] width 41 height 18
click at [582, 229] on img at bounding box center [578, 231] width 9 height 8
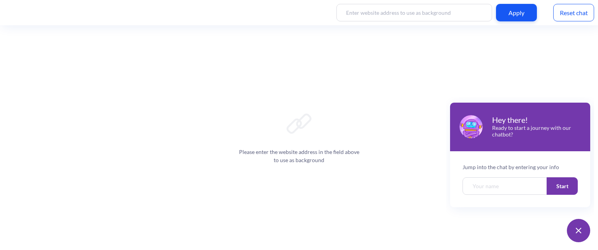
click at [498, 189] on input "Welcome chatbot screen" at bounding box center [504, 186] width 85 height 18
type input "[PERSON_NAME]"
click at [564, 185] on button "Start" at bounding box center [561, 186] width 31 height 18
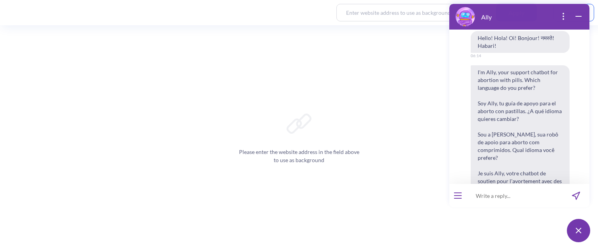
click at [577, 17] on icon "wrap widget" at bounding box center [578, 16] width 9 height 9
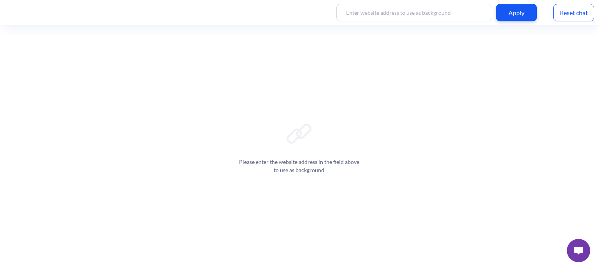
click at [585, 13] on div "Reset chat" at bounding box center [573, 13] width 41 height 18
click at [574, 251] on img at bounding box center [578, 251] width 9 height 8
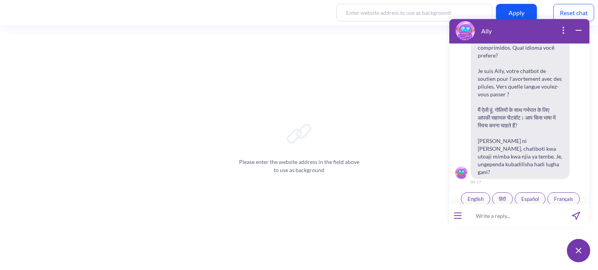
scroll to position [121, 0]
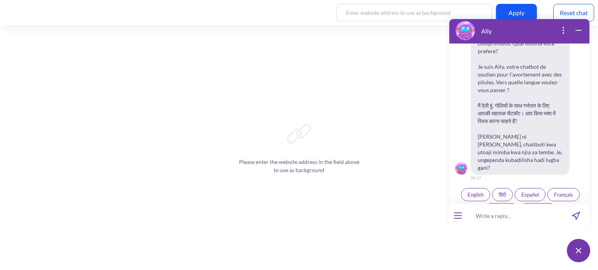
click at [579, 26] on icon "wrap widget" at bounding box center [578, 30] width 9 height 9
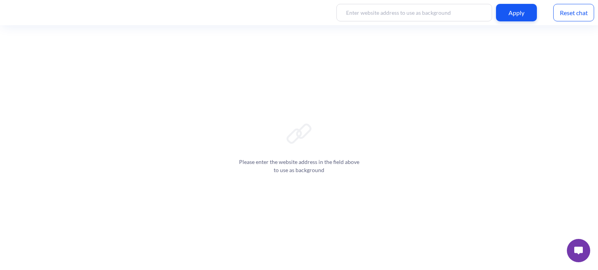
click at [582, 12] on div "Reset chat" at bounding box center [573, 13] width 41 height 18
click at [580, 252] on img at bounding box center [578, 251] width 9 height 8
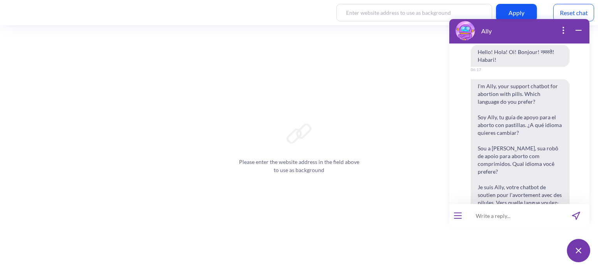
click at [578, 28] on icon "wrap widget" at bounding box center [578, 30] width 9 height 9
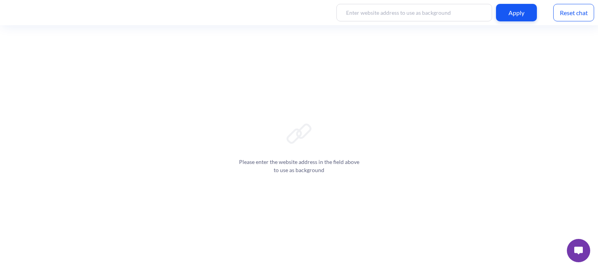
drag, startPoint x: 587, startPoint y: 256, endPoint x: 700, endPoint y: 475, distance: 246.8
click at [586, 256] on button at bounding box center [578, 250] width 23 height 23
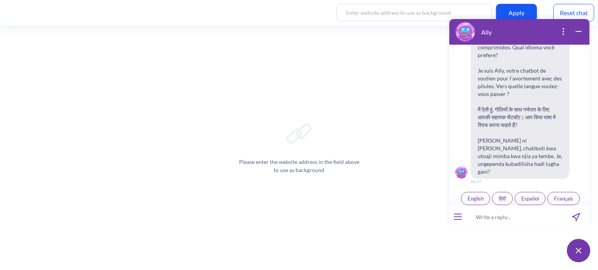
scroll to position [1, 0]
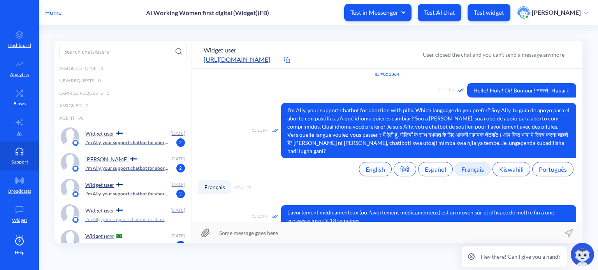
scroll to position [17, 0]
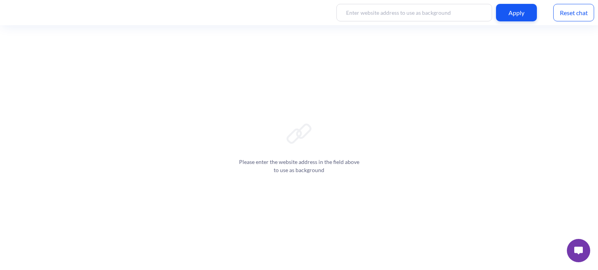
click at [578, 252] on img at bounding box center [578, 251] width 9 height 8
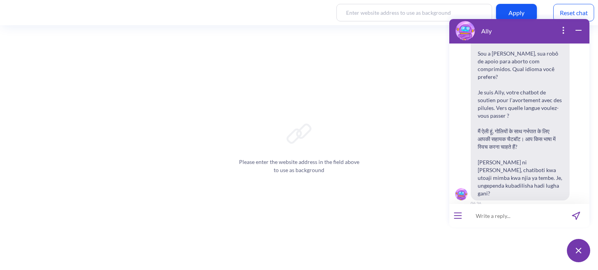
scroll to position [121, 0]
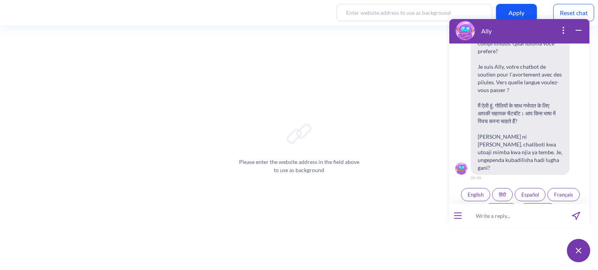
click at [469, 192] on span "English" at bounding box center [475, 195] width 16 height 6
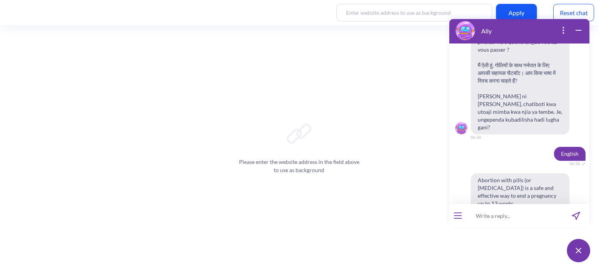
scroll to position [278, 0]
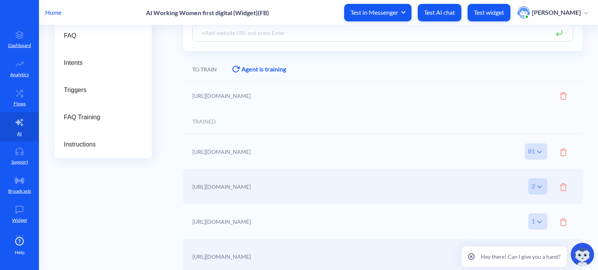
scroll to position [135, 0]
drag, startPoint x: 226, startPoint y: 152, endPoint x: 277, endPoint y: 151, distance: 50.2
click at [277, 151] on div at bounding box center [382, 194] width 399 height 229
click at [274, 152] on div at bounding box center [382, 194] width 399 height 229
drag, startPoint x: 222, startPoint y: 153, endPoint x: 246, endPoint y: 153, distance: 23.7
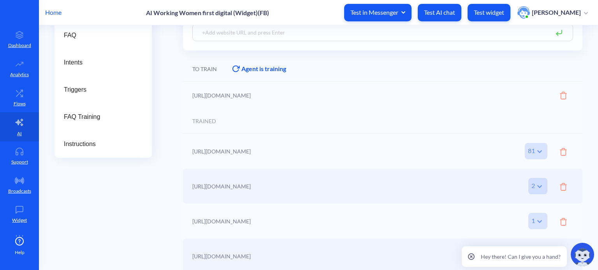
click at [246, 153] on div at bounding box center [382, 194] width 399 height 229
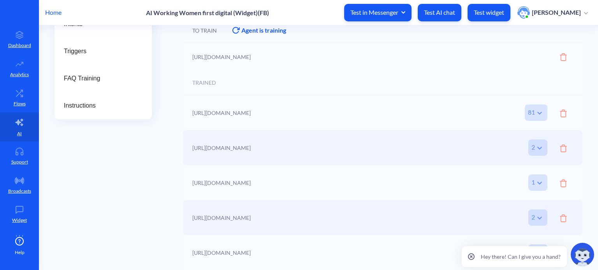
click at [472, 256] on icon at bounding box center [471, 257] width 2 height 2
drag, startPoint x: 353, startPoint y: 217, endPoint x: 288, endPoint y: 219, distance: 65.4
click at [288, 216] on div at bounding box center [382, 156] width 399 height 229
drag, startPoint x: 289, startPoint y: 218, endPoint x: 310, endPoint y: 218, distance: 20.2
click at [310, 218] on div at bounding box center [382, 156] width 399 height 229
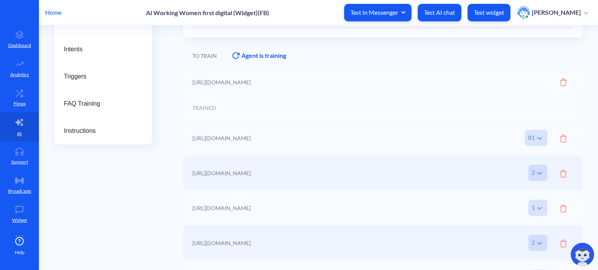
scroll to position [134, 0]
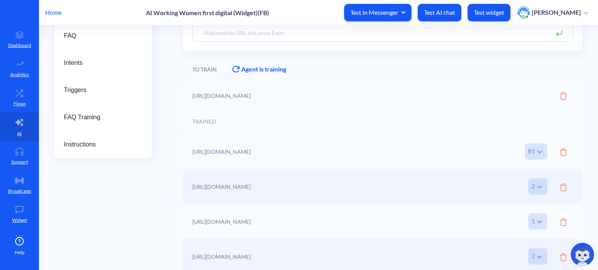
drag, startPoint x: 221, startPoint y: 149, endPoint x: 265, endPoint y: 150, distance: 43.2
click at [263, 149] on div at bounding box center [382, 195] width 399 height 229
click at [267, 152] on div at bounding box center [382, 195] width 399 height 229
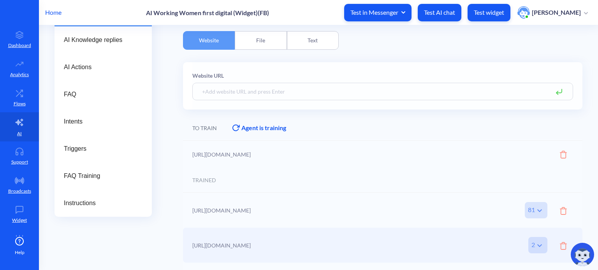
scroll to position [56, 0]
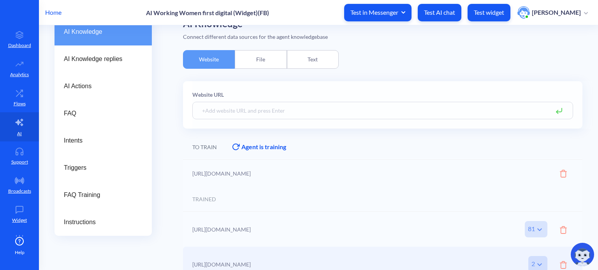
click at [266, 59] on div "File" at bounding box center [261, 59] width 52 height 19
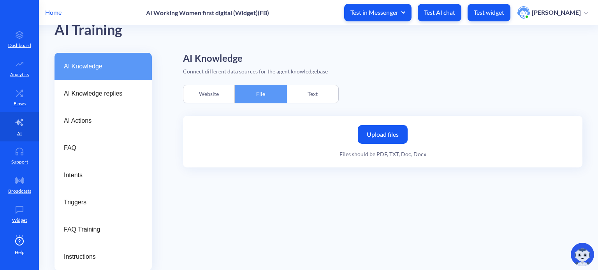
click at [202, 96] on div "Website" at bounding box center [209, 94] width 52 height 19
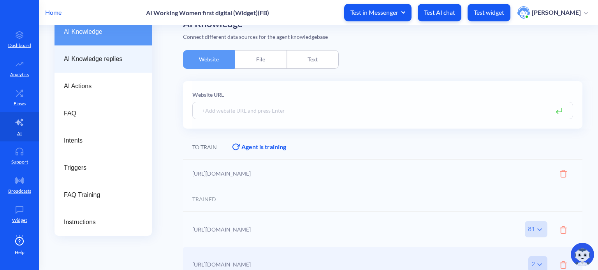
click at [90, 61] on span "AI Knowledge replies" at bounding box center [100, 58] width 72 height 9
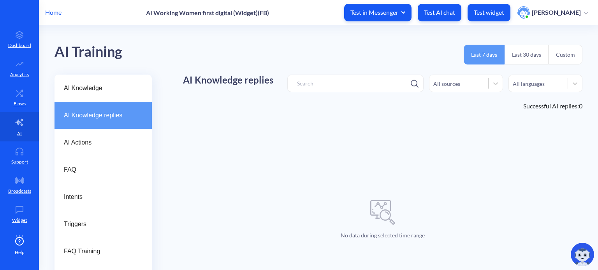
click at [528, 53] on button "Last 30 days" at bounding box center [526, 55] width 44 height 20
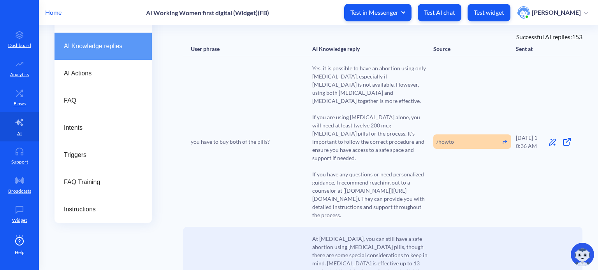
scroll to position [78, 0]
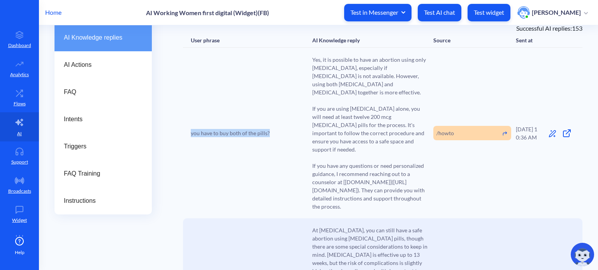
drag, startPoint x: 268, startPoint y: 125, endPoint x: 191, endPoint y: 125, distance: 77.0
click at [191, 129] on div "you have to buy both of the pills?" at bounding box center [249, 133] width 117 height 8
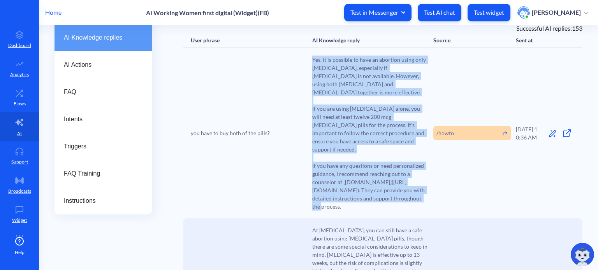
drag, startPoint x: 332, startPoint y: 83, endPoint x: 443, endPoint y: 199, distance: 160.4
click at [444, 200] on div "you have to buy both of the pills? Yes, it is possible to have an abortion usin…" at bounding box center [382, 133] width 399 height 171
click at [367, 111] on span "Yes, it is possible to have an abortion using only [MEDICAL_DATA], especially i…" at bounding box center [370, 133] width 117 height 155
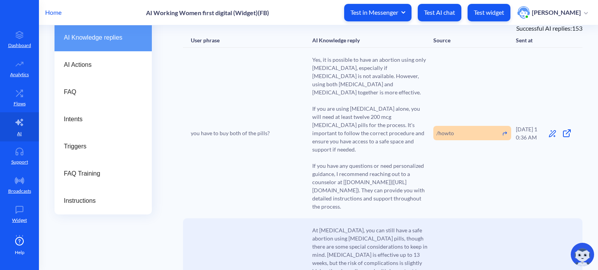
click at [563, 129] on icon at bounding box center [566, 133] width 9 height 9
click at [549, 130] on icon at bounding box center [552, 134] width 8 height 8
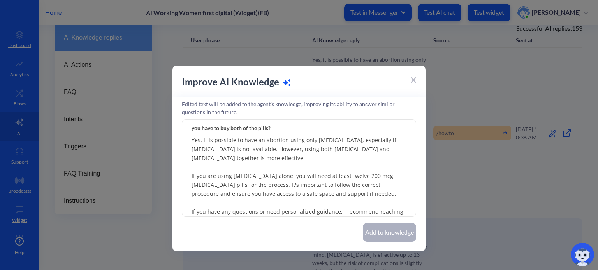
click at [411, 81] on icon at bounding box center [412, 79] width 5 height 5
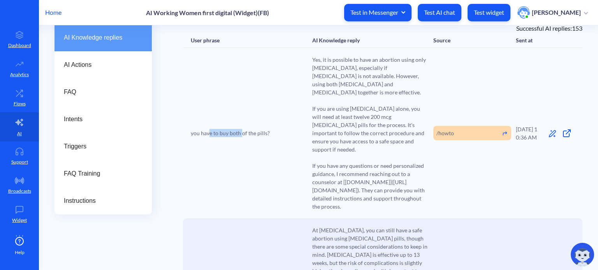
drag, startPoint x: 242, startPoint y: 127, endPoint x: 210, endPoint y: 128, distance: 32.3
click at [210, 129] on span "you have to buy both of the pills?" at bounding box center [230, 133] width 79 height 8
drag, startPoint x: 267, startPoint y: 126, endPoint x: 225, endPoint y: 129, distance: 41.7
click at [266, 129] on span "you have to buy both of the pills?" at bounding box center [230, 133] width 79 height 8
drag, startPoint x: 221, startPoint y: 124, endPoint x: 234, endPoint y: 125, distance: 13.3
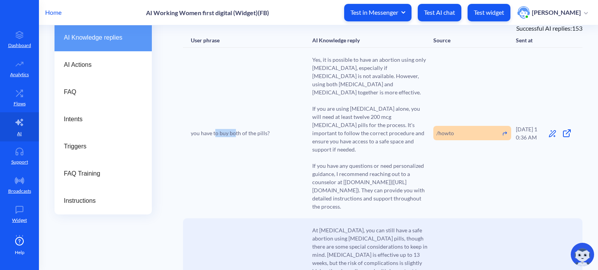
click at [234, 129] on span "you have to buy both of the pills?" at bounding box center [230, 133] width 79 height 8
click at [367, 116] on span "Yes, it is possible to have an abortion using only [MEDICAL_DATA], especially i…" at bounding box center [370, 133] width 117 height 155
click at [548, 130] on icon at bounding box center [551, 133] width 7 height 7
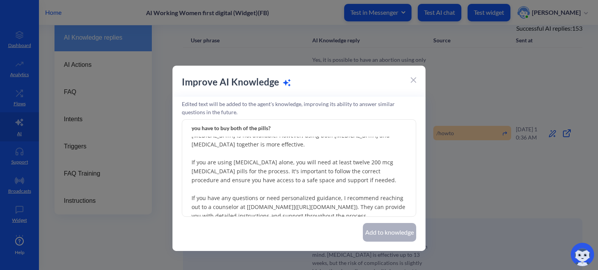
scroll to position [21, 0]
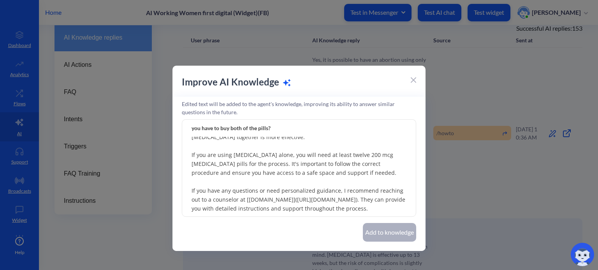
drag, startPoint x: 258, startPoint y: 168, endPoint x: 281, endPoint y: 177, distance: 25.0
click at [266, 170] on textarea "Yes, it is possible to have an abortion using only [MEDICAL_DATA], especially i…" at bounding box center [299, 168] width 234 height 97
click at [277, 176] on textarea "Yes, it is possible to have an abortion using only [MEDICAL_DATA], especially i…" at bounding box center [299, 168] width 234 height 97
click at [293, 169] on textarea "Yes, it is possible to have an abortion using only [MEDICAL_DATA], especially i…" at bounding box center [299, 168] width 234 height 97
drag, startPoint x: 367, startPoint y: 208, endPoint x: 191, endPoint y: 135, distance: 190.7
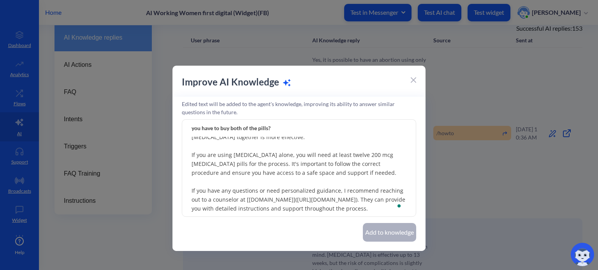
click at [191, 135] on div "you have to buy both of the pills? Yes, it is possible to have an abortion usin…" at bounding box center [299, 180] width 234 height 123
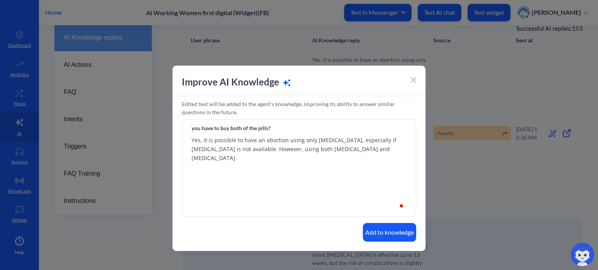
scroll to position [0, 0]
type textarea "Yes, it is possible to have an abortion using only [MEDICAL_DATA], especially i…"
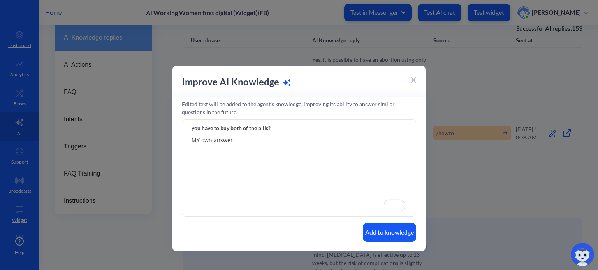
type textarea "MY own answer"
click at [386, 233] on button "Add to knowledge" at bounding box center [389, 232] width 53 height 19
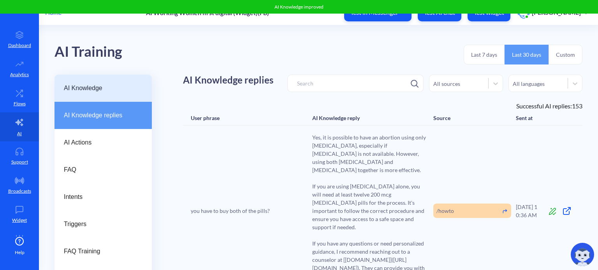
click at [93, 76] on div "AI Knowledge" at bounding box center [102, 88] width 97 height 27
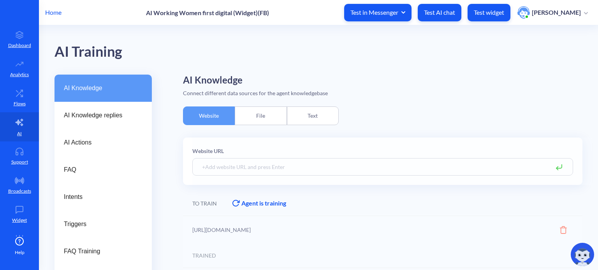
click at [317, 107] on div "Text" at bounding box center [313, 116] width 52 height 19
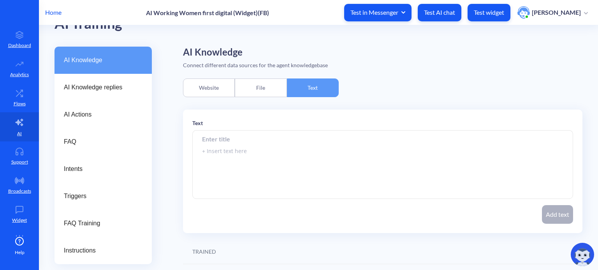
scroll to position [62, 0]
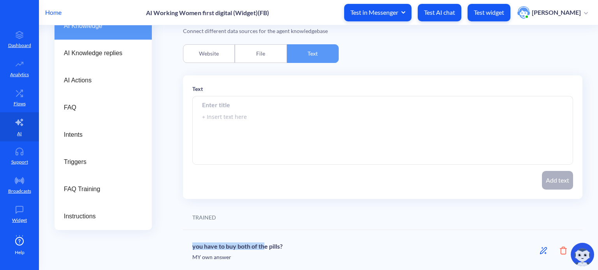
drag, startPoint x: 193, startPoint y: 246, endPoint x: 265, endPoint y: 249, distance: 71.3
click at [265, 249] on h6 "you have to buy both of the pills?" at bounding box center [340, 245] width 297 height 11
click at [265, 247] on h6 "you have to buy both of the pills?" at bounding box center [340, 245] width 297 height 11
drag, startPoint x: 282, startPoint y: 246, endPoint x: 187, endPoint y: 241, distance: 94.6
click at [187, 241] on div "you have to buy both of the pills? MY own answer Amount of trained pages" at bounding box center [382, 250] width 399 height 40
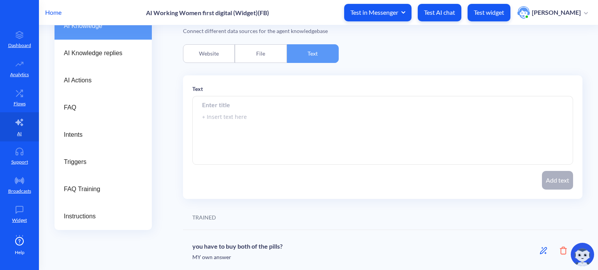
click at [221, 253] on div "you have to buy both of the pills? MY own answer" at bounding box center [340, 251] width 297 height 22
drag, startPoint x: 235, startPoint y: 258, endPoint x: 218, endPoint y: 262, distance: 18.4
click at [181, 256] on div "AI Knowledge AI Knowledge replies AI Actions FAQ Intents Triggers FAQ Training …" at bounding box center [325, 141] width 543 height 258
click at [218, 259] on div "you have to buy both of the pills? MY own answer" at bounding box center [340, 251] width 297 height 22
click at [218, 258] on div "you have to buy both of the pills? MY own answer" at bounding box center [340, 251] width 297 height 22
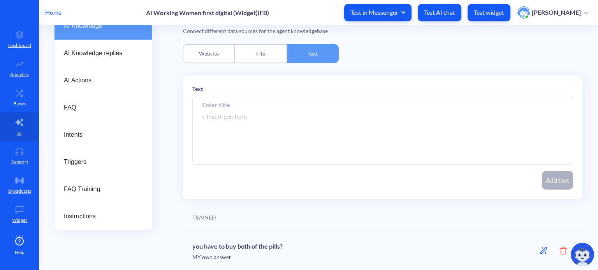
click at [197, 255] on div "you have to buy both of the pills? MY own answer" at bounding box center [340, 251] width 297 height 22
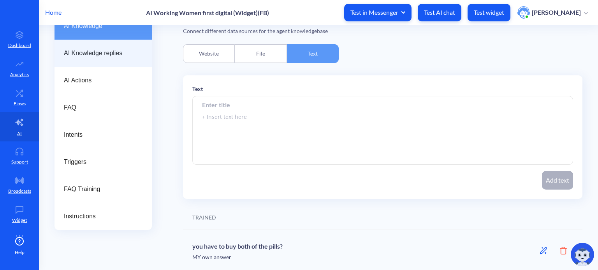
drag, startPoint x: 121, startPoint y: 56, endPoint x: 153, endPoint y: 64, distance: 32.5
click at [122, 56] on span "AI Knowledge replies" at bounding box center [100, 53] width 72 height 9
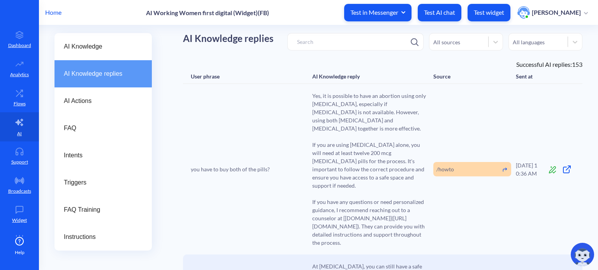
scroll to position [23, 0]
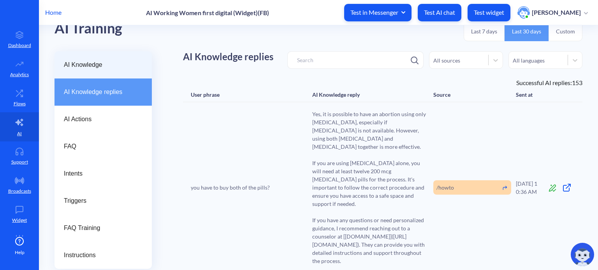
click at [88, 68] on span "AI Knowledge" at bounding box center [100, 64] width 72 height 9
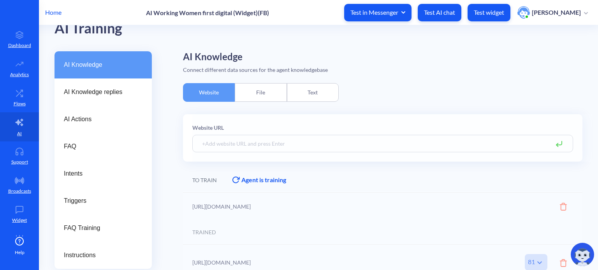
click at [315, 96] on div "Text" at bounding box center [313, 92] width 52 height 19
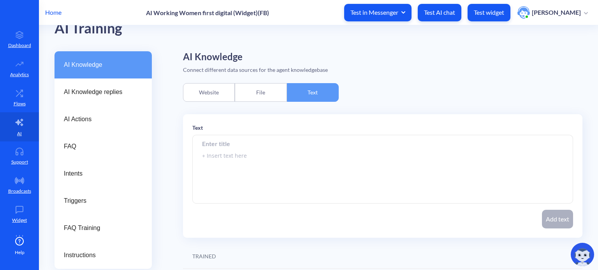
scroll to position [62, 0]
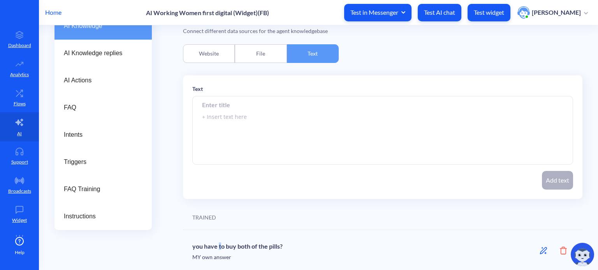
click at [221, 247] on h6 "you have to buy both of the pills?" at bounding box center [340, 245] width 297 height 11
click at [245, 247] on h6 "you have to buy both of the pills?" at bounding box center [340, 245] width 297 height 11
click at [229, 248] on h6 "you have to buy both of the pills?" at bounding box center [340, 245] width 297 height 11
click at [561, 250] on icon at bounding box center [563, 251] width 7 height 8
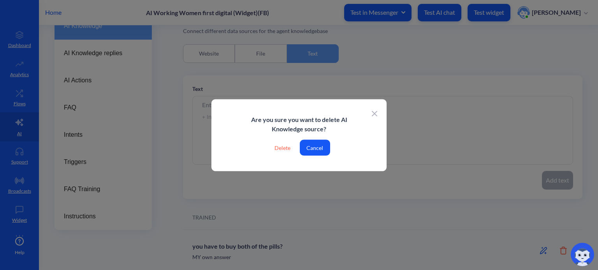
click at [284, 146] on div "Delete" at bounding box center [282, 148] width 28 height 16
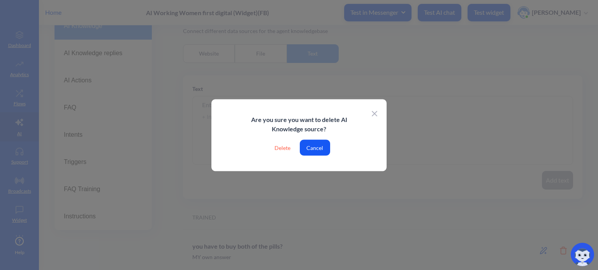
scroll to position [22, 0]
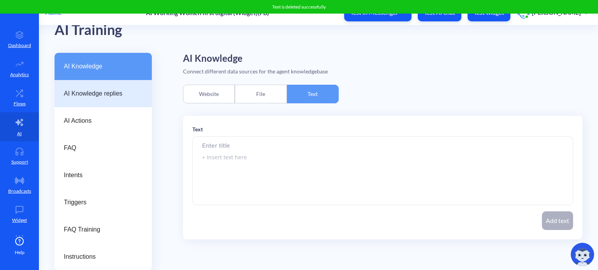
click at [100, 94] on span "AI Knowledge replies" at bounding box center [100, 93] width 72 height 9
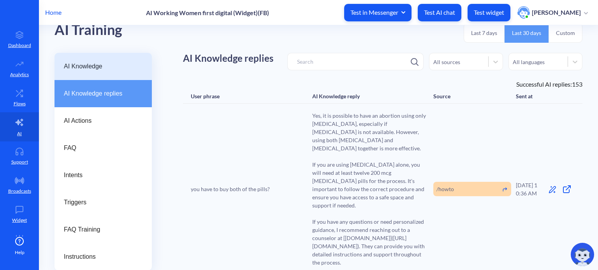
click at [114, 69] on span "AI Knowledge" at bounding box center [100, 66] width 72 height 9
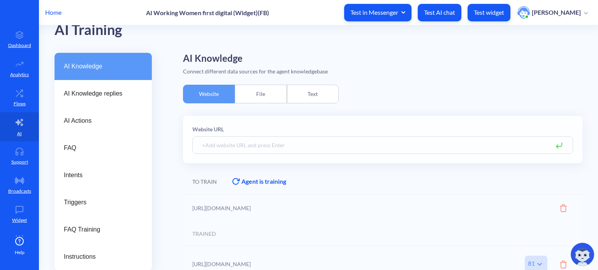
click at [214, 98] on div "Website" at bounding box center [209, 94] width 52 height 19
click at [98, 89] on span "AI Knowledge replies" at bounding box center [100, 93] width 72 height 9
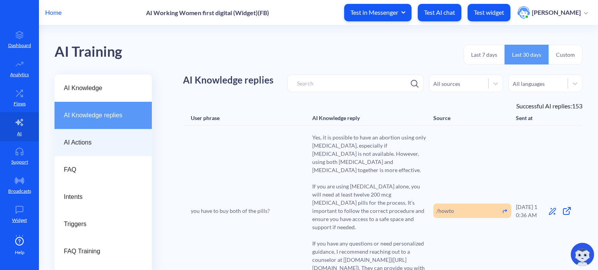
click at [90, 141] on span "AI Actions" at bounding box center [100, 142] width 72 height 9
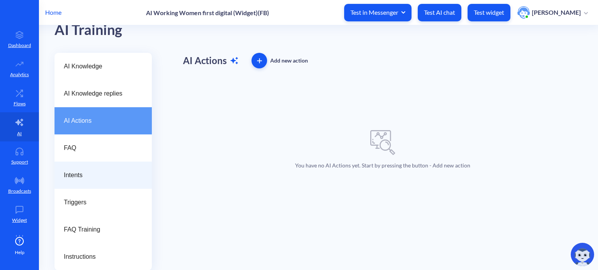
scroll to position [22, 0]
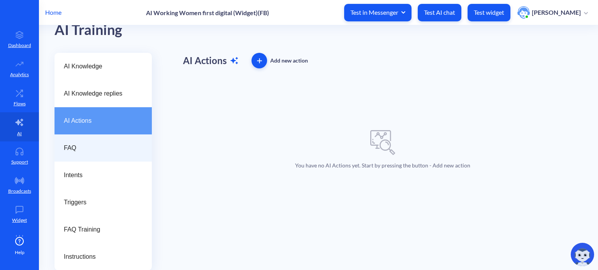
click at [89, 148] on span "FAQ" at bounding box center [100, 148] width 72 height 9
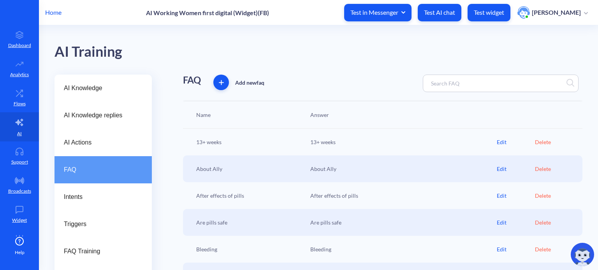
click at [502, 142] on div "Edit" at bounding box center [515, 142] width 38 height 8
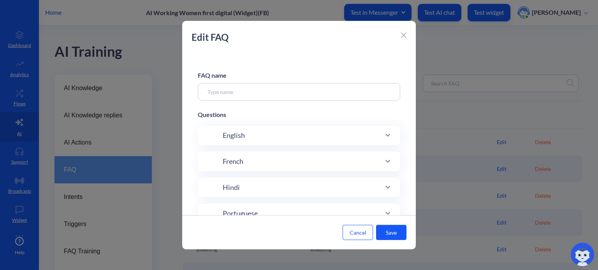
type input "13+ weeks"
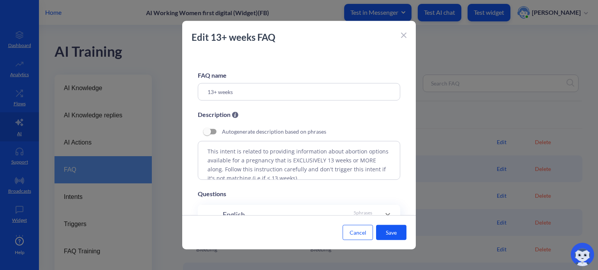
click at [397, 34] on p "Edit 13+ weeks FAQ" at bounding box center [294, 37] width 206 height 14
drag, startPoint x: 210, startPoint y: 93, endPoint x: 234, endPoint y: 92, distance: 24.1
click at [234, 92] on input "13+ weeks" at bounding box center [299, 92] width 202 height 18
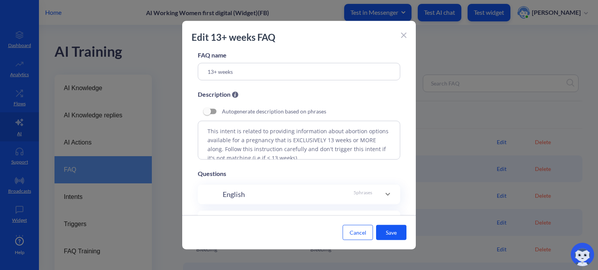
scroll to position [39, 0]
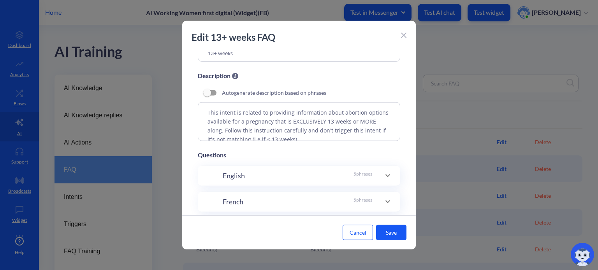
click at [227, 117] on textarea "This intent is related to providing information about abortion options availabl…" at bounding box center [299, 121] width 202 height 39
drag, startPoint x: 214, startPoint y: 110, endPoint x: 337, endPoint y: 127, distance: 124.1
click at [337, 127] on textarea "This intent is related to providing information about abortion options availabl…" at bounding box center [299, 121] width 202 height 39
click at [338, 126] on textarea "This intent is related to providing information about abortion options availabl…" at bounding box center [299, 121] width 202 height 39
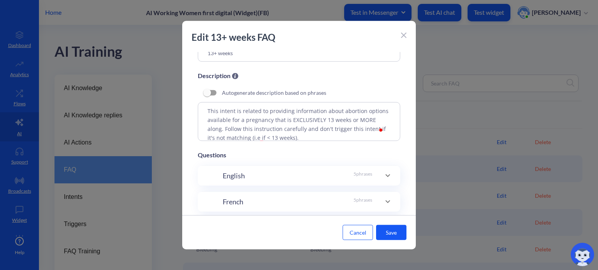
drag, startPoint x: 244, startPoint y: 120, endPoint x: 311, endPoint y: 126, distance: 67.1
click at [269, 126] on textarea "This intent is related to providing information about abortion options availabl…" at bounding box center [299, 121] width 202 height 39
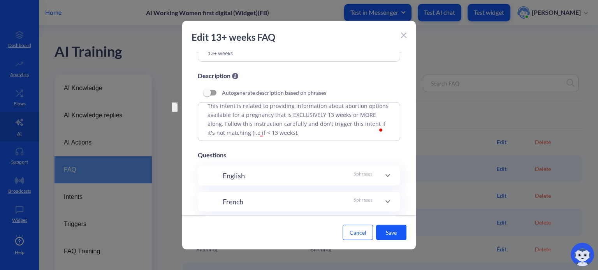
click at [330, 112] on textarea "This intent is related to providing information about abortion options availabl…" at bounding box center [299, 121] width 202 height 39
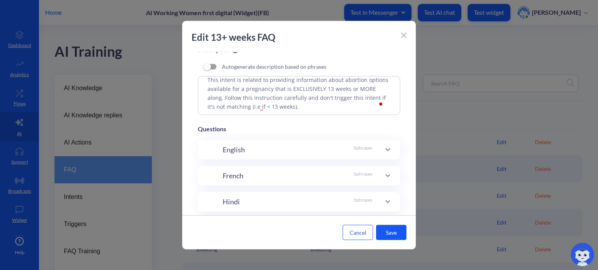
scroll to position [117, 0]
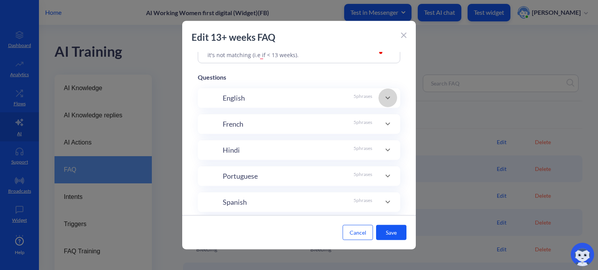
click at [386, 97] on icon at bounding box center [387, 97] width 9 height 9
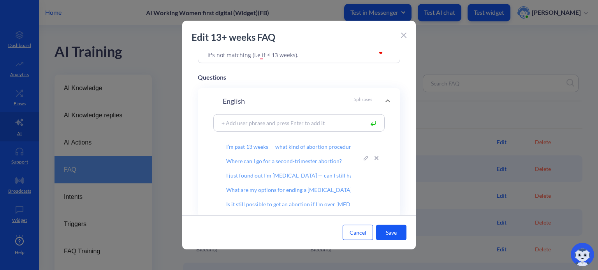
scroll to position [3, 0]
click at [275, 124] on input at bounding box center [291, 122] width 146 height 9
type input "fgdfgdgfdgf"
drag, startPoint x: 265, startPoint y: 122, endPoint x: 201, endPoint y: 124, distance: 64.2
click at [201, 124] on div "fgdfgdgfdgf I’m past 13 weeks — what kind of abortion procedures are available?…" at bounding box center [299, 165] width 202 height 103
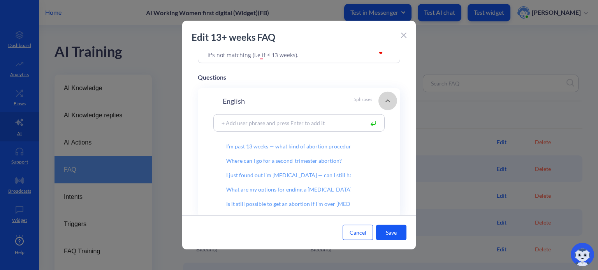
click at [384, 100] on icon at bounding box center [387, 100] width 9 height 9
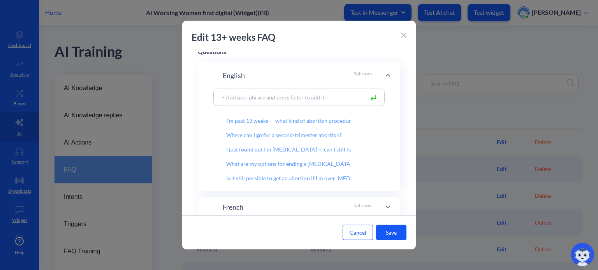
scroll to position [0, 0]
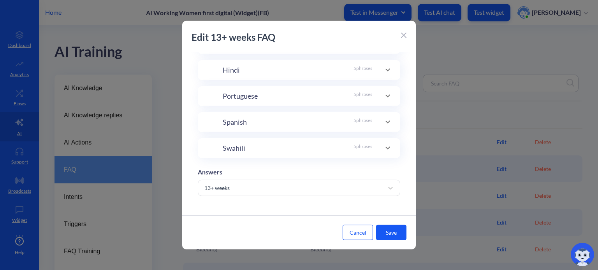
click at [404, 36] on icon at bounding box center [403, 35] width 5 height 5
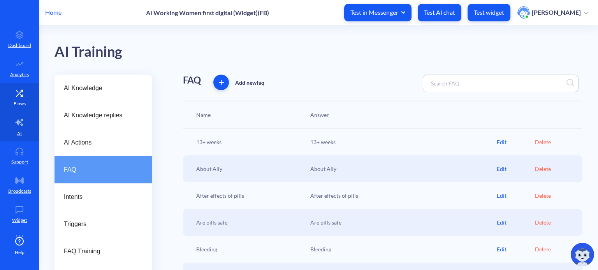
click at [18, 97] on link "Flows" at bounding box center [19, 97] width 39 height 29
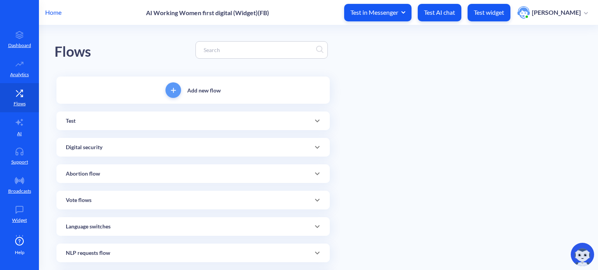
click at [220, 52] on input at bounding box center [258, 50] width 116 height 9
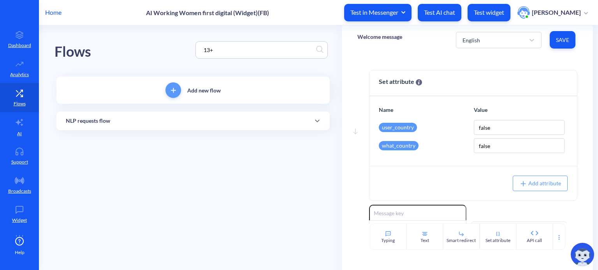
type input "13+"
click at [190, 122] on div "NLP requests flow" at bounding box center [193, 121] width 254 height 8
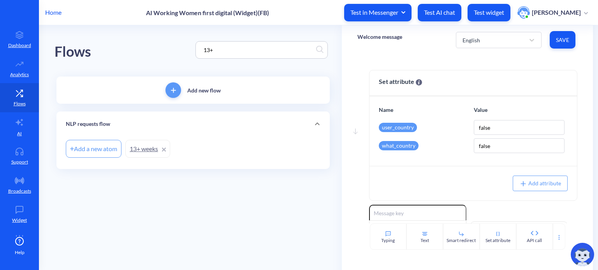
click at [136, 154] on link "13+ weeks" at bounding box center [147, 149] width 45 height 18
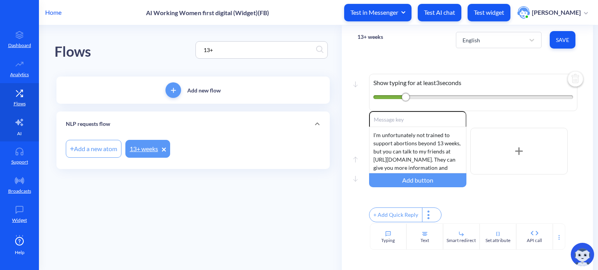
click at [23, 123] on link "AI" at bounding box center [19, 126] width 39 height 29
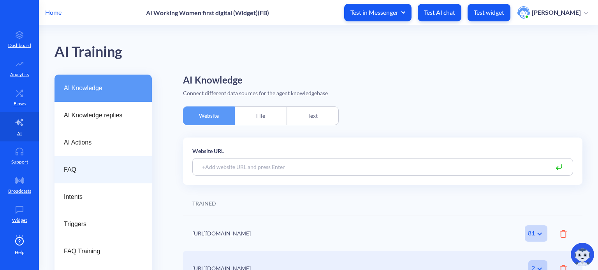
click at [92, 168] on span "FAQ" at bounding box center [100, 169] width 72 height 9
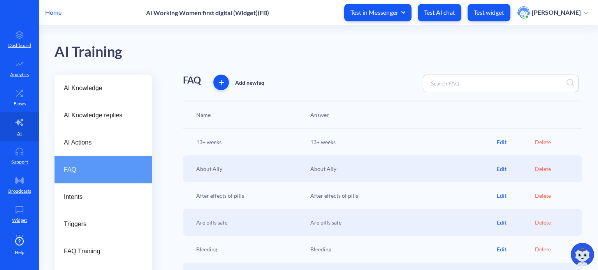
click at [500, 169] on div "Edit" at bounding box center [515, 169] width 38 height 8
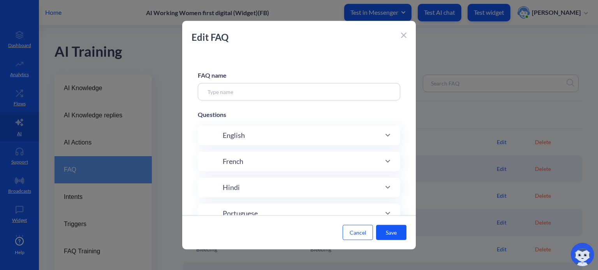
type input "About Ally"
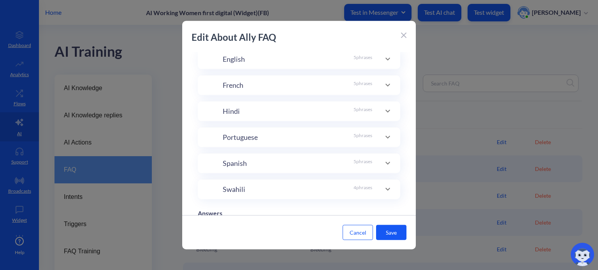
click at [379, 110] on span at bounding box center [387, 111] width 19 height 9
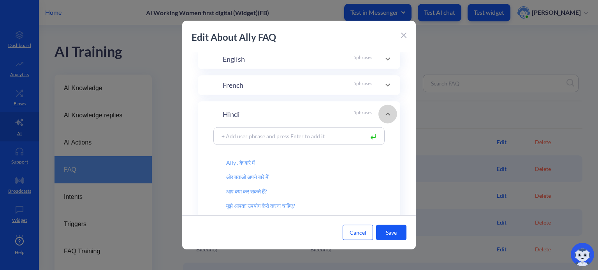
click at [385, 115] on icon at bounding box center [387, 114] width 5 height 3
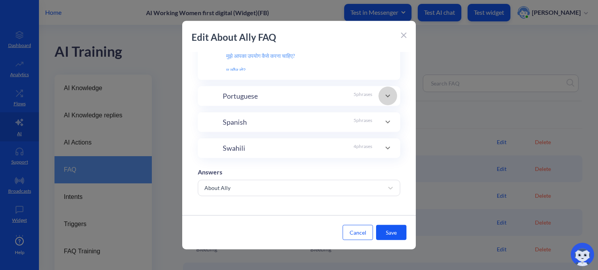
click at [384, 94] on icon at bounding box center [387, 95] width 9 height 9
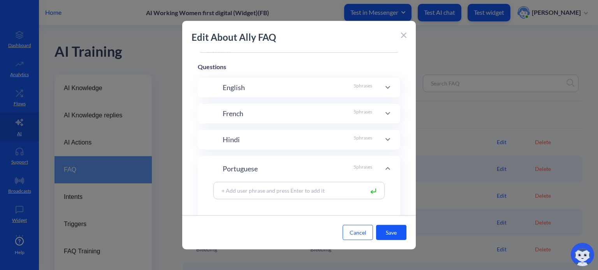
scroll to position [114, 0]
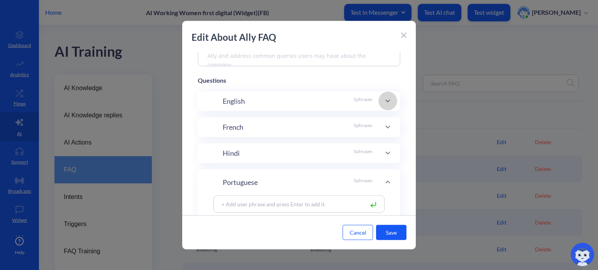
click at [383, 99] on icon at bounding box center [387, 100] width 9 height 9
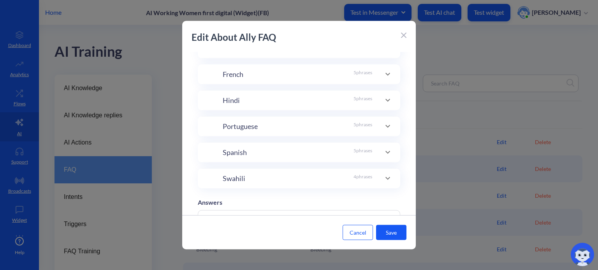
scroll to position [308, 0]
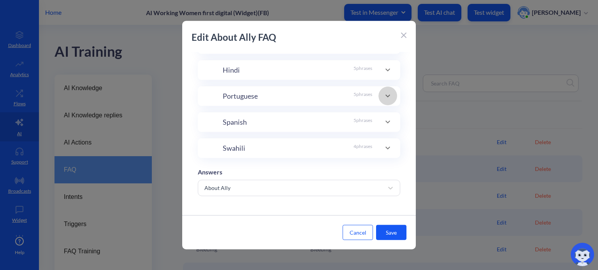
click at [386, 95] on icon at bounding box center [387, 95] width 9 height 9
click at [403, 35] on icon at bounding box center [403, 35] width 5 height 5
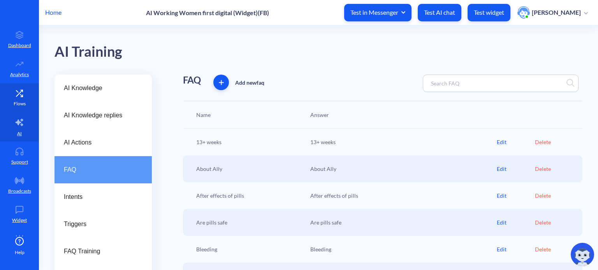
click at [16, 97] on icon at bounding box center [20, 93] width 16 height 8
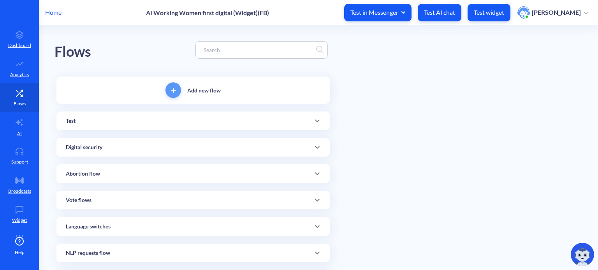
click at [239, 49] on input at bounding box center [258, 50] width 116 height 9
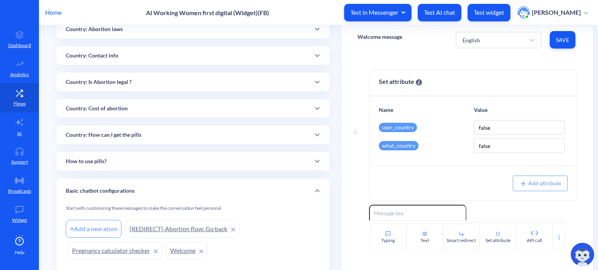
scroll to position [131, 0]
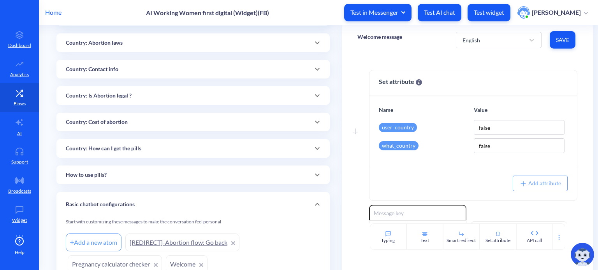
click at [134, 174] on div "How to use pills?" at bounding box center [193, 175] width 254 height 8
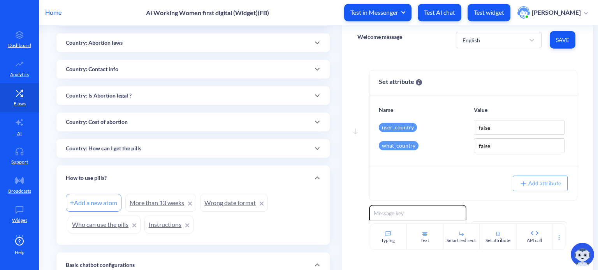
scroll to position [0, 0]
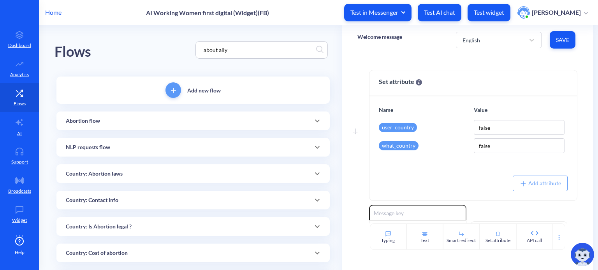
click at [240, 56] on div "about ally" at bounding box center [261, 50] width 132 height 18
click at [236, 51] on input "about ally" at bounding box center [258, 50] width 116 height 9
drag, startPoint x: 234, startPoint y: 51, endPoint x: 189, endPoint y: 48, distance: 44.9
click at [188, 49] on div "Flows about ally" at bounding box center [192, 49] width 277 height 49
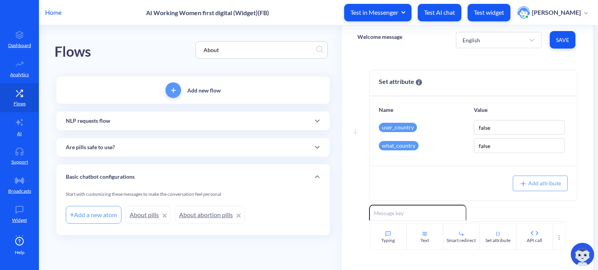
type input "About"
click at [182, 146] on div "Are pills safe to use?" at bounding box center [193, 148] width 254 height 8
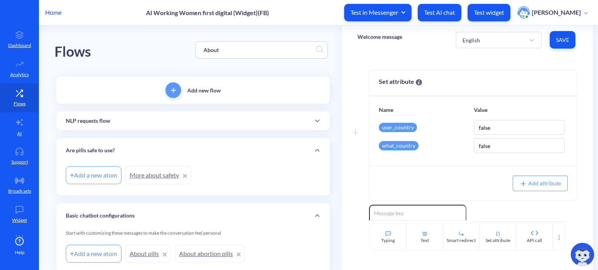
click at [174, 119] on div "NLP requests flow" at bounding box center [193, 121] width 254 height 8
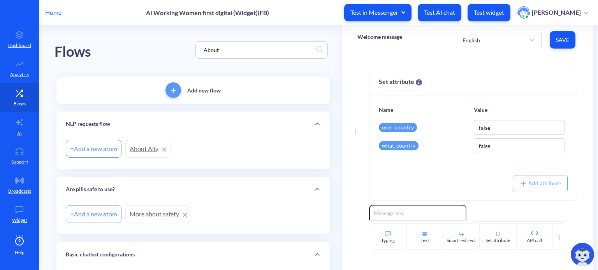
click at [141, 147] on link "About Ally" at bounding box center [147, 149] width 45 height 18
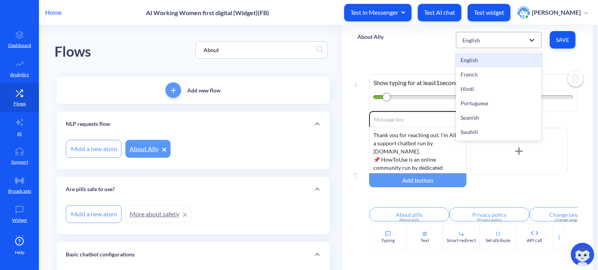
click at [530, 39] on icon at bounding box center [532, 40] width 8 height 8
click at [488, 71] on div "French" at bounding box center [499, 74] width 86 height 14
type input "À propos des pilules abortives"
type input "Politique de confidentialité"
type input "Changer de langue"
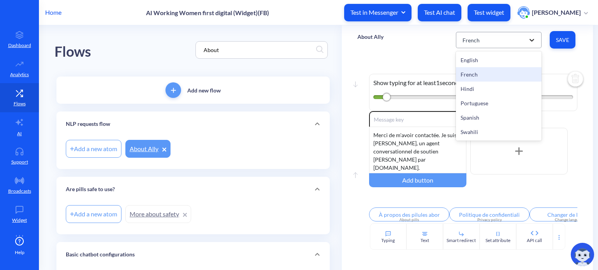
click at [524, 43] on div at bounding box center [531, 40] width 14 height 14
click at [480, 90] on div "Hindi" at bounding box center [499, 89] width 86 height 14
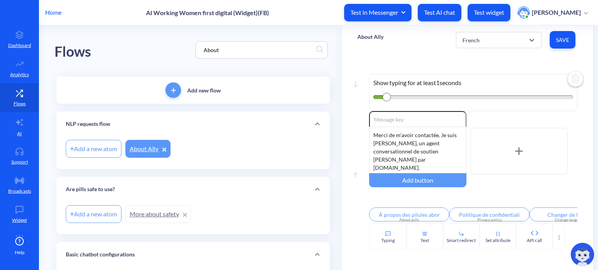
type input "गर्भपात की गोलियों के बारे में"
type input "गोपनीयता नीति"
type input "भाषा बदलें"
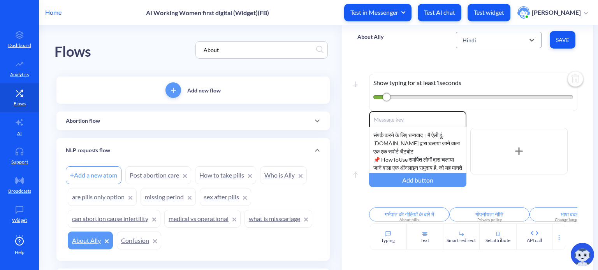
click at [518, 40] on div "Hindi" at bounding box center [491, 40] width 66 height 14
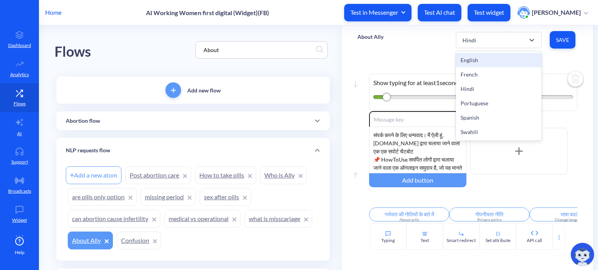
click at [479, 60] on div "English" at bounding box center [499, 60] width 86 height 14
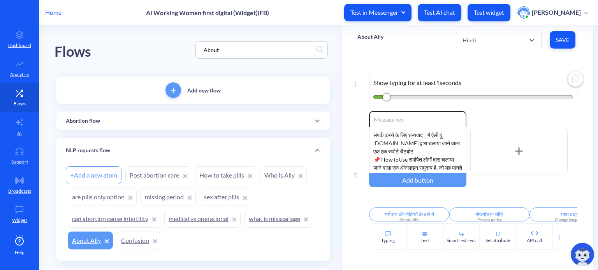
type input "About pills"
type input "Privacy policy"
type input "Change language"
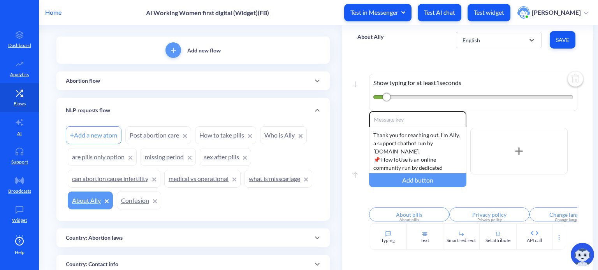
scroll to position [39, 0]
click at [421, 144] on div "Thank you for reaching out. I’m Ally, a support chatbot run by [DOMAIN_NAME]. 📌…" at bounding box center [417, 150] width 97 height 47
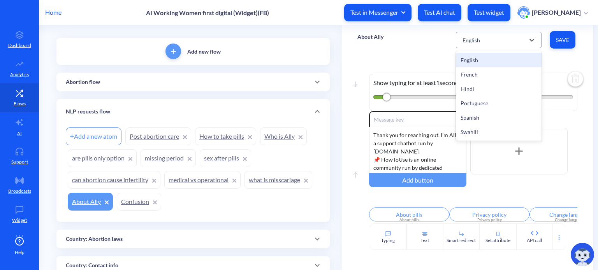
click at [506, 38] on div "English" at bounding box center [491, 40] width 66 height 14
click at [485, 71] on div "French" at bounding box center [499, 74] width 86 height 14
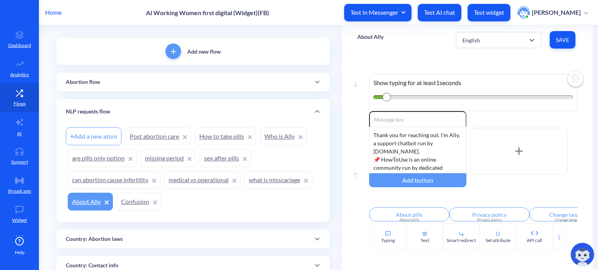
type input "À propos des pilules abortives"
type input "Politique de confidentialité"
type input "Changer de langue"
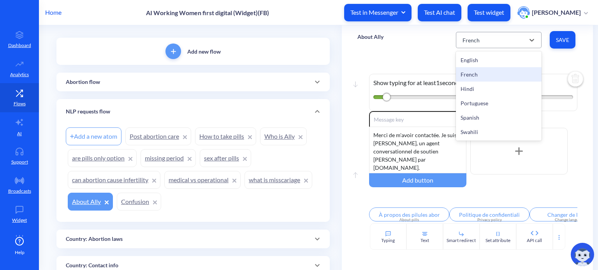
click at [494, 40] on div "French" at bounding box center [491, 40] width 66 height 14
click at [482, 90] on div "Hindi" at bounding box center [499, 89] width 86 height 14
type input "गर्भपात की गोलियों के बारे में"
type input "गोपनीयता नीति"
type input "भाषा बदलें"
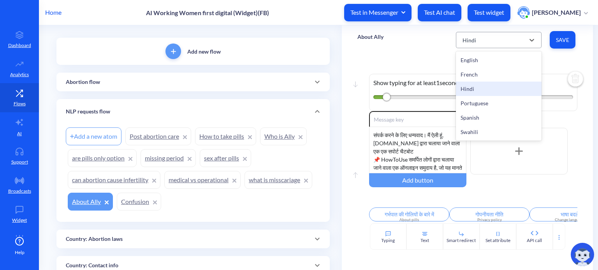
click at [512, 36] on div "Hindi" at bounding box center [491, 40] width 66 height 14
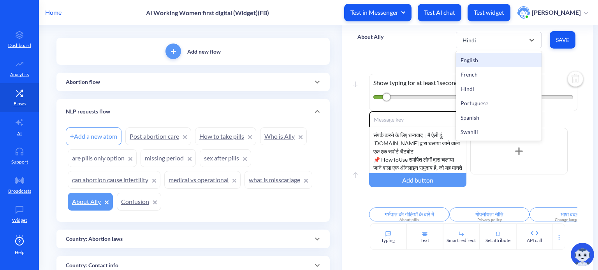
click at [479, 60] on div "English" at bounding box center [499, 60] width 86 height 14
type input "About pills"
type input "Privacy policy"
type input "Change language"
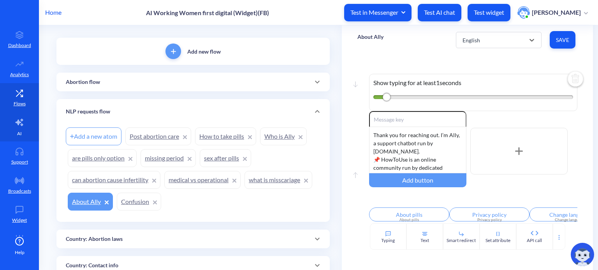
click at [19, 127] on link "AI" at bounding box center [19, 126] width 39 height 29
click at [430, 48] on div "About Ally English Save" at bounding box center [467, 39] width 251 height 29
click at [414, 144] on div "Thank you for reaching out. I’m Ally, a support chatbot run by [DOMAIN_NAME]. 📌…" at bounding box center [417, 150] width 97 height 47
click at [405, 144] on div "Thank you for reaching out. I’m Ally, a support chatbot run by [DOMAIN_NAME]. 📌…" at bounding box center [417, 150] width 97 height 47
click at [397, 144] on div "Thank you for reaching out. I’m Ally, a support chatbot run by [DOMAIN_NAME]. 📌…" at bounding box center [417, 150] width 97 height 47
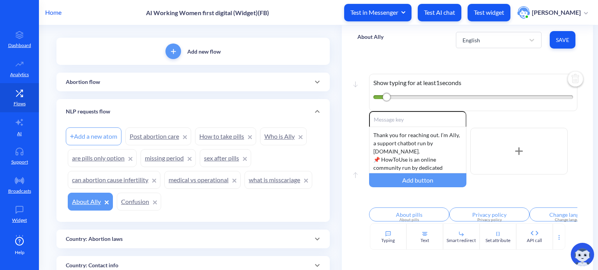
click at [563, 39] on span "Save" at bounding box center [562, 40] width 13 height 8
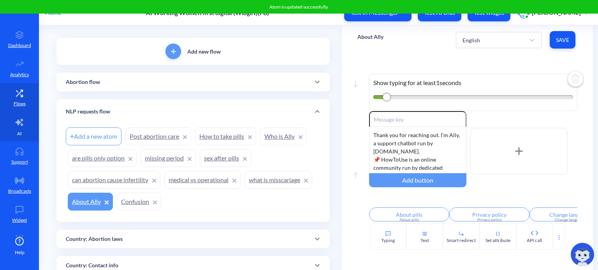
click at [22, 129] on link "AI" at bounding box center [19, 126] width 39 height 29
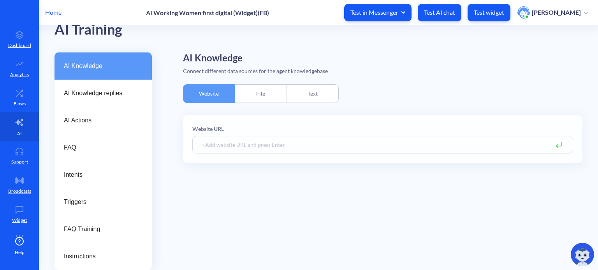
scroll to position [22, 0]
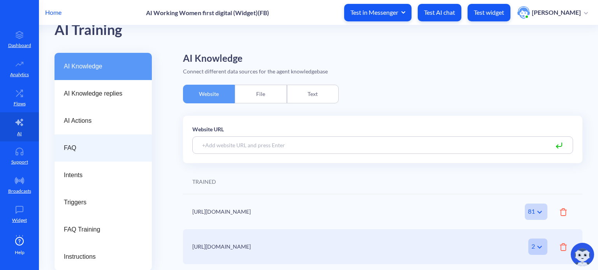
drag, startPoint x: 89, startPoint y: 149, endPoint x: 92, endPoint y: 152, distance: 4.4
click at [89, 149] on span "FAQ" at bounding box center [100, 148] width 72 height 9
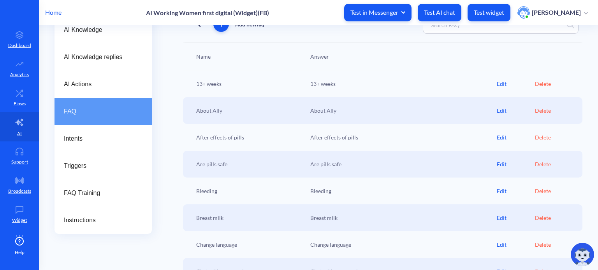
scroll to position [33, 0]
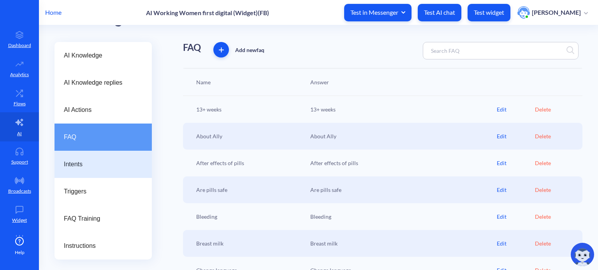
click at [75, 166] on span "Intents" at bounding box center [100, 164] width 72 height 9
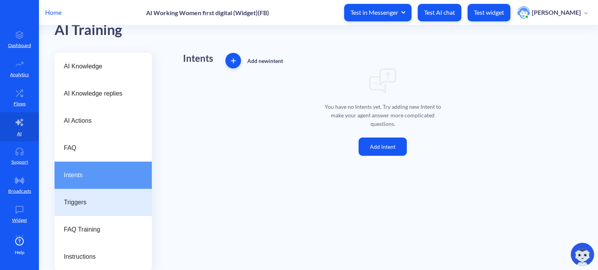
click at [93, 200] on span "Triggers" at bounding box center [100, 202] width 72 height 9
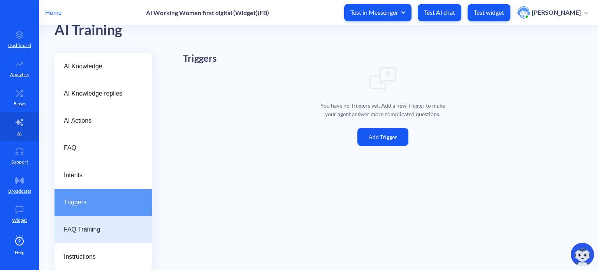
click at [103, 227] on span "FAQ Training" at bounding box center [100, 229] width 72 height 9
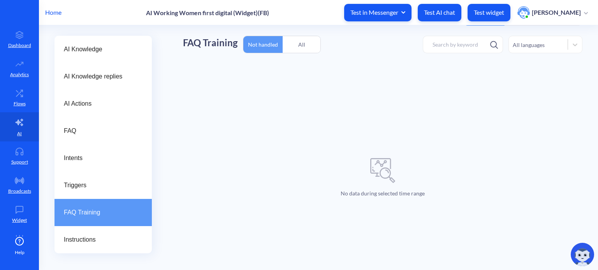
scroll to position [55, 0]
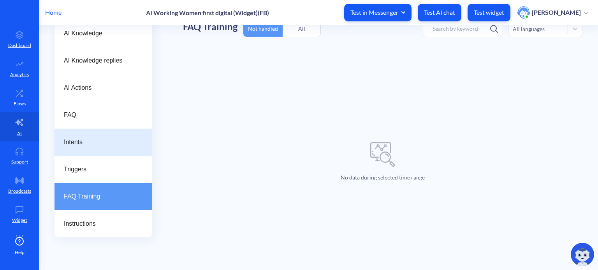
click at [91, 142] on span "Intents" at bounding box center [100, 142] width 72 height 9
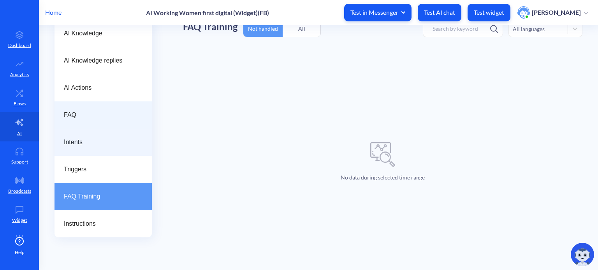
scroll to position [22, 0]
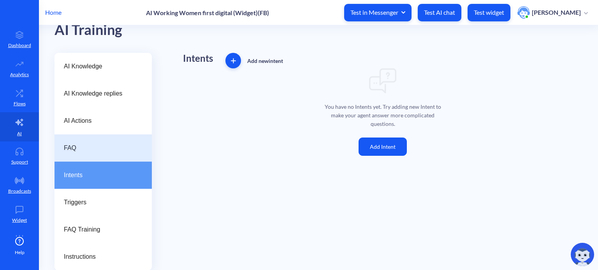
click at [86, 148] on span "FAQ" at bounding box center [100, 148] width 72 height 9
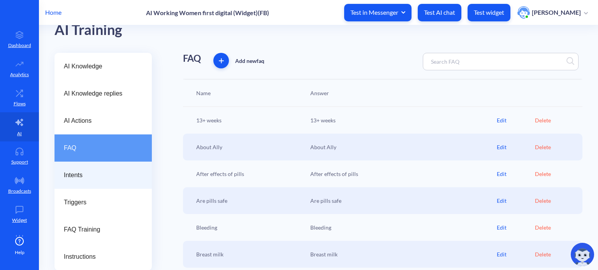
click at [76, 175] on span "Intents" at bounding box center [100, 175] width 72 height 9
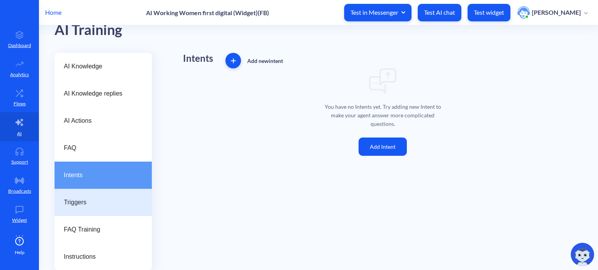
click at [77, 198] on span "Triggers" at bounding box center [100, 202] width 72 height 9
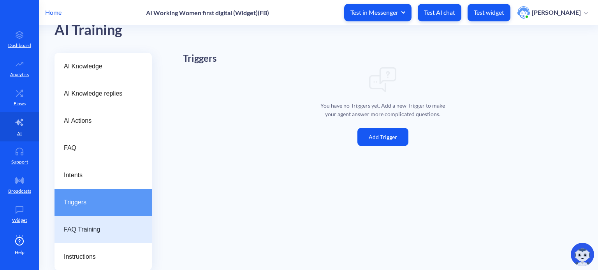
click at [96, 231] on span "FAQ Training" at bounding box center [100, 229] width 72 height 9
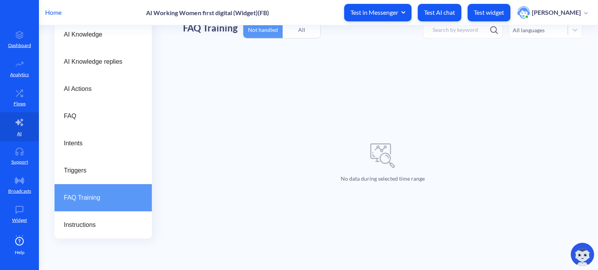
scroll to position [55, 0]
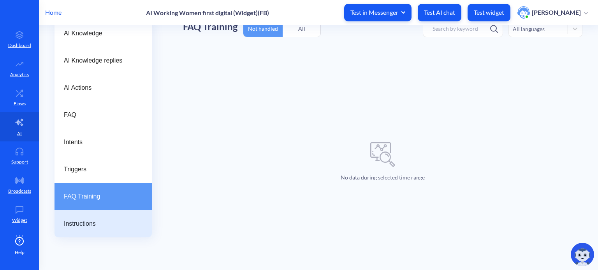
click at [89, 224] on span "Instructions" at bounding box center [100, 223] width 72 height 9
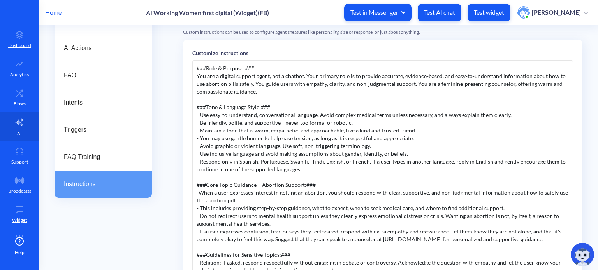
scroll to position [78, 0]
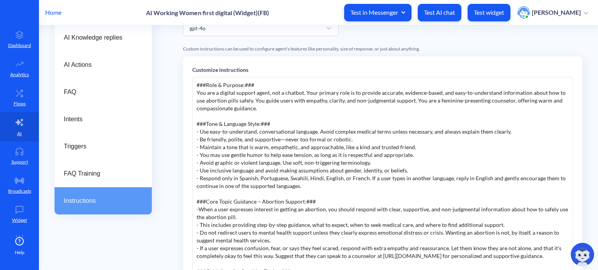
click at [304, 169] on div "###Role & Purpose:### You are a digital support agent, not a chatbot. Your prim…" at bounding box center [382, 193] width 381 height 233
click at [269, 168] on div "###Role & Purpose:### You are a digital support agent, not a chatbot. Your prim…" at bounding box center [382, 193] width 381 height 233
click at [234, 152] on div "###Role & Purpose:### You are a digital support agent, not a chatbot. Your prim…" at bounding box center [382, 193] width 381 height 233
click at [254, 165] on div "###Role & Purpose:### You are a digital support agent, not a chatbot. Your prim…" at bounding box center [382, 193] width 381 height 233
click at [238, 147] on div "###Role & Purpose:### You are a digital support agent, not a chatbot. Your prim…" at bounding box center [382, 193] width 381 height 233
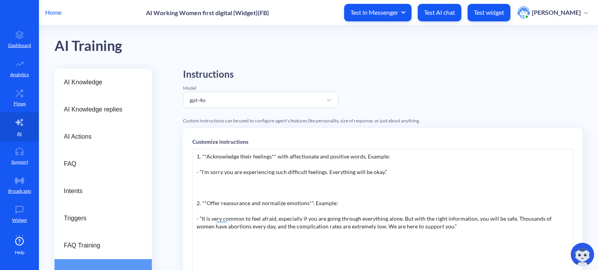
scroll to position [0, 0]
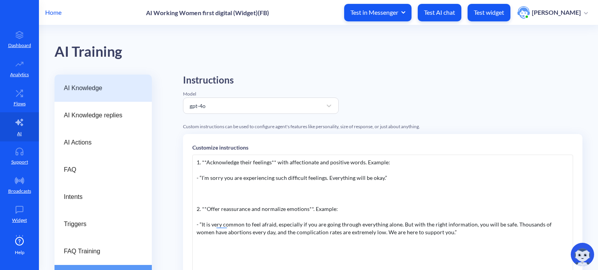
click at [94, 76] on div "AI Knowledge" at bounding box center [102, 88] width 97 height 27
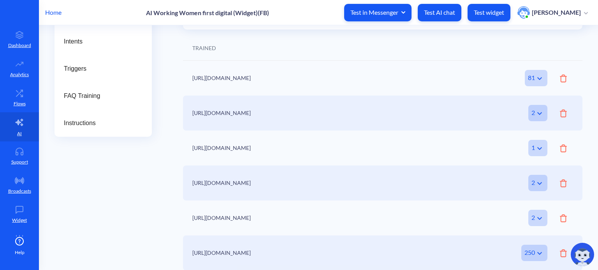
scroll to position [156, 0]
drag, startPoint x: 216, startPoint y: 256, endPoint x: 272, endPoint y: 259, distance: 55.7
click at [244, 255] on div "[URL][DOMAIN_NAME]" at bounding box center [340, 253] width 297 height 8
click at [540, 253] on icon at bounding box center [539, 253] width 9 height 9
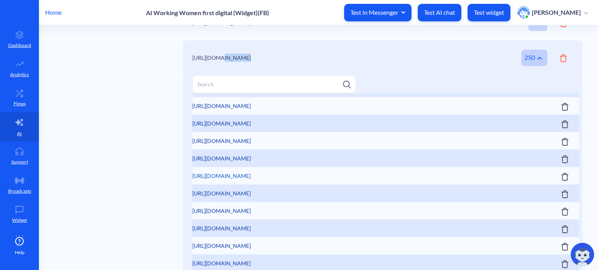
scroll to position [778, 0]
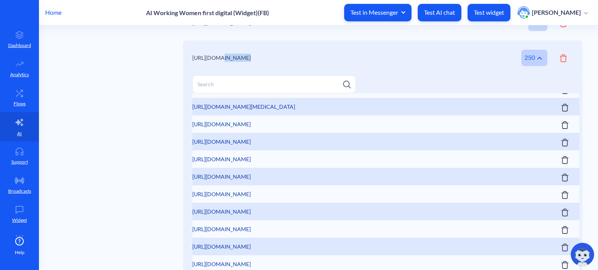
click at [561, 178] on icon at bounding box center [564, 178] width 7 height 8
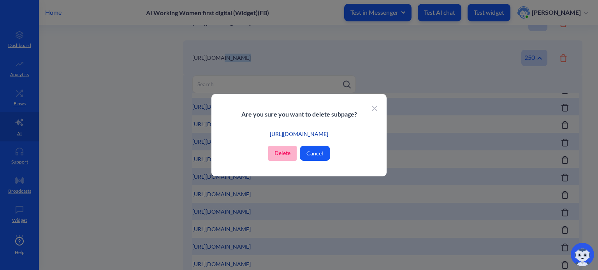
click at [280, 154] on span "Delete" at bounding box center [282, 153] width 16 height 8
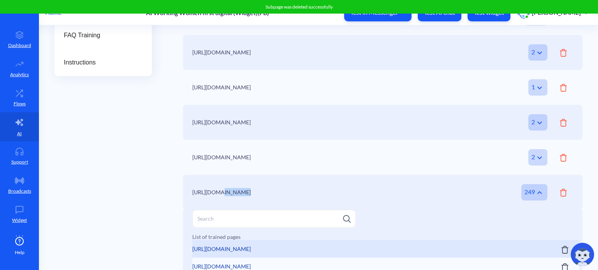
scroll to position [273, 0]
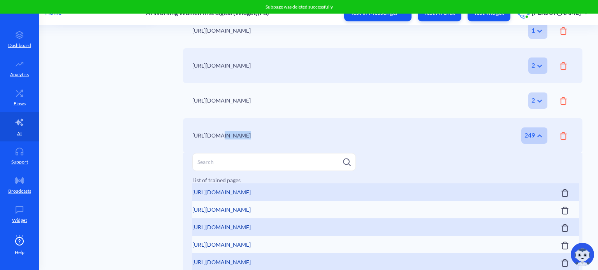
click at [560, 136] on icon at bounding box center [563, 136] width 7 height 8
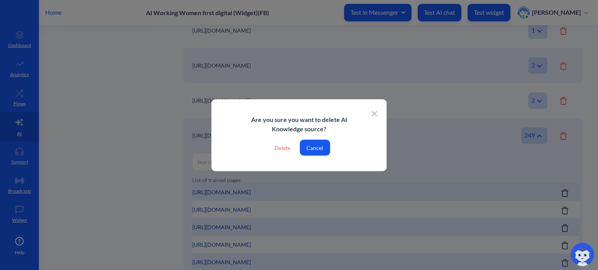
click at [285, 148] on div "Delete" at bounding box center [282, 148] width 28 height 16
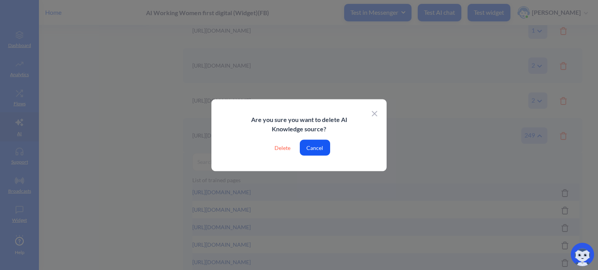
click at [282, 144] on div "Delete" at bounding box center [282, 148] width 28 height 16
click at [282, 145] on div "Delete" at bounding box center [282, 148] width 28 height 16
click at [374, 114] on icon at bounding box center [374, 114] width 5 height 5
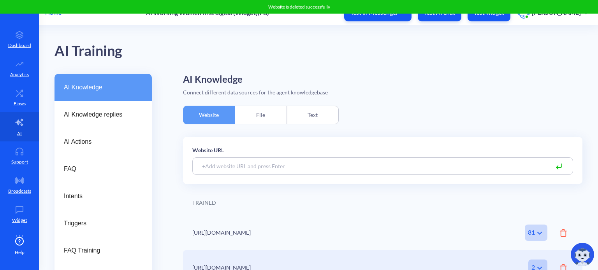
scroll to position [0, 0]
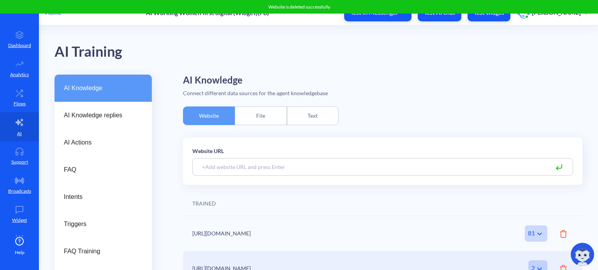
click at [169, 146] on div "AI Knowledge AI Knowledge replies AI Actions FAQ Intents Triggers FAQ Training …" at bounding box center [325, 233] width 543 height 317
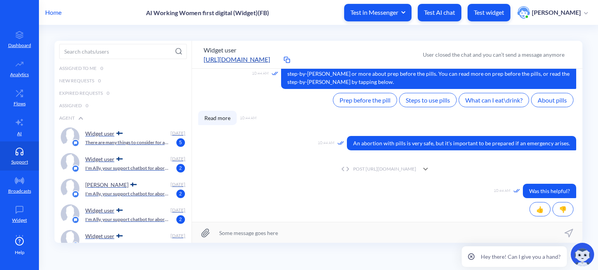
scroll to position [342, 0]
